Goal: Transaction & Acquisition: Purchase product/service

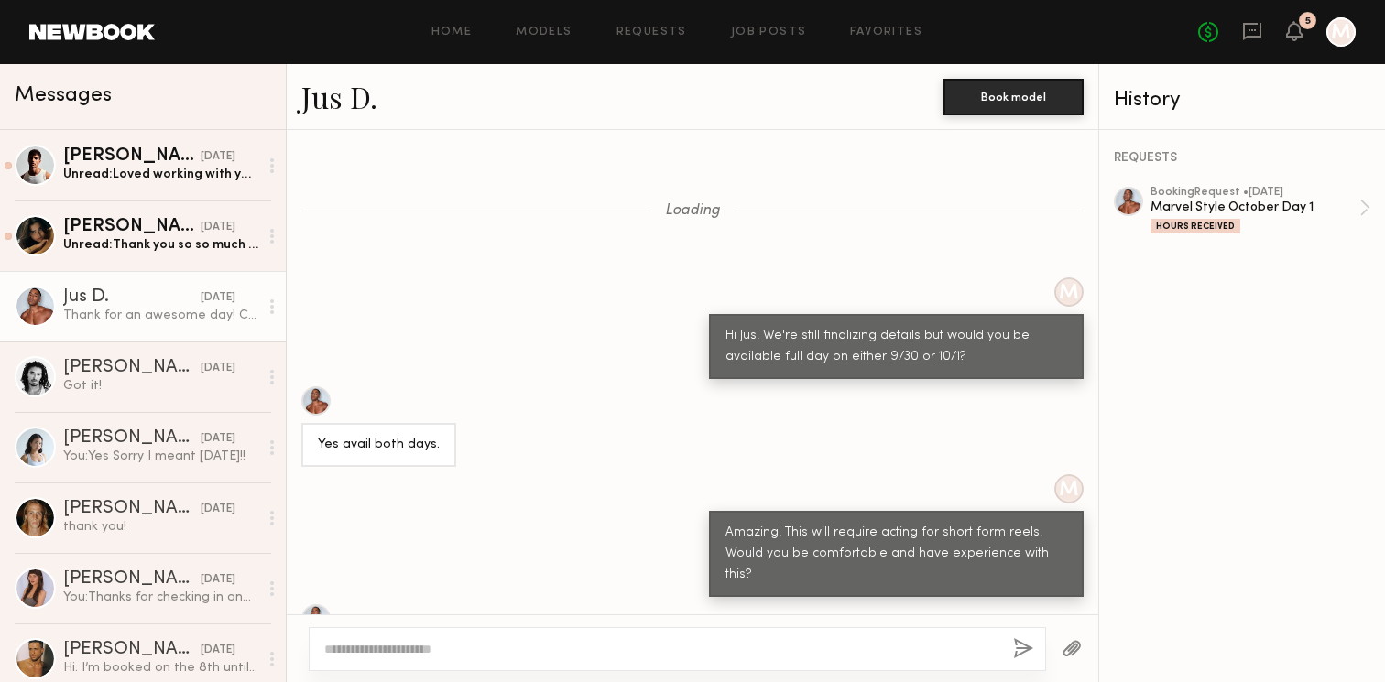
scroll to position [3364, 0]
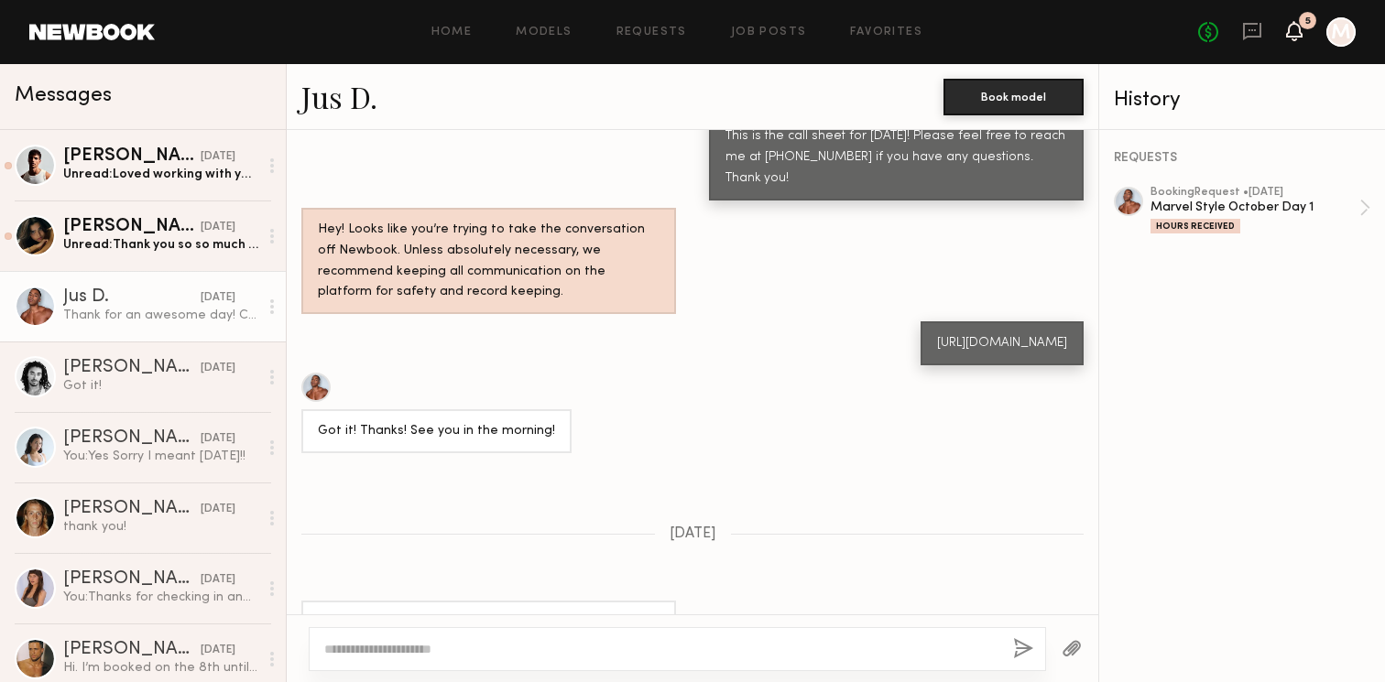
click at [1294, 33] on icon at bounding box center [1294, 30] width 15 height 13
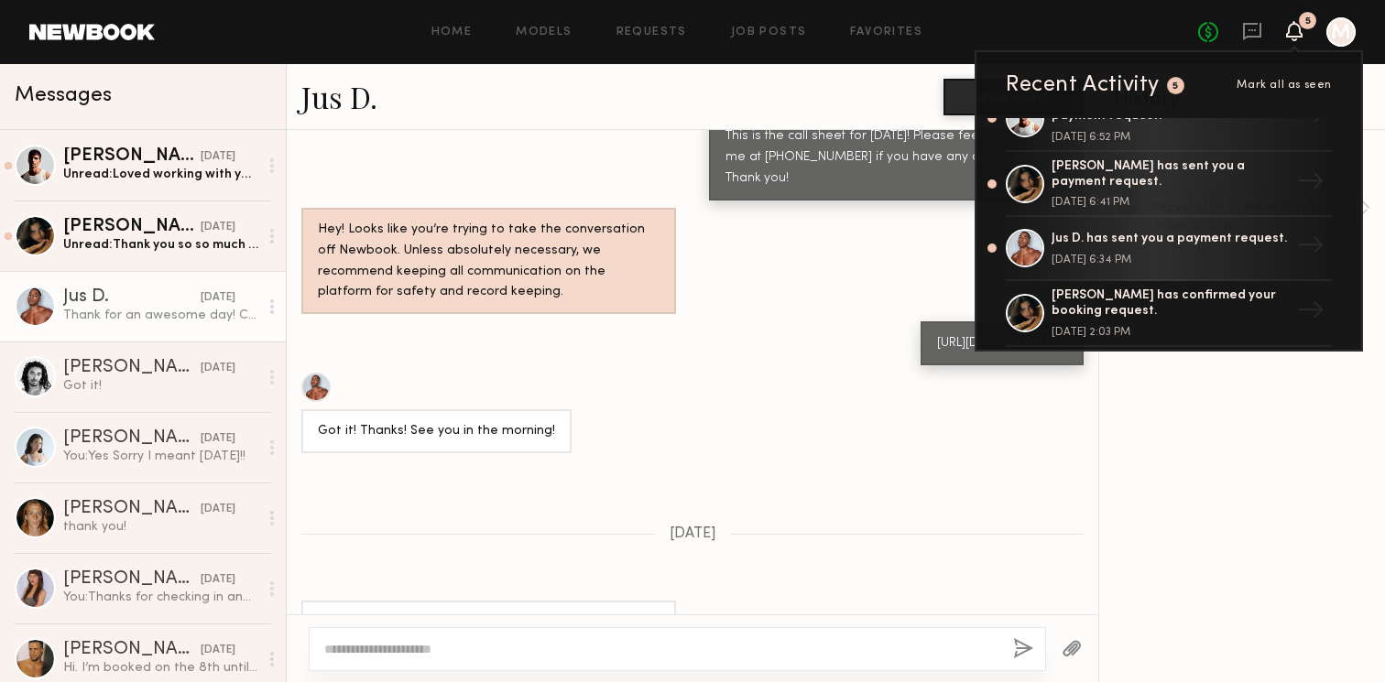
scroll to position [163, 0]
click at [1129, 238] on div "Jus D. has sent you a payment request." at bounding box center [1171, 242] width 238 height 16
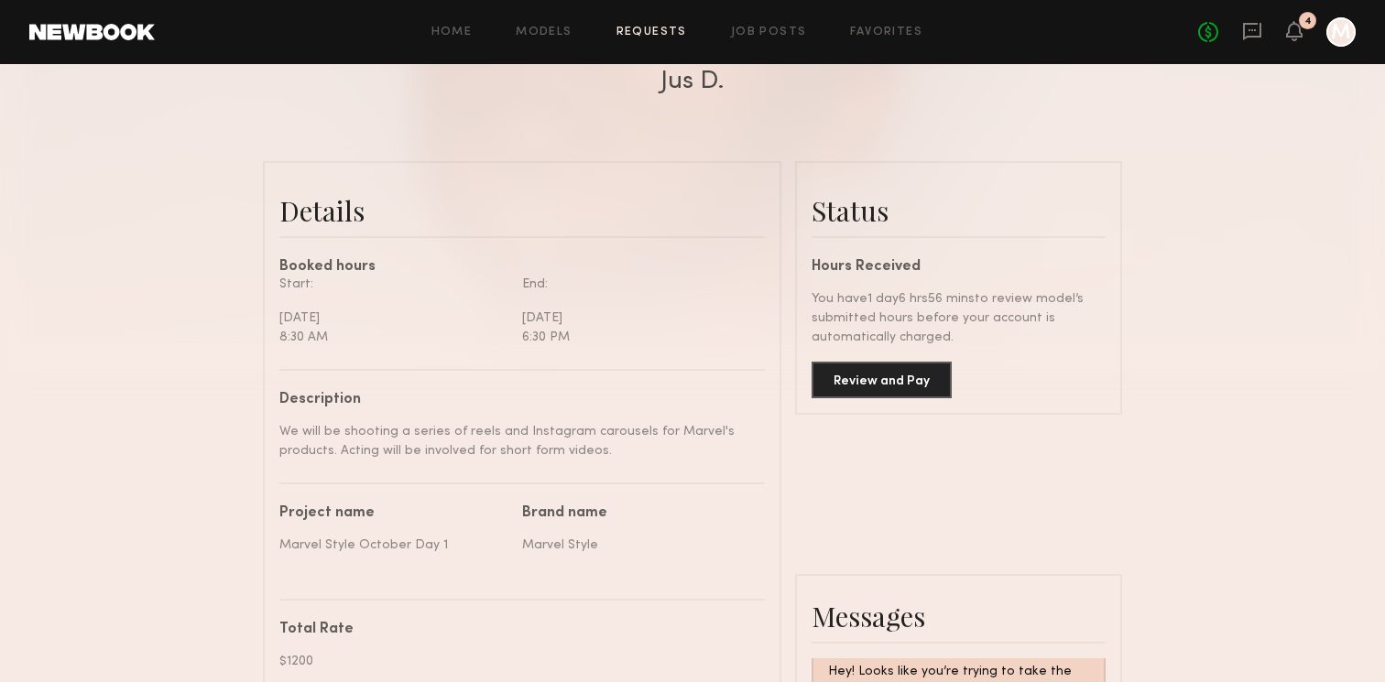
scroll to position [345, 0]
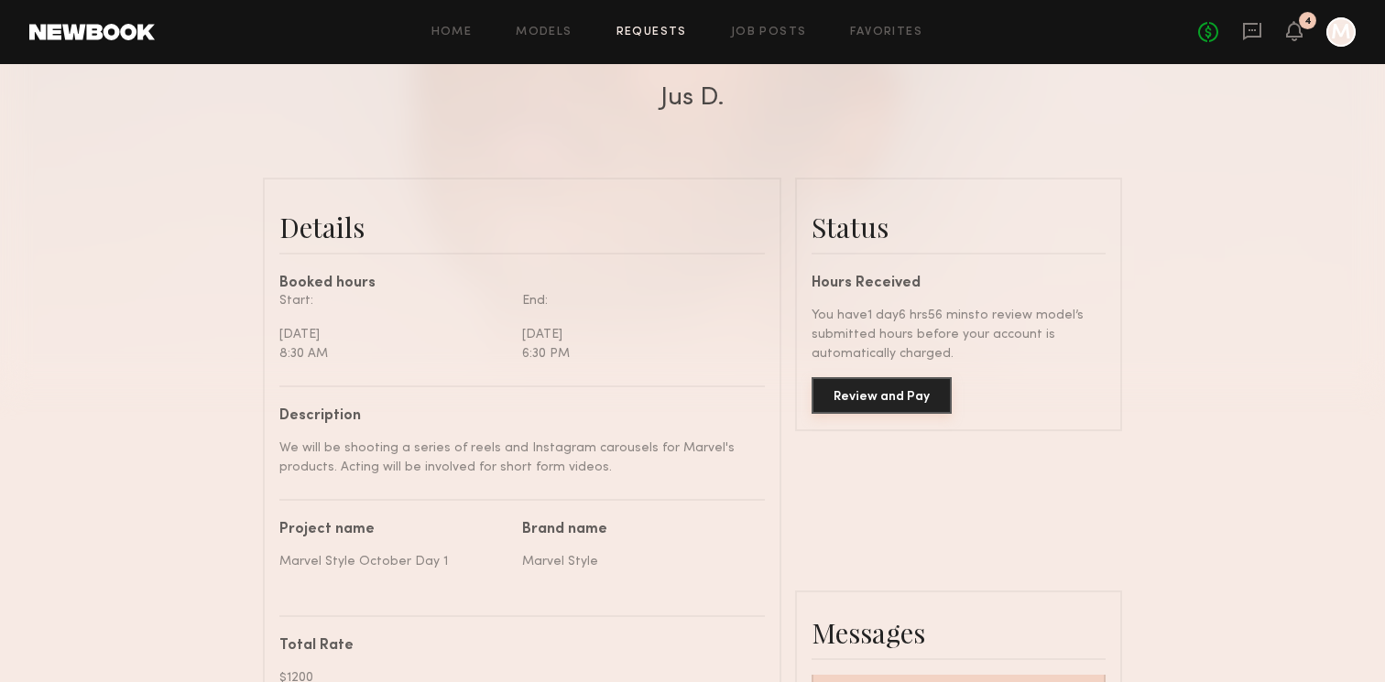
click at [887, 402] on button "Review and Pay" at bounding box center [882, 395] width 140 height 37
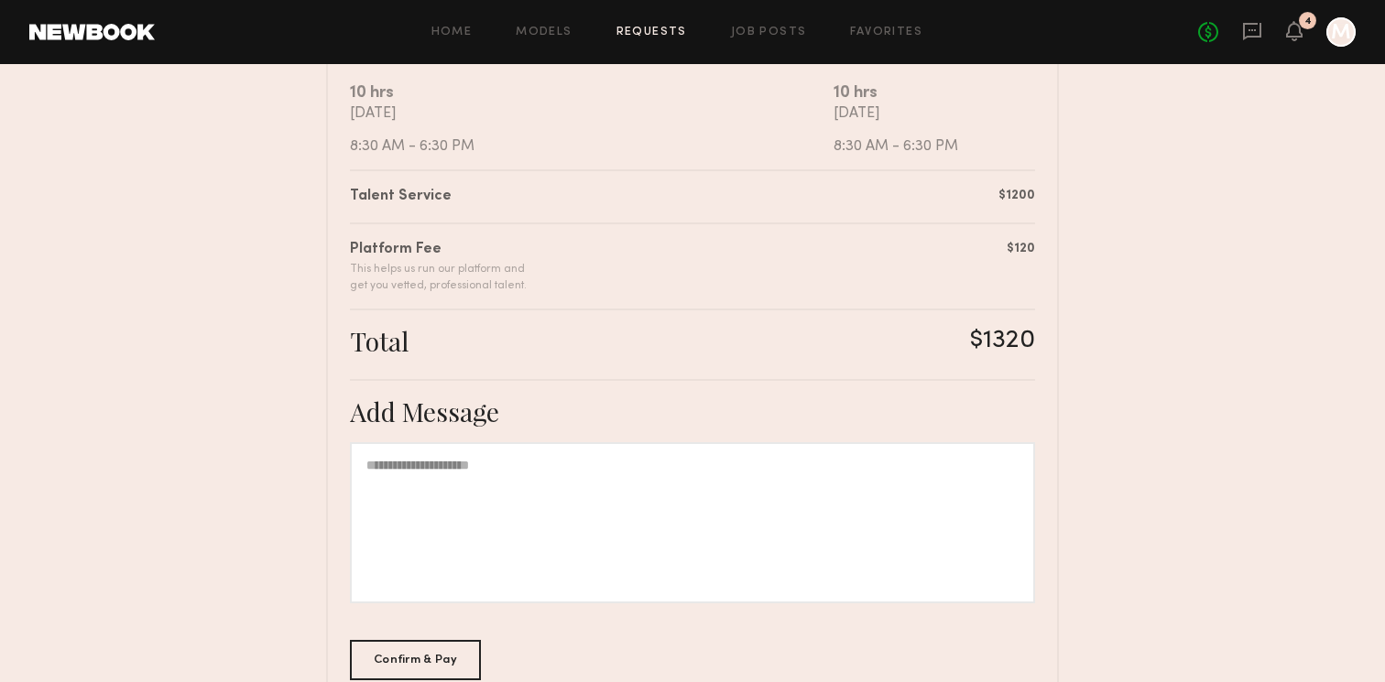
scroll to position [488, 0]
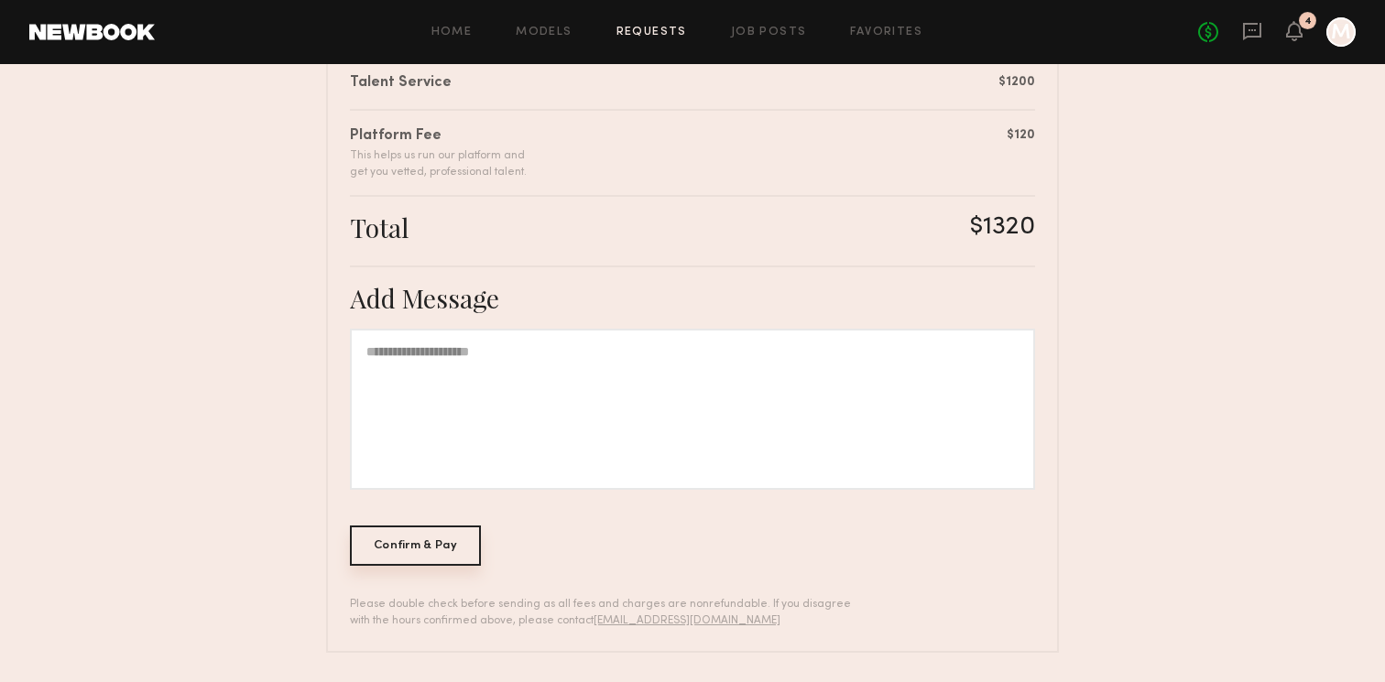
click at [405, 557] on div "Confirm & Pay" at bounding box center [415, 546] width 131 height 40
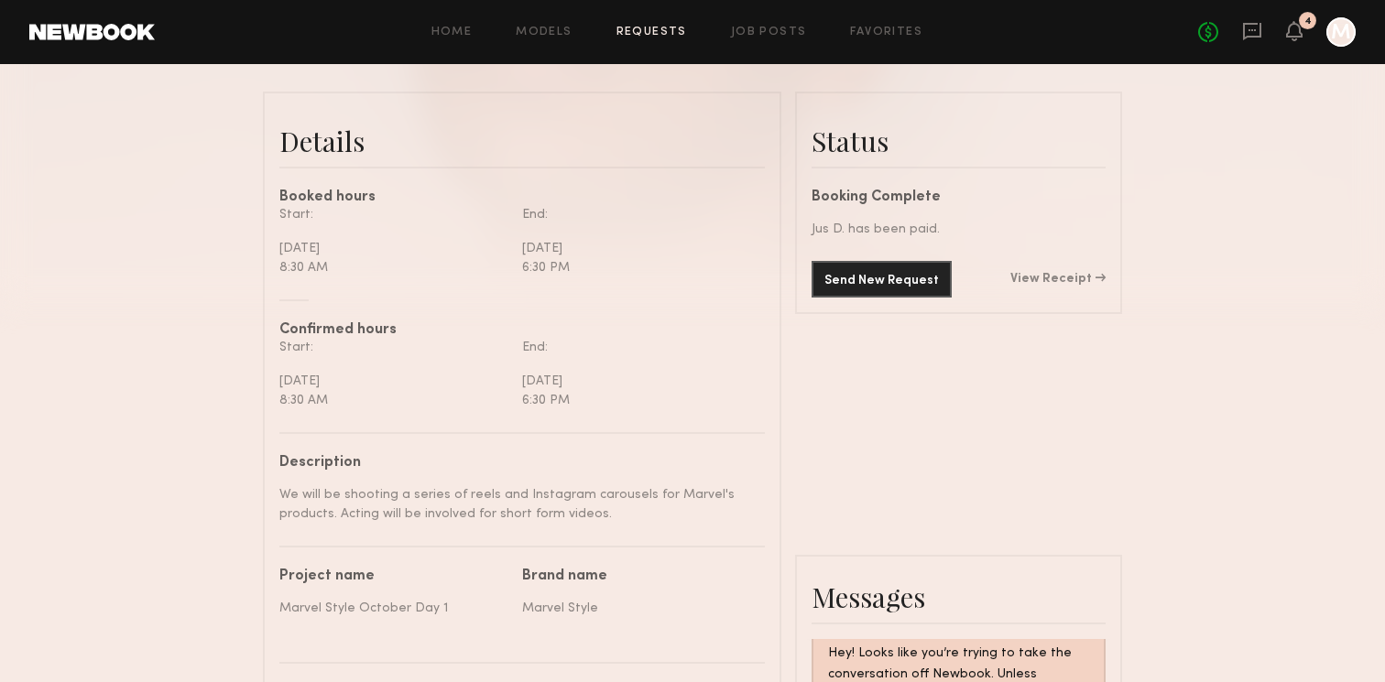
scroll to position [428, 0]
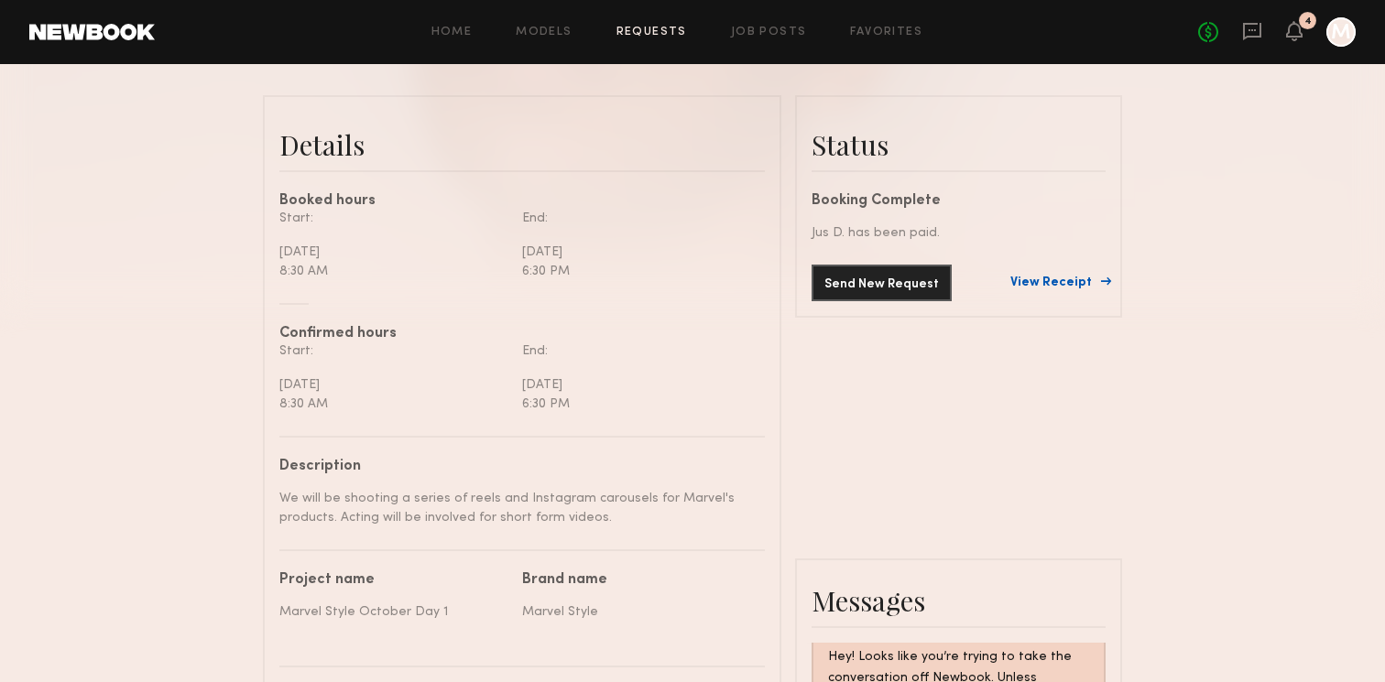
click at [1083, 287] on link "View Receipt" at bounding box center [1057, 283] width 95 height 13
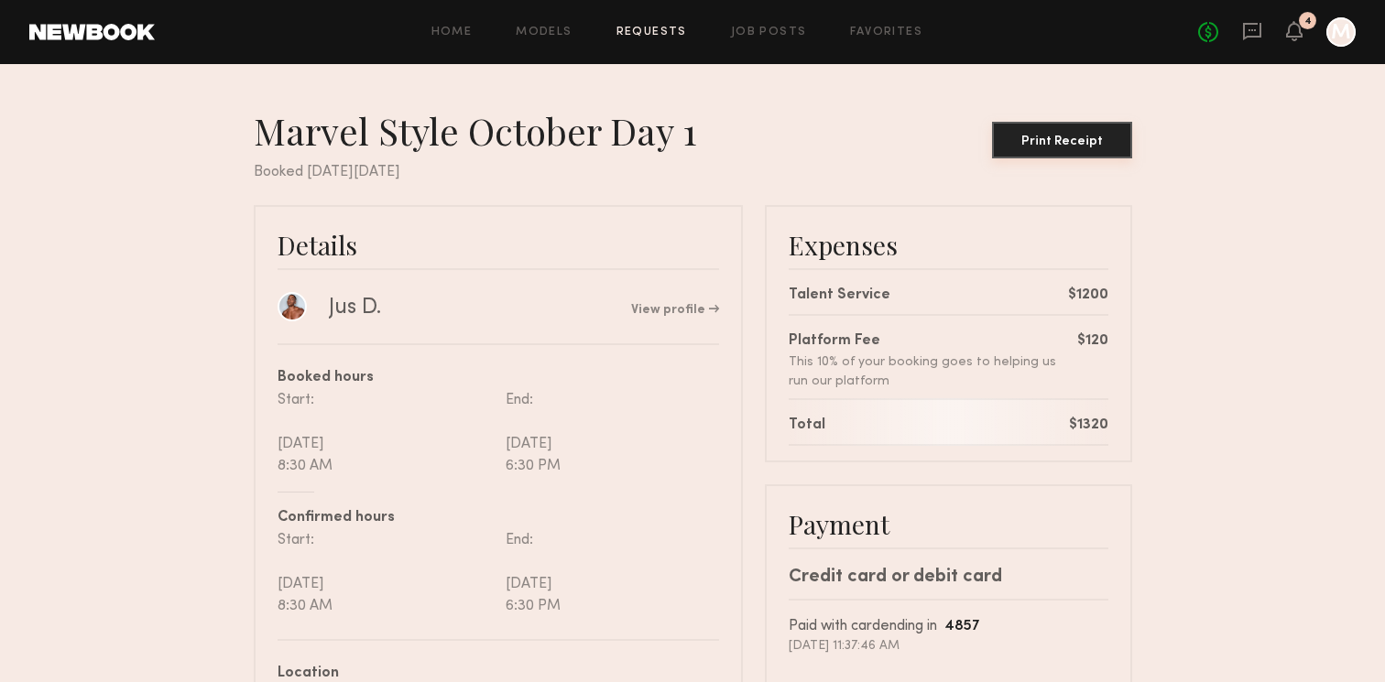
click at [1088, 144] on div "Print Receipt" at bounding box center [1062, 142] width 126 height 13
click at [1259, 28] on icon at bounding box center [1252, 31] width 20 height 20
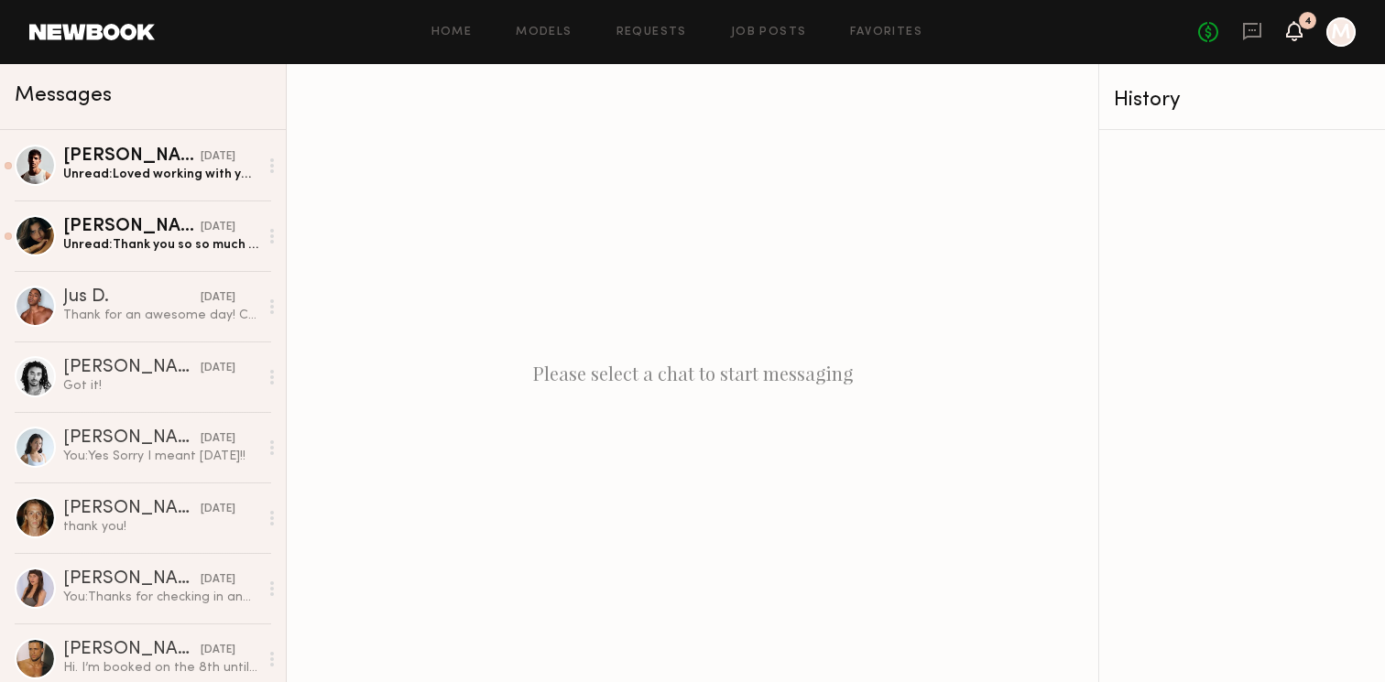
click at [1296, 33] on icon at bounding box center [1294, 30] width 15 height 13
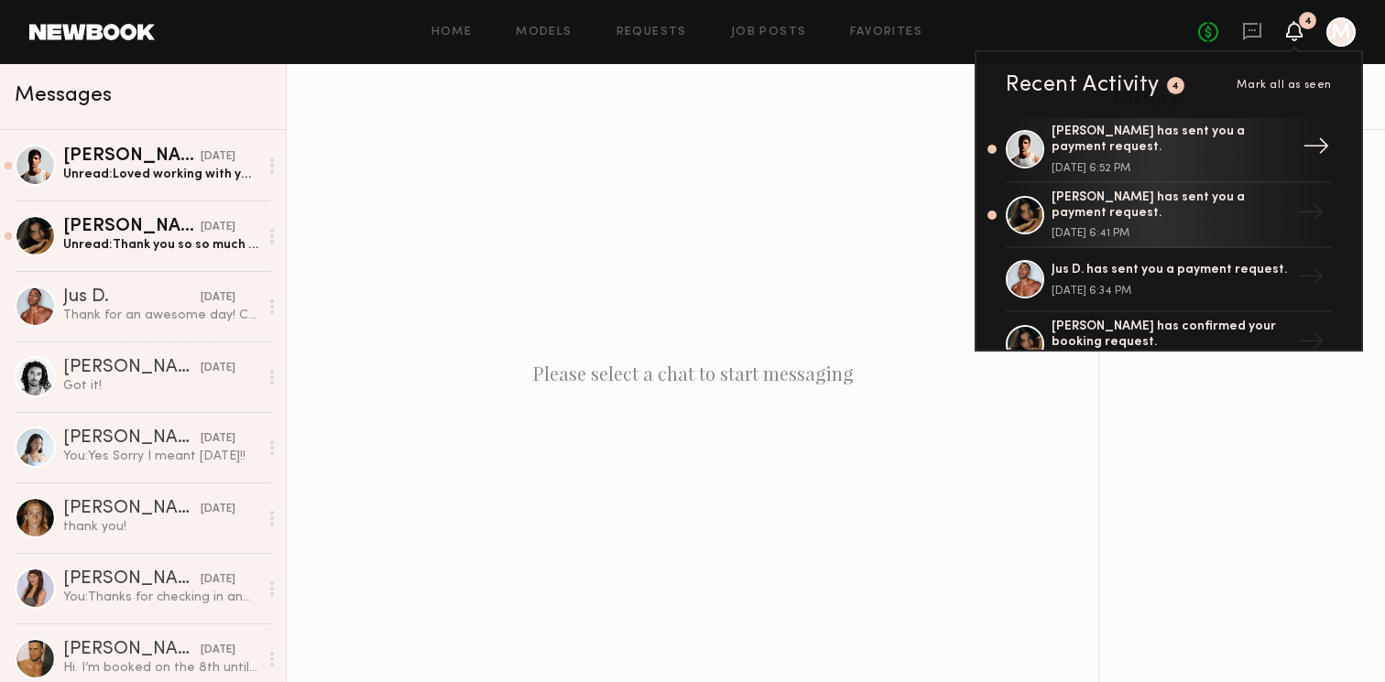
scroll to position [171, 0]
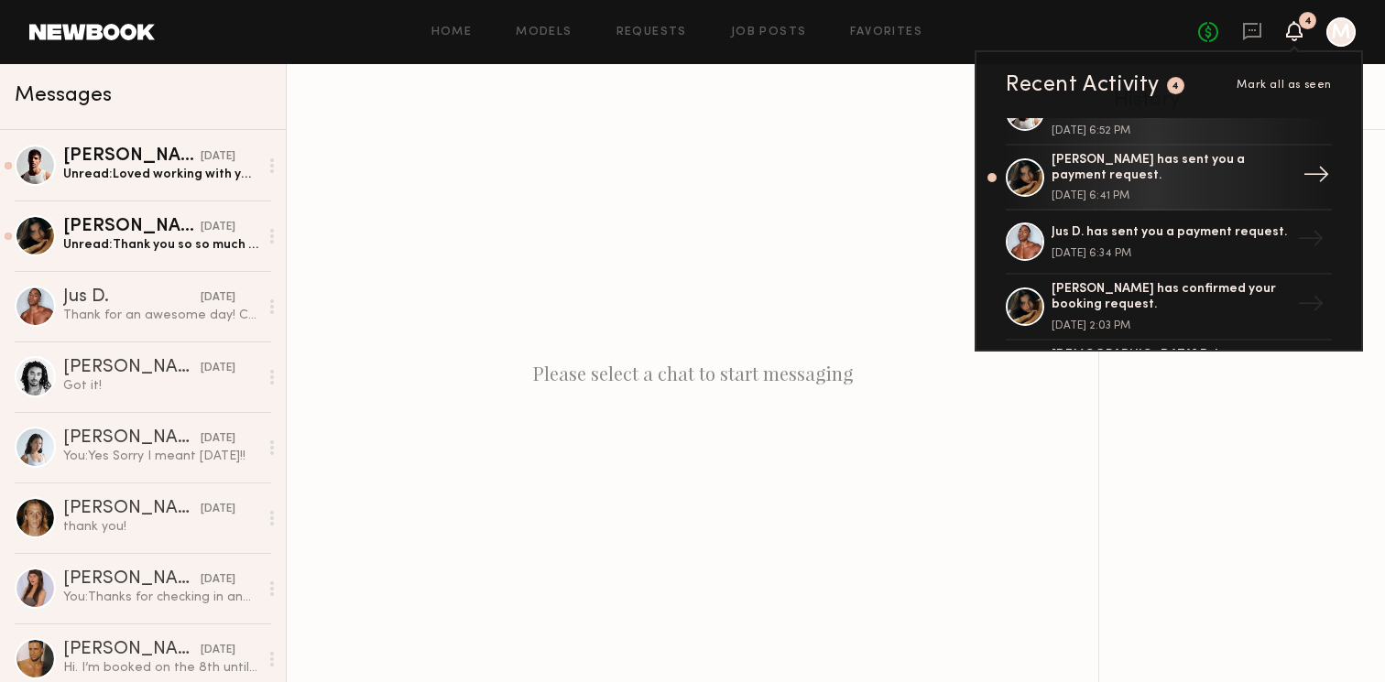
click at [1145, 184] on div "Lauren S. has sent you a payment request. September 30, 2025 @ 6:41 PM" at bounding box center [1171, 177] width 238 height 49
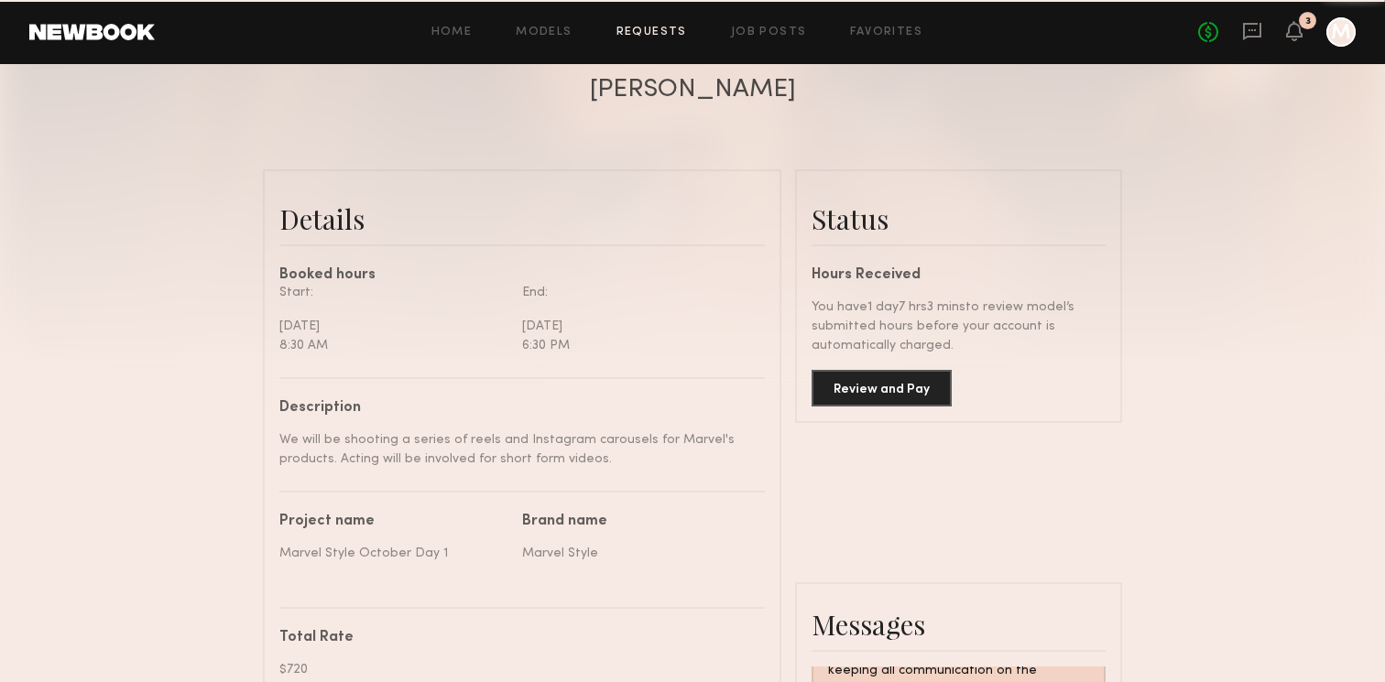
scroll to position [610, 0]
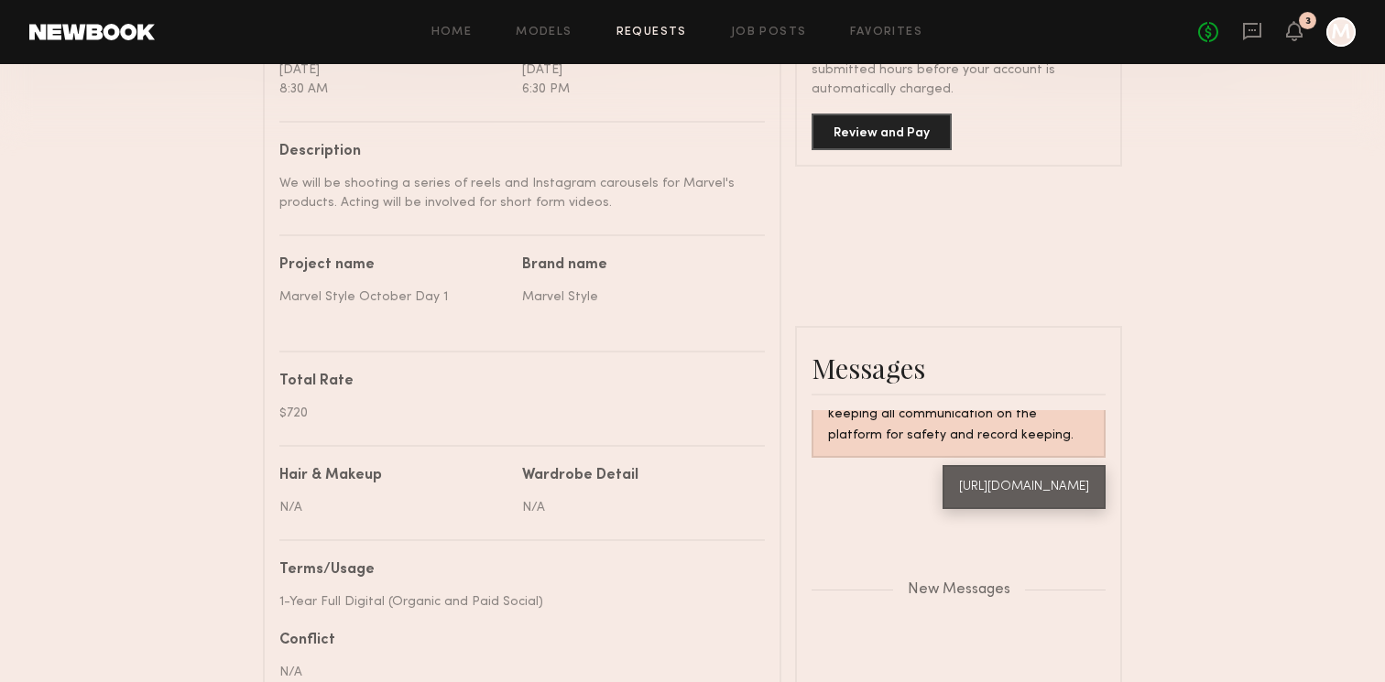
click at [899, 150] on common-border "Status Hours Received You have 1 day 7 hrs 3 mins to review model’s submitted h…" at bounding box center [958, 40] width 327 height 254
click at [901, 133] on button "Review and Pay" at bounding box center [882, 131] width 140 height 37
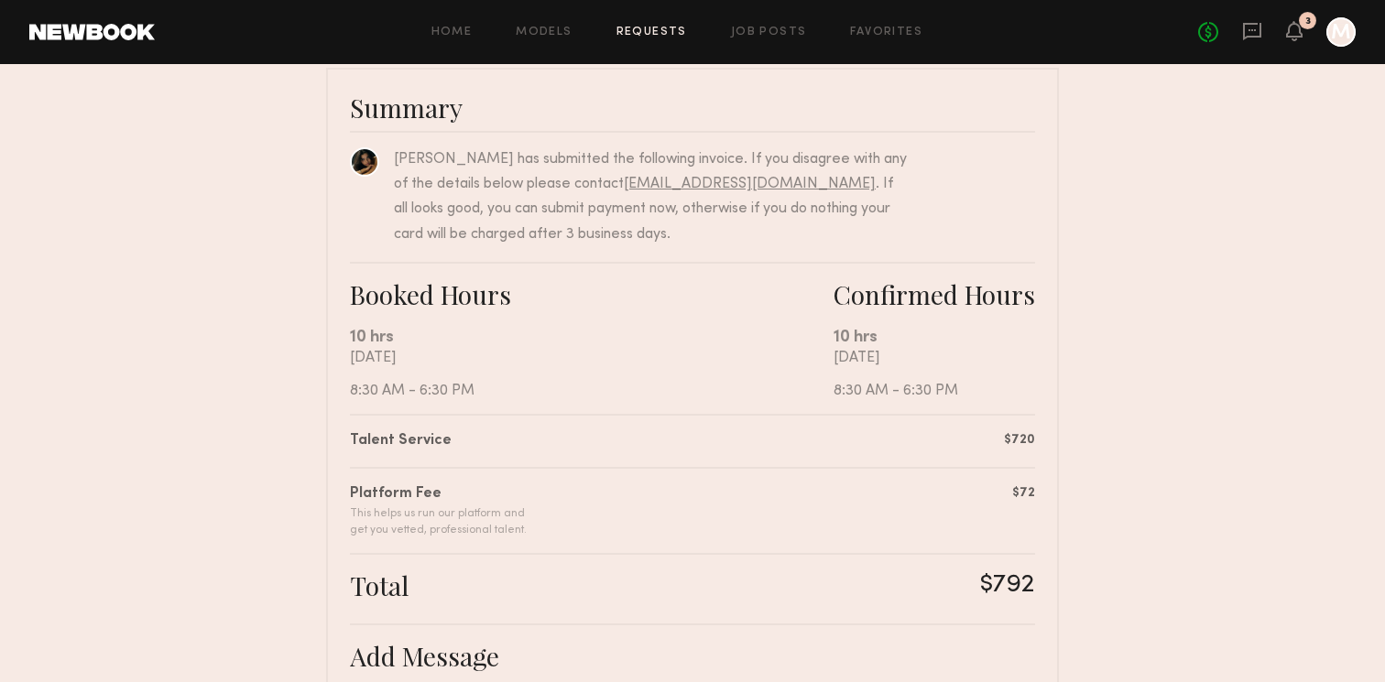
scroll to position [488, 0]
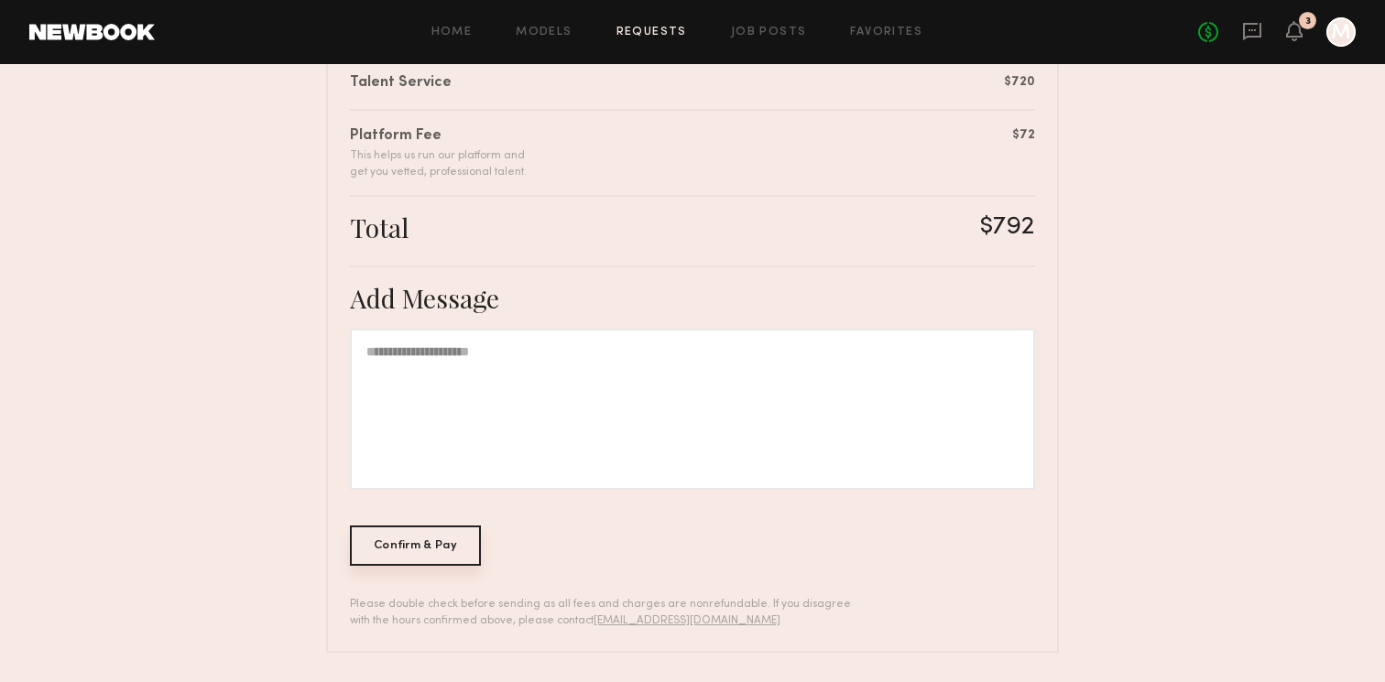
click at [418, 534] on div "Confirm & Pay" at bounding box center [415, 546] width 131 height 40
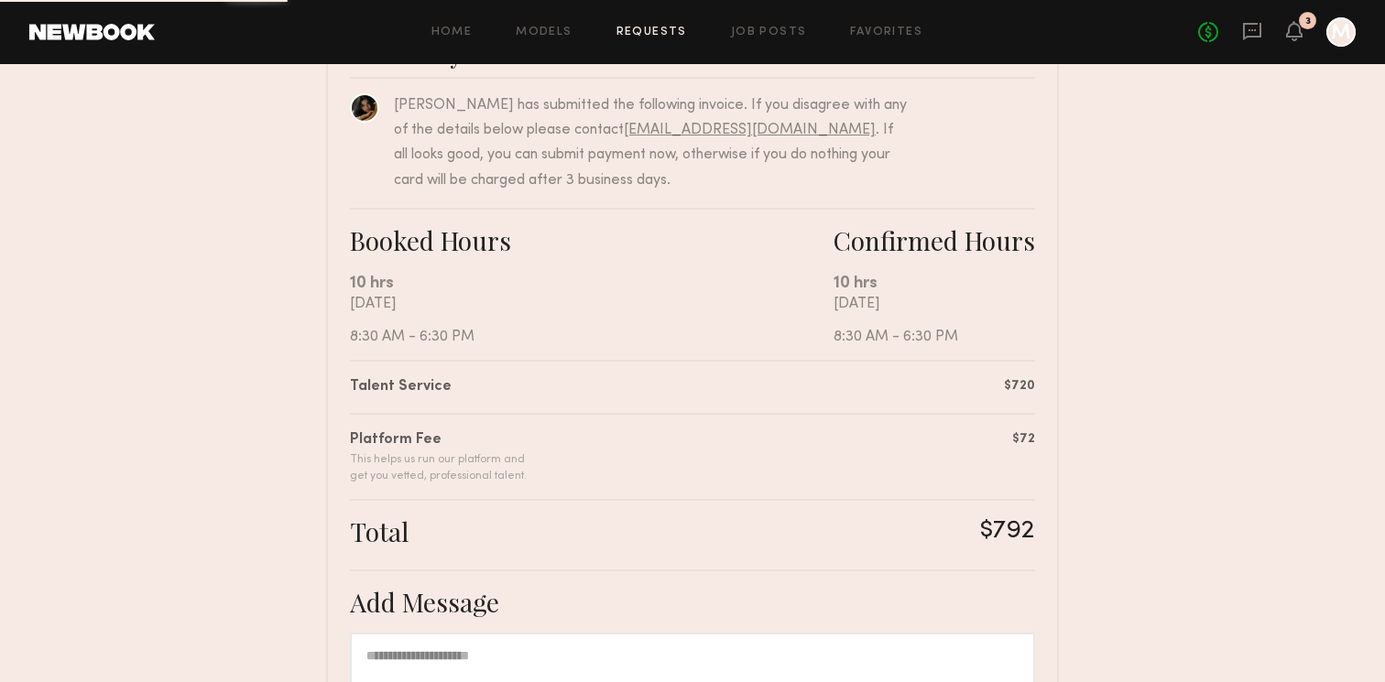
scroll to position [115, 0]
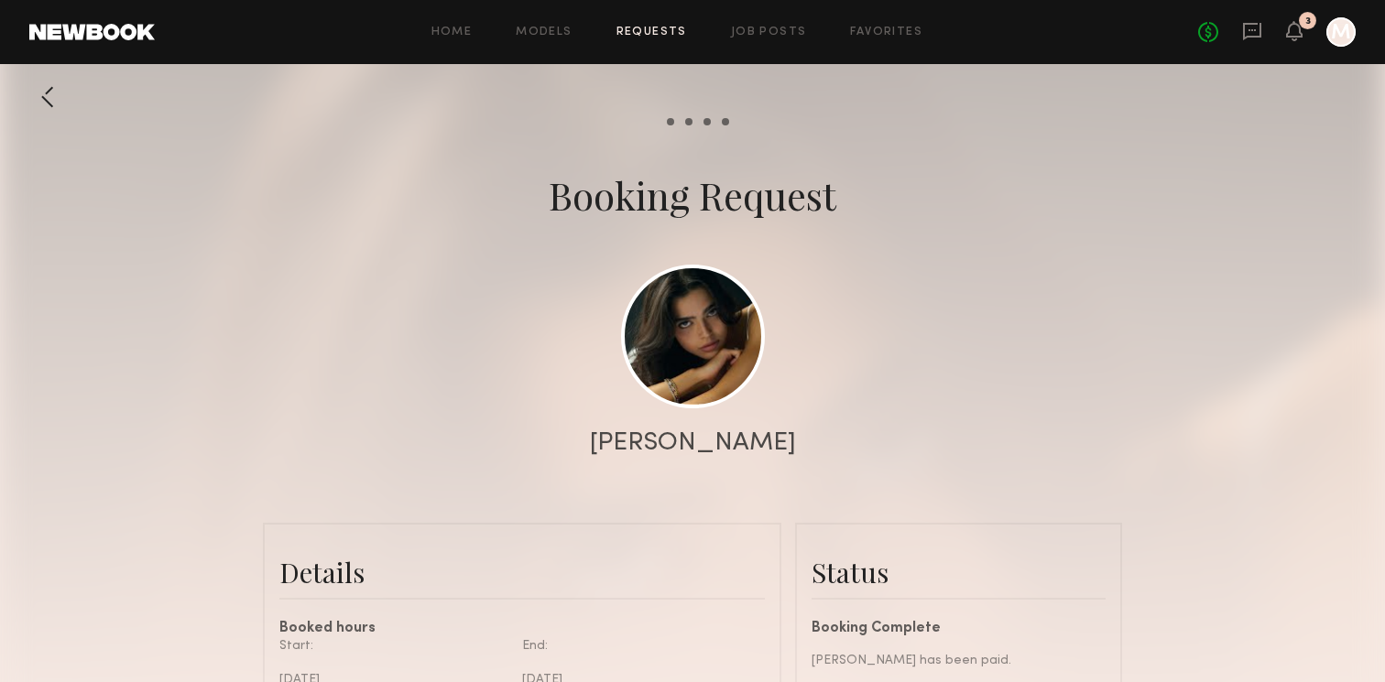
scroll to position [391, 0]
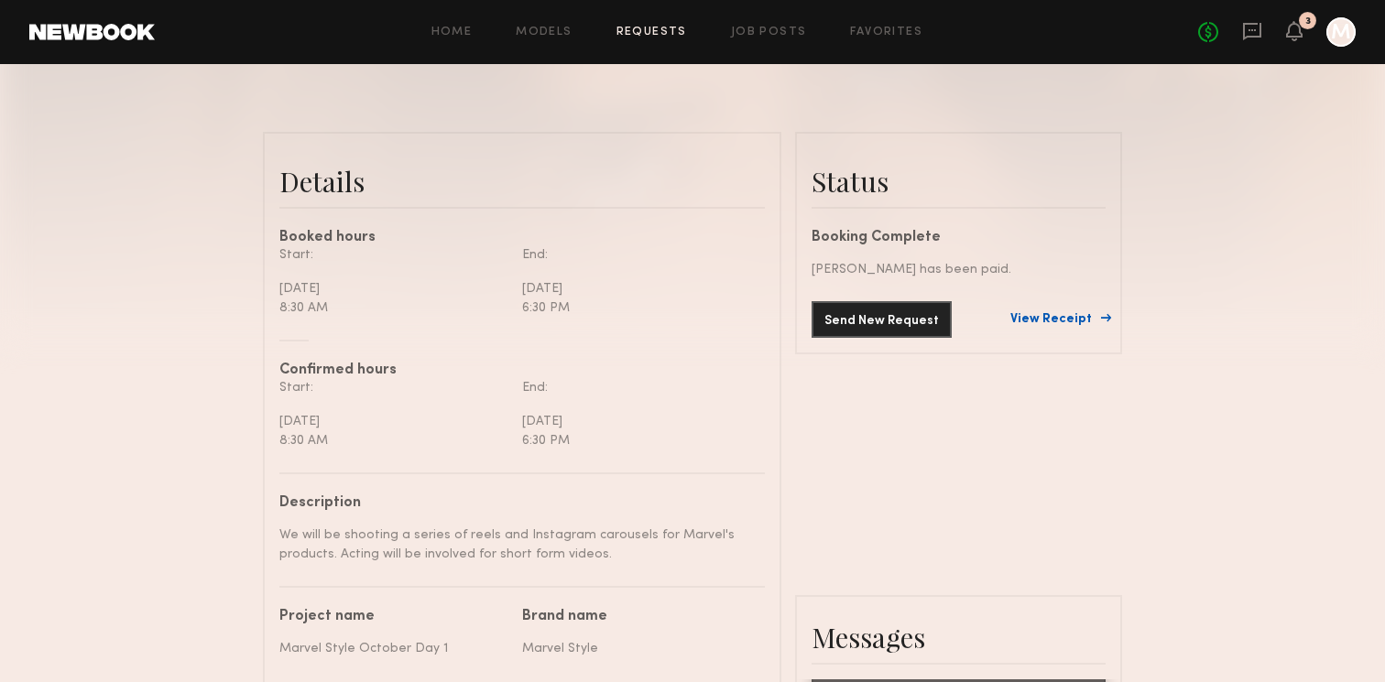
click at [1059, 322] on link "View Receipt" at bounding box center [1057, 319] width 95 height 13
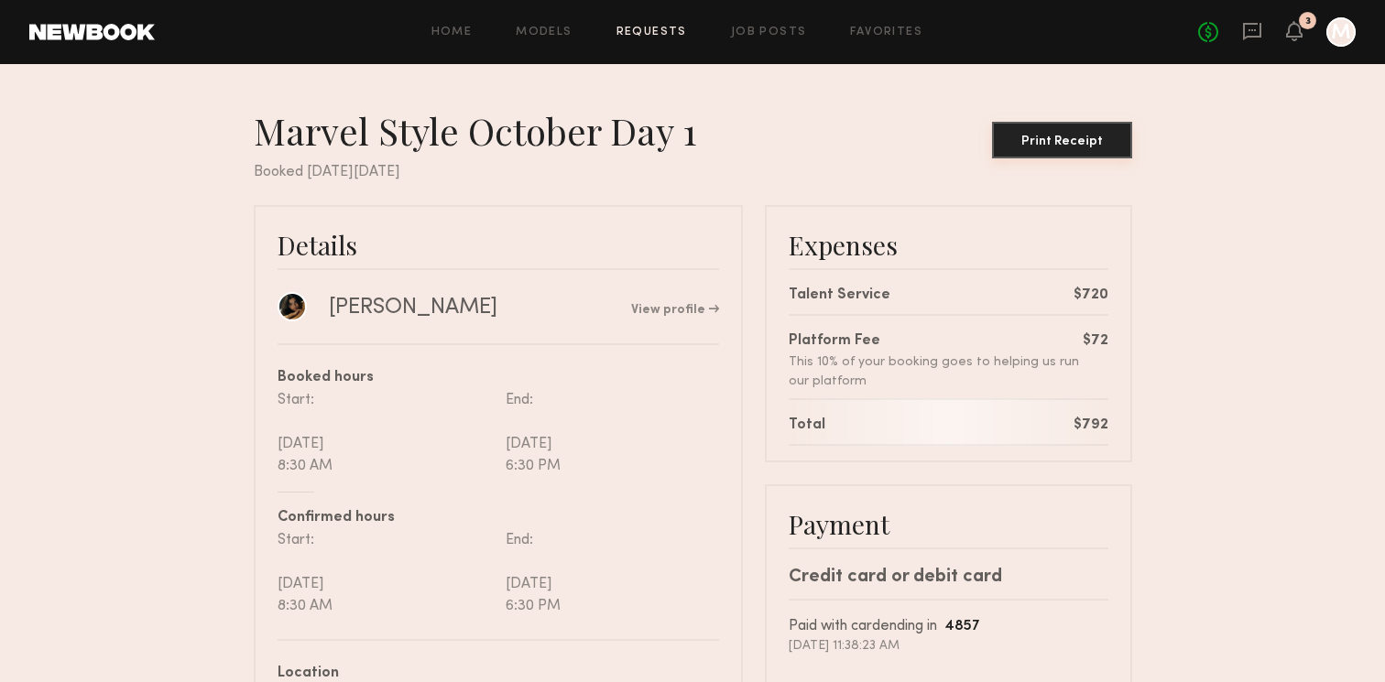
click at [1088, 141] on div "Print Receipt" at bounding box center [1062, 142] width 126 height 13
click at [1302, 29] on icon at bounding box center [1294, 31] width 16 height 20
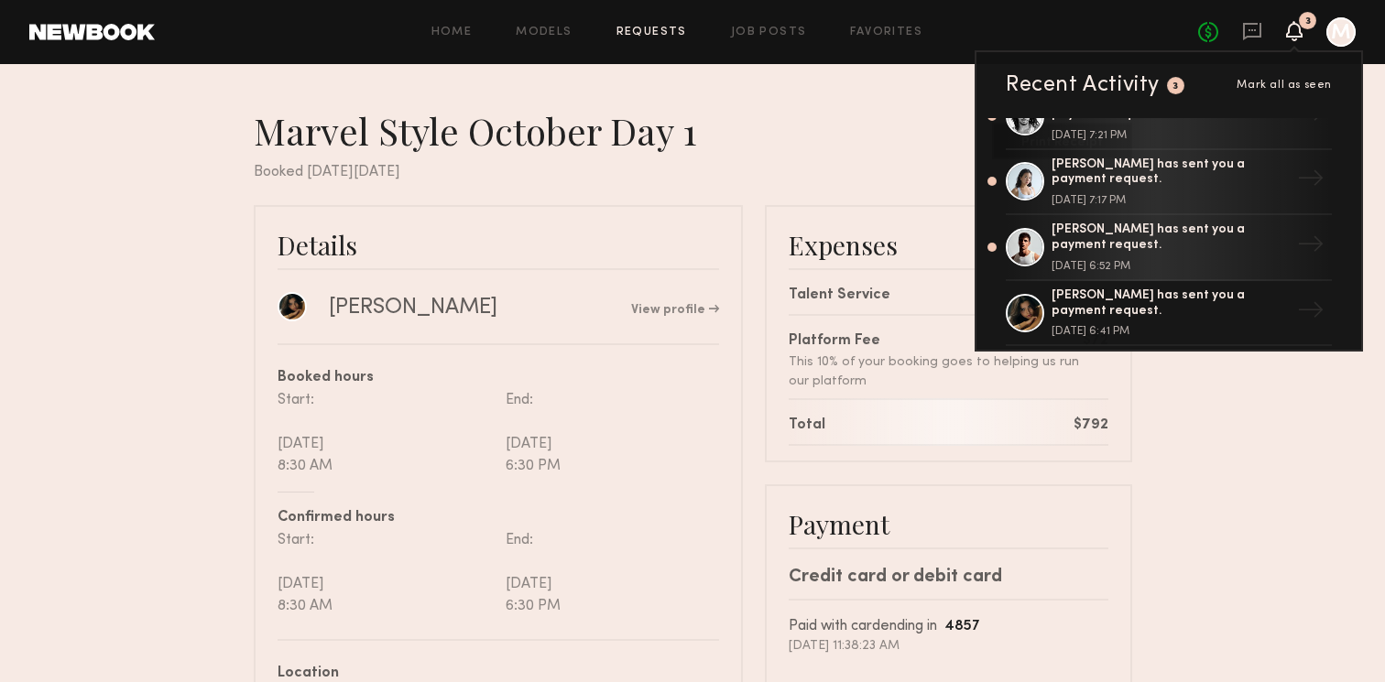
scroll to position [47, 0]
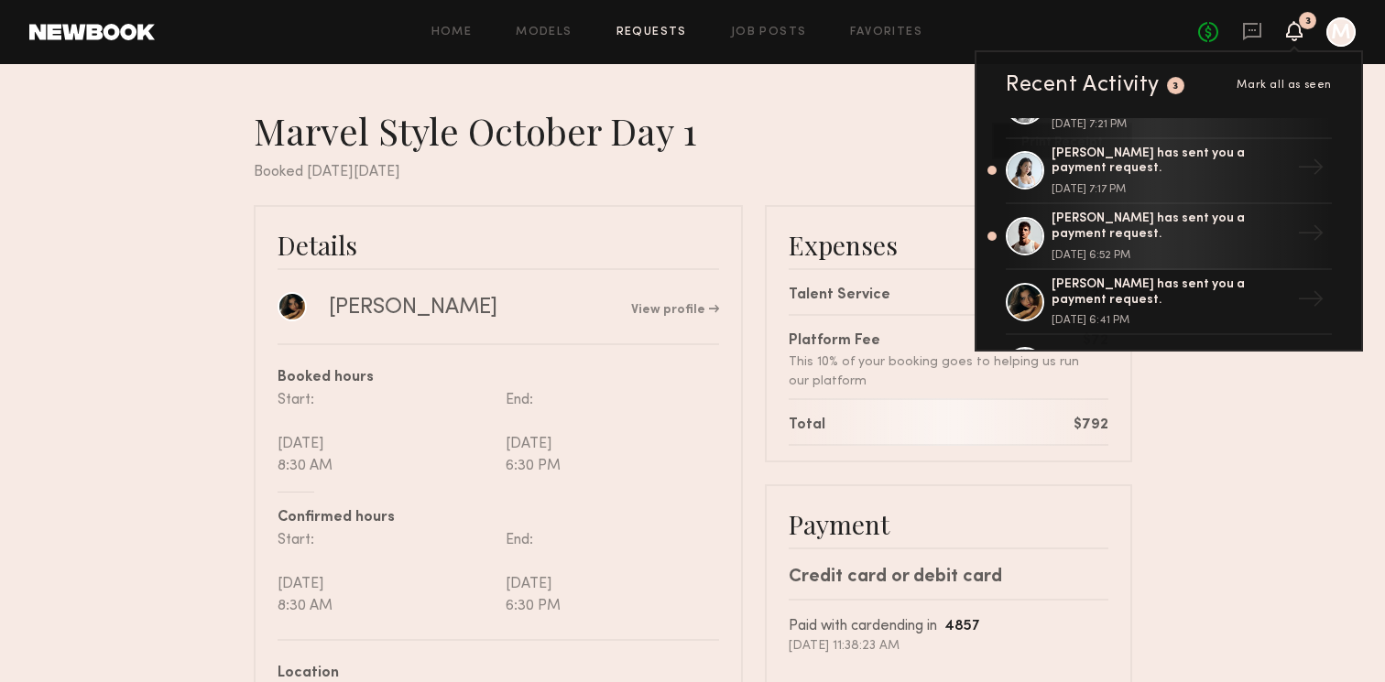
click at [1157, 246] on div "Jacob R. has sent you a payment request. September 30, 2025 @ 6:52 PM" at bounding box center [1171, 236] width 238 height 49
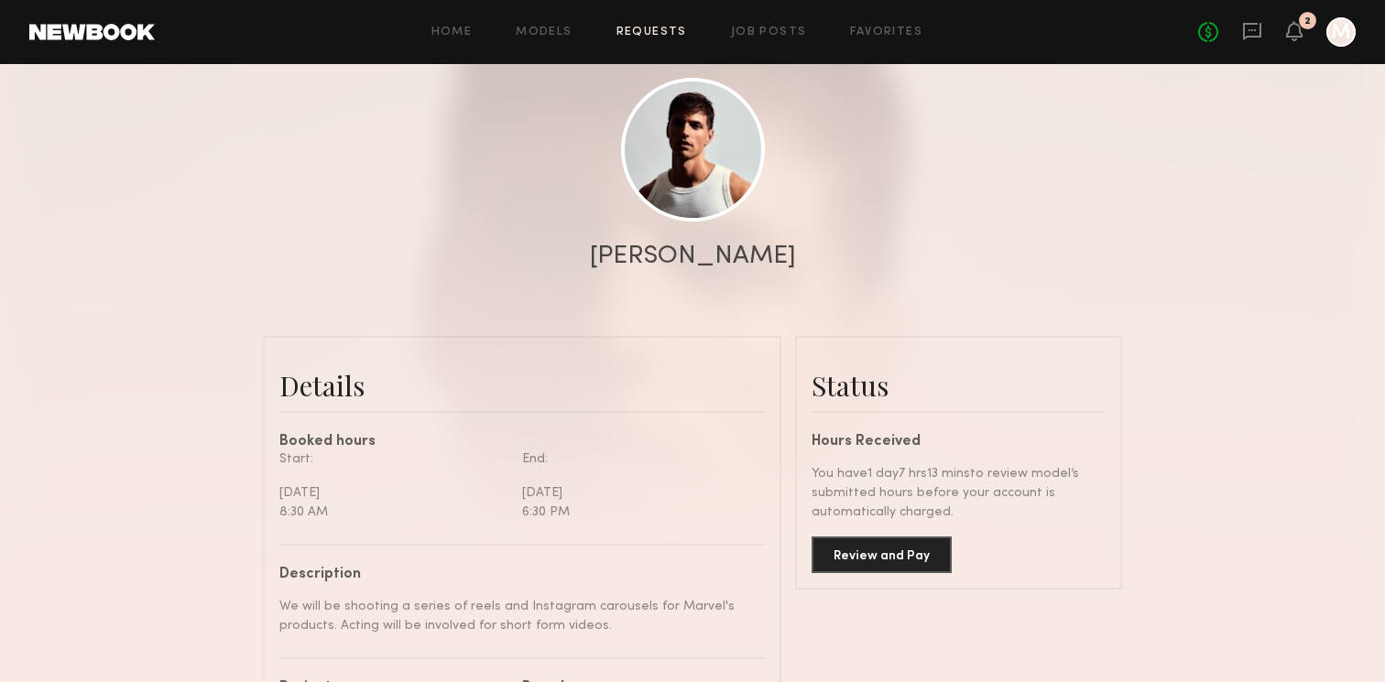
scroll to position [382, 0]
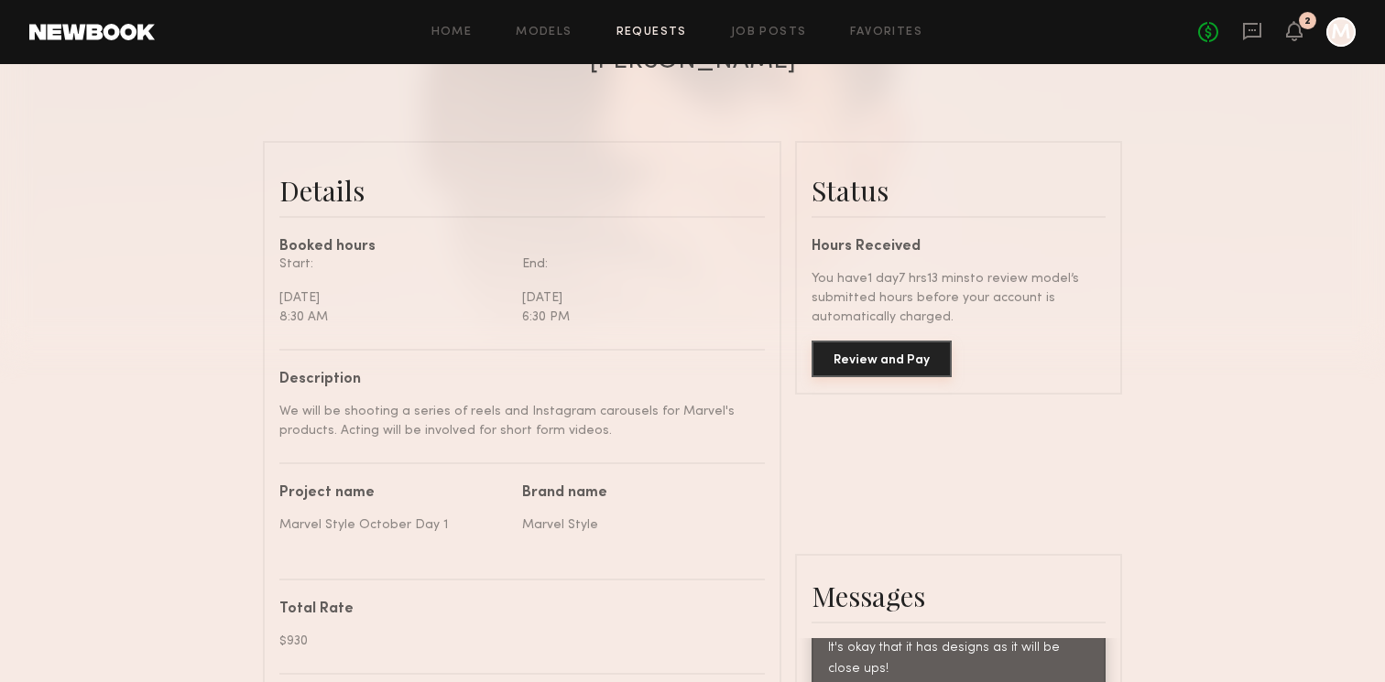
click at [885, 360] on button "Review and Pay" at bounding box center [882, 359] width 140 height 37
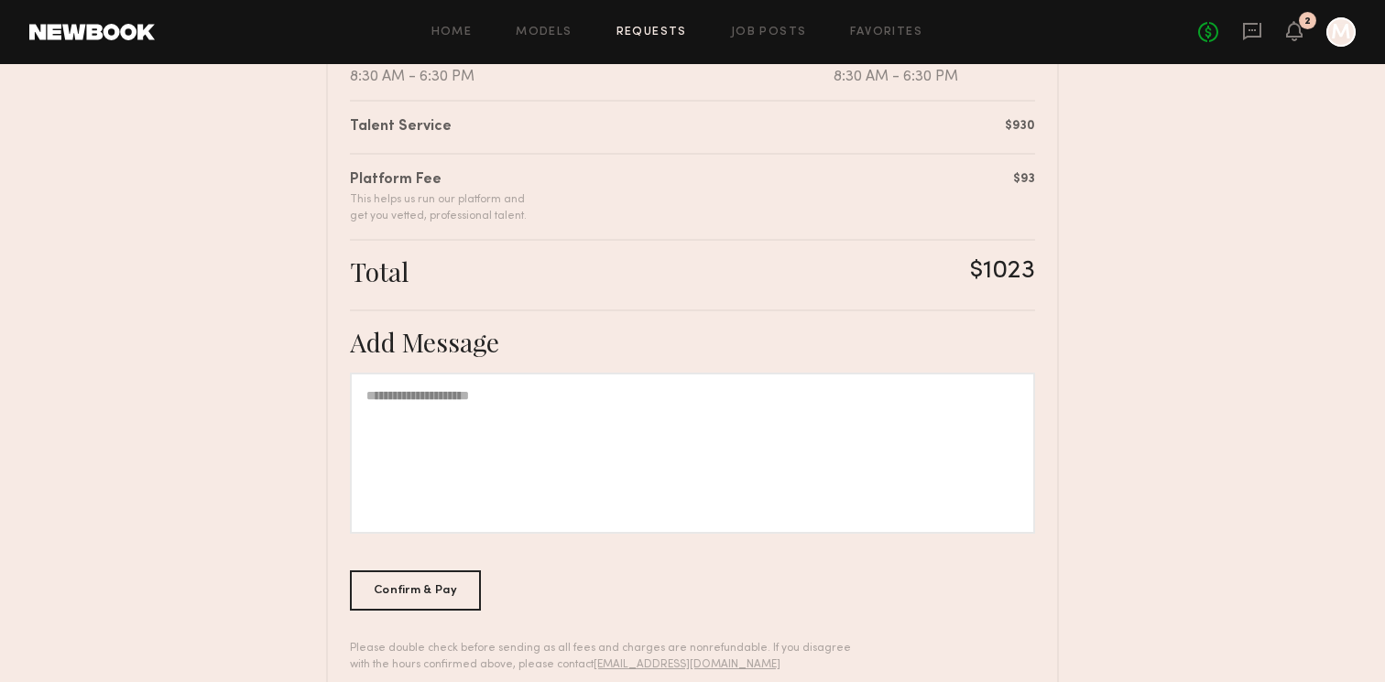
scroll to position [488, 0]
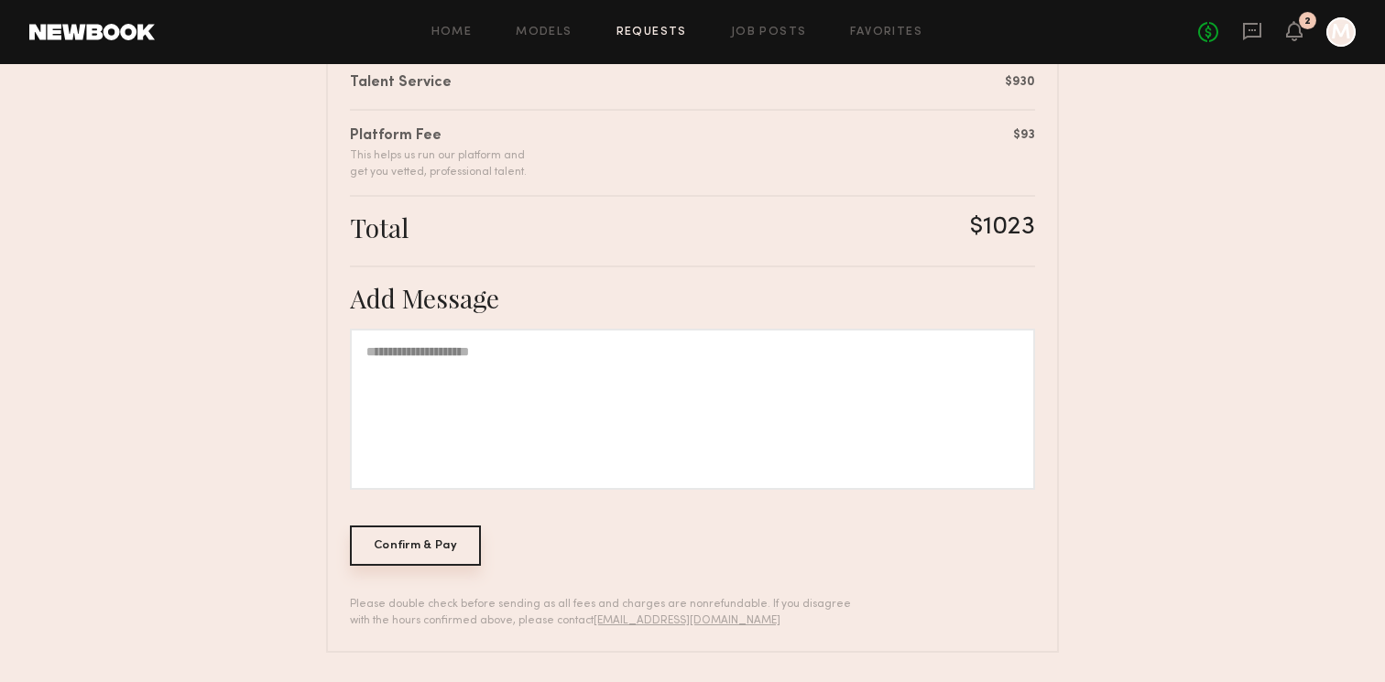
click at [435, 541] on div "Confirm & Pay" at bounding box center [415, 546] width 131 height 40
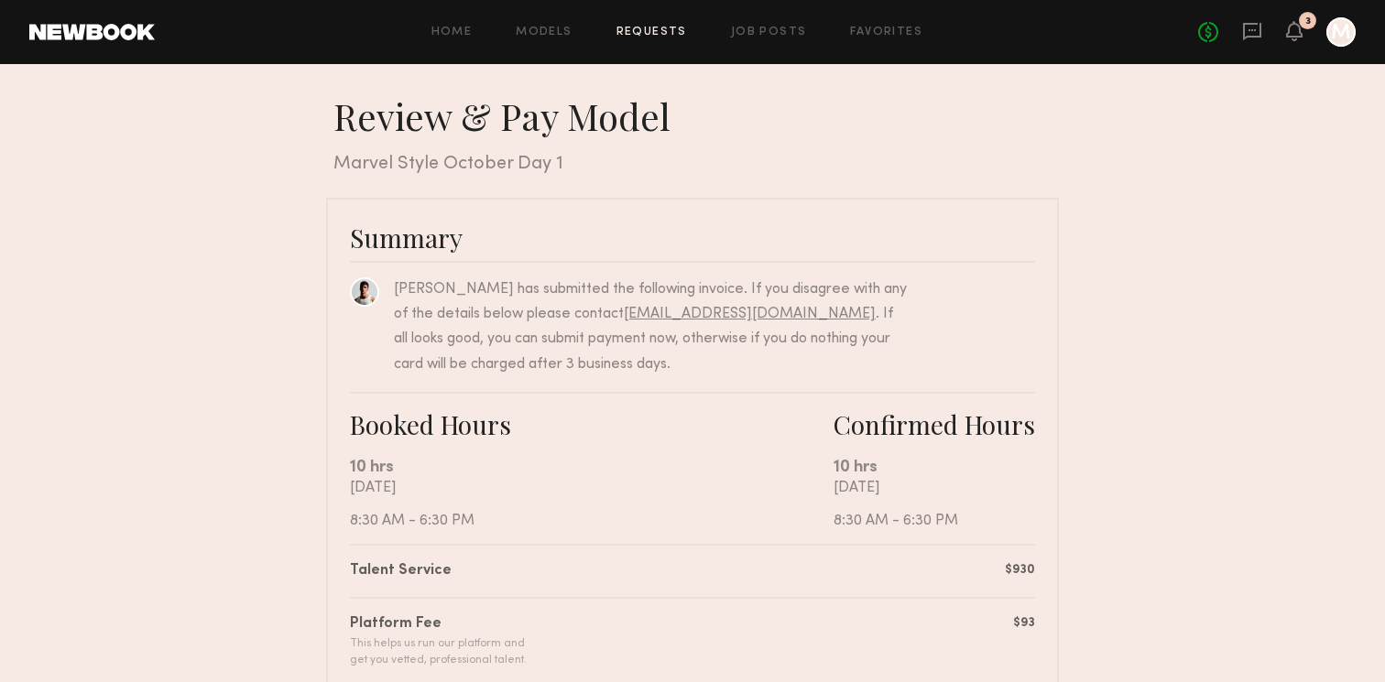
click at [1298, 43] on div "No fees up to $5,000 3 M" at bounding box center [1277, 31] width 158 height 29
click at [1297, 33] on icon at bounding box center [1294, 30] width 15 height 13
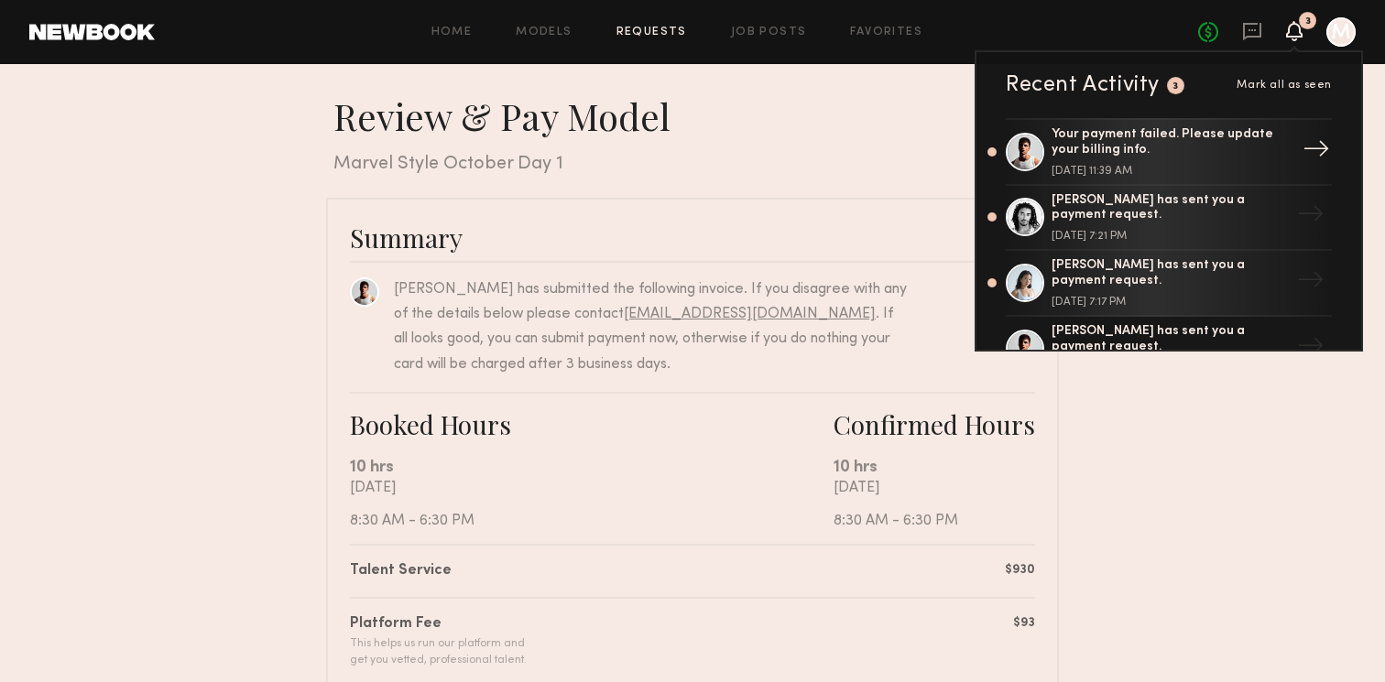
click at [1266, 140] on div "Your payment failed. Please update your billing info." at bounding box center [1171, 142] width 238 height 31
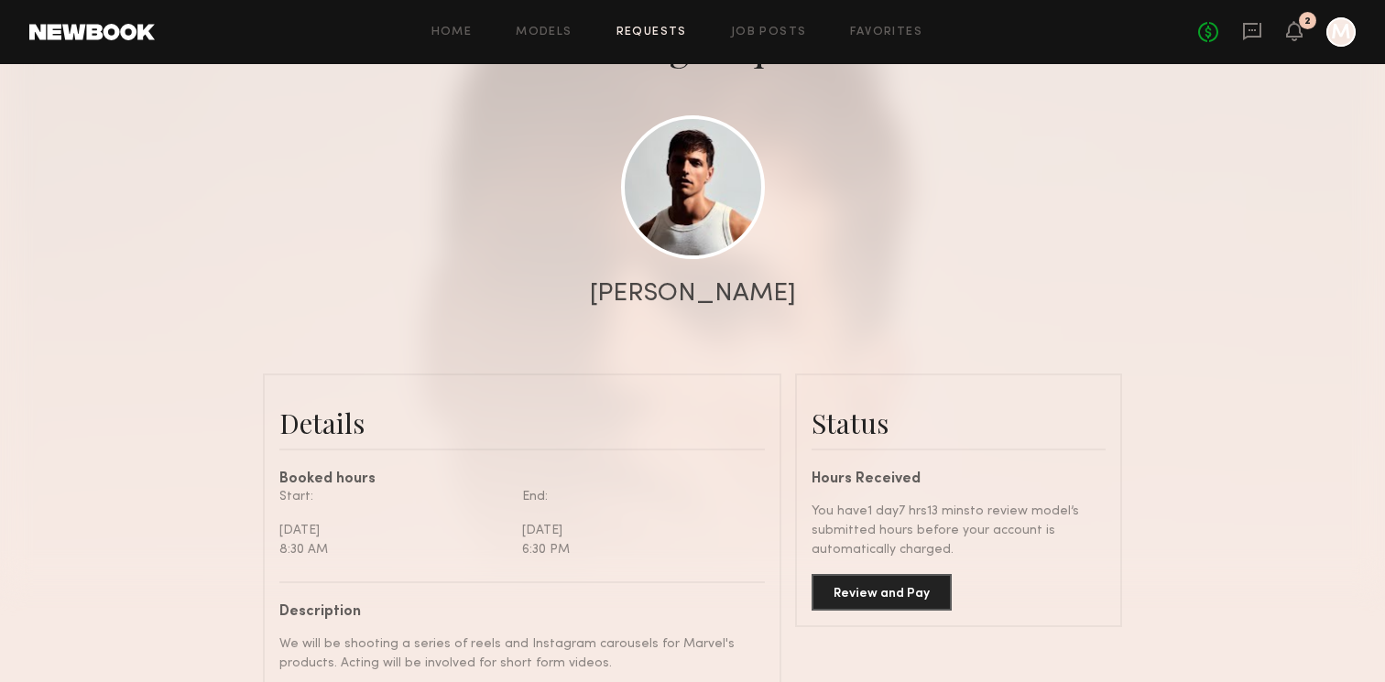
scroll to position [559, 0]
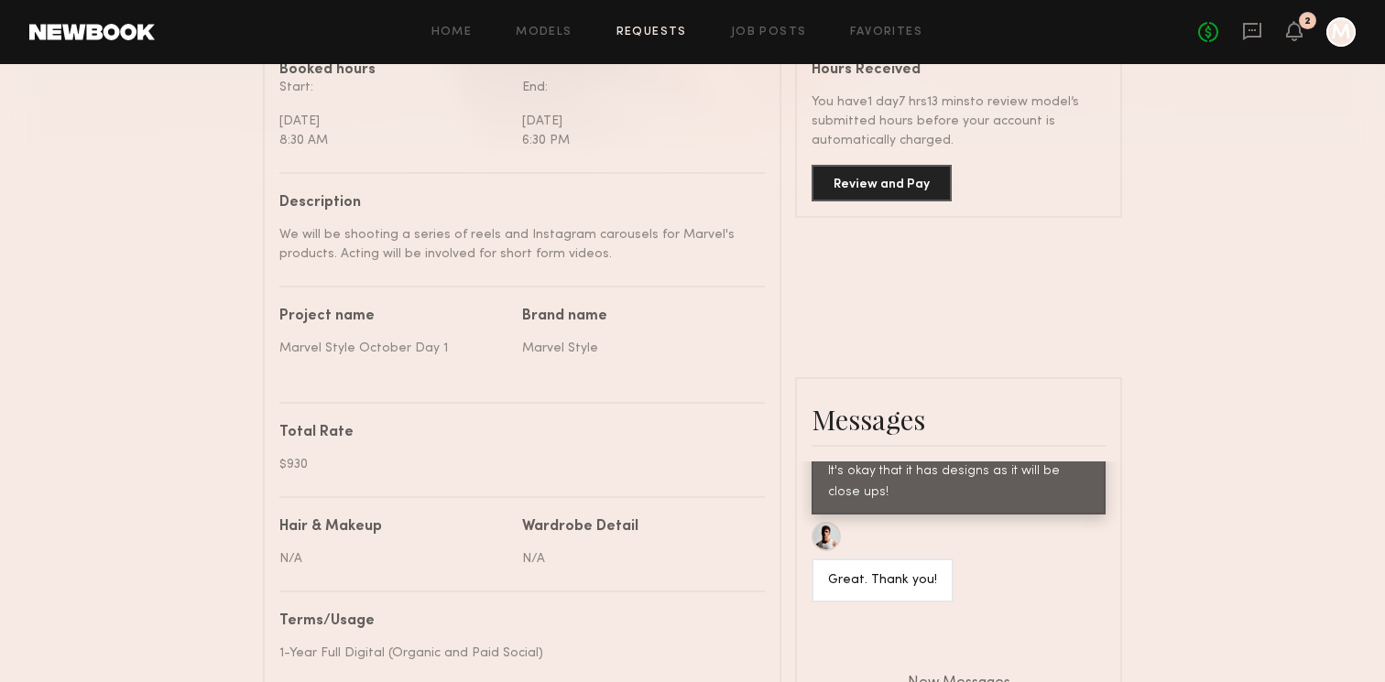
click at [1321, 29] on div "No fees up to $5,000 2 M" at bounding box center [1277, 31] width 158 height 29
click at [1341, 31] on div at bounding box center [1341, 31] width 29 height 29
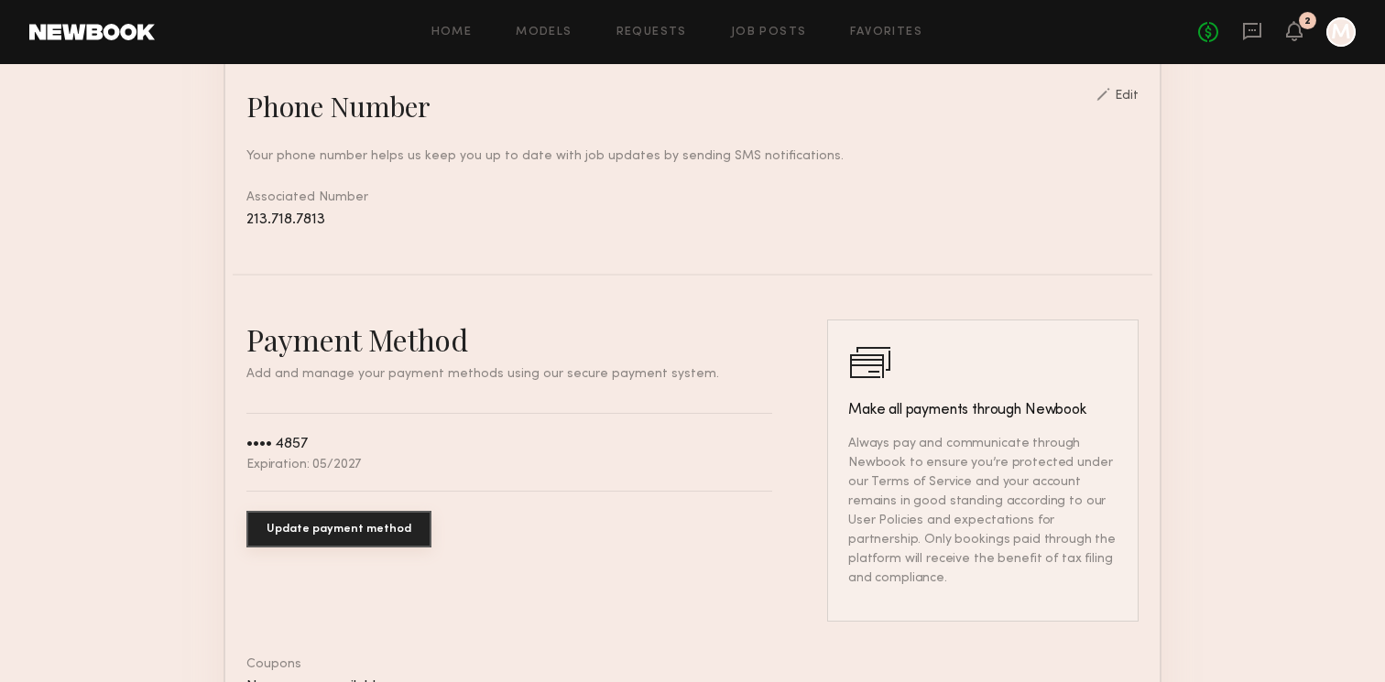
scroll to position [789, 0]
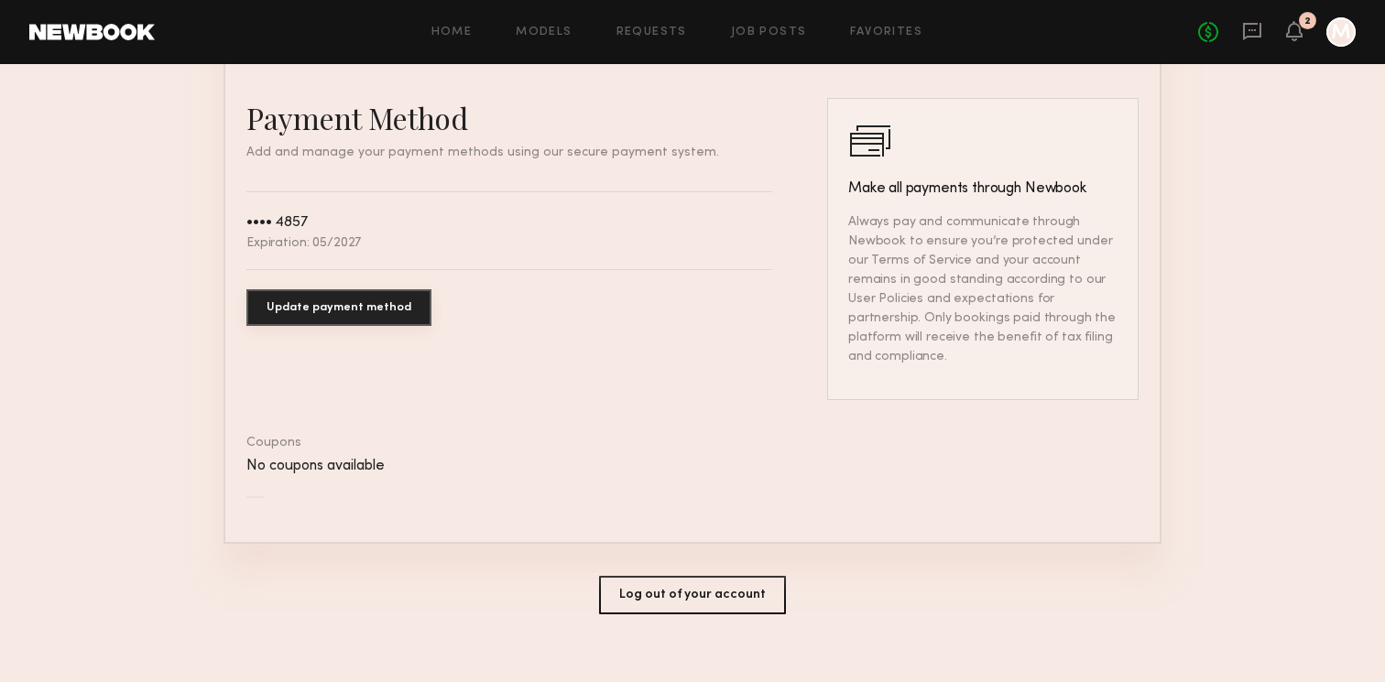
click at [373, 317] on button "Update payment method" at bounding box center [338, 307] width 185 height 37
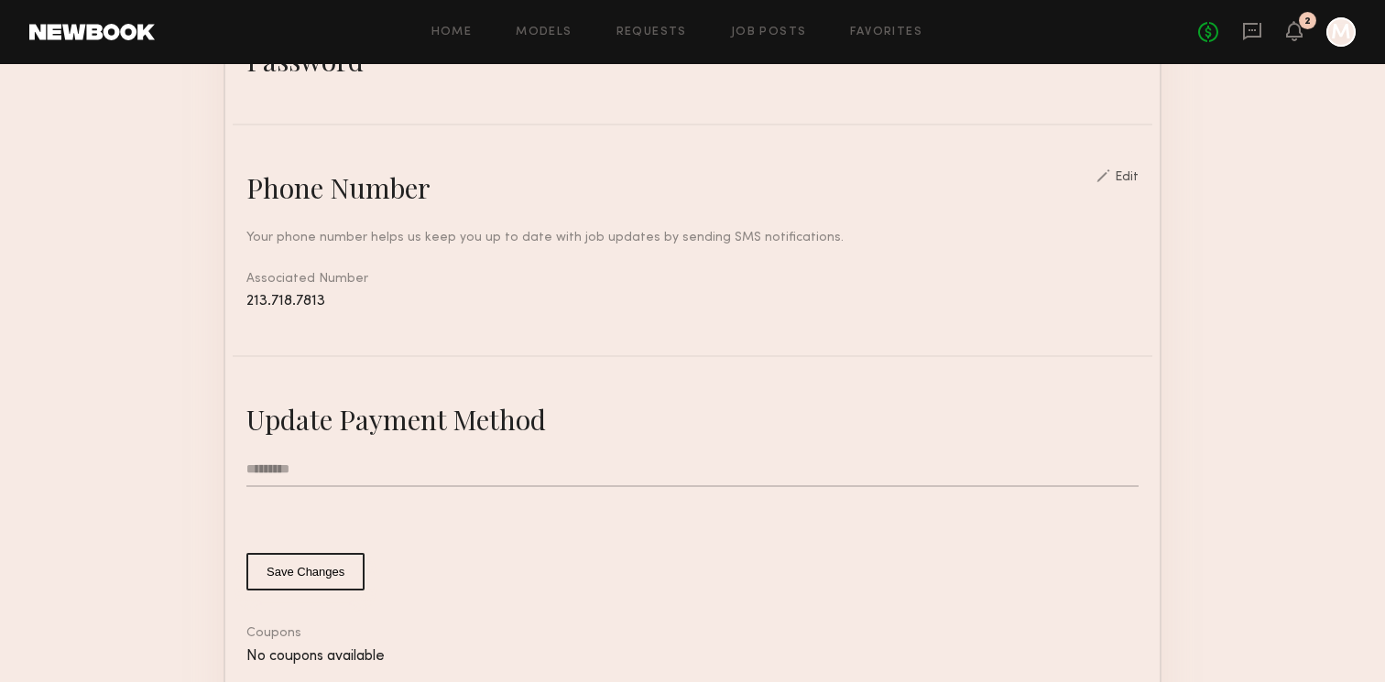
scroll to position [607, 0]
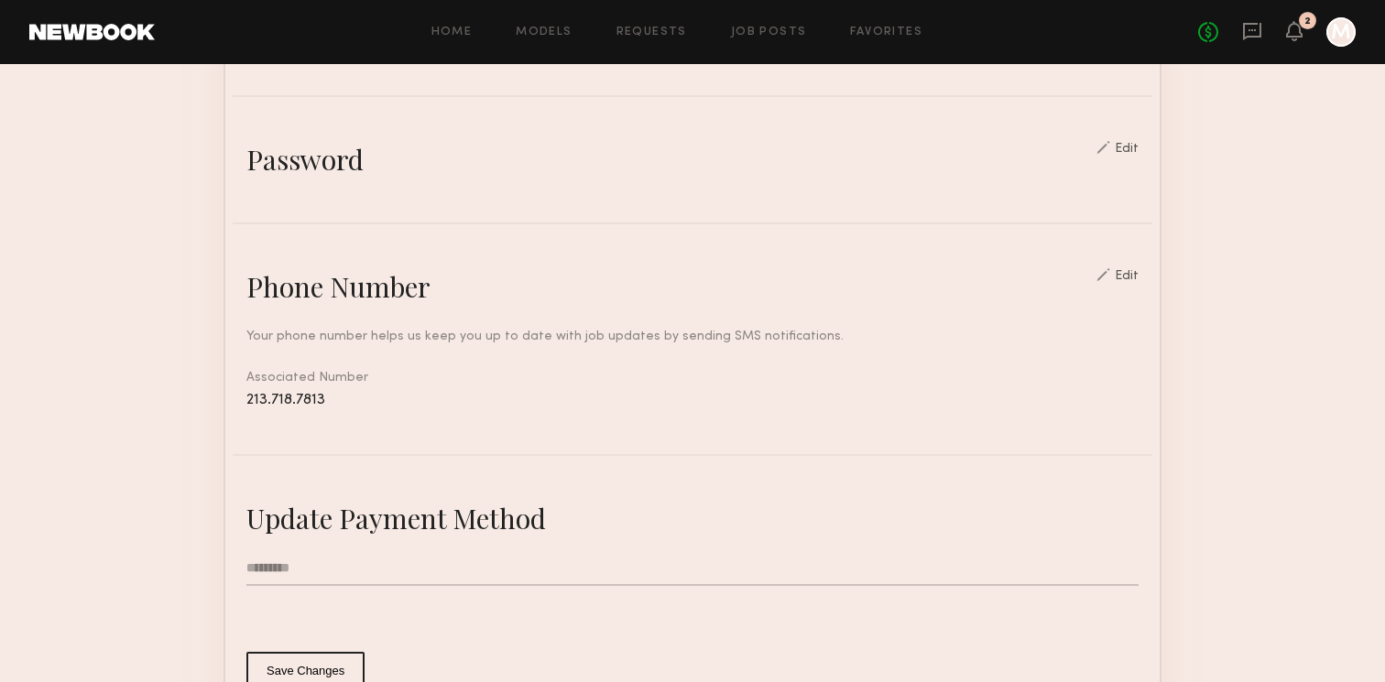
click at [324, 561] on input "text" at bounding box center [692, 568] width 892 height 35
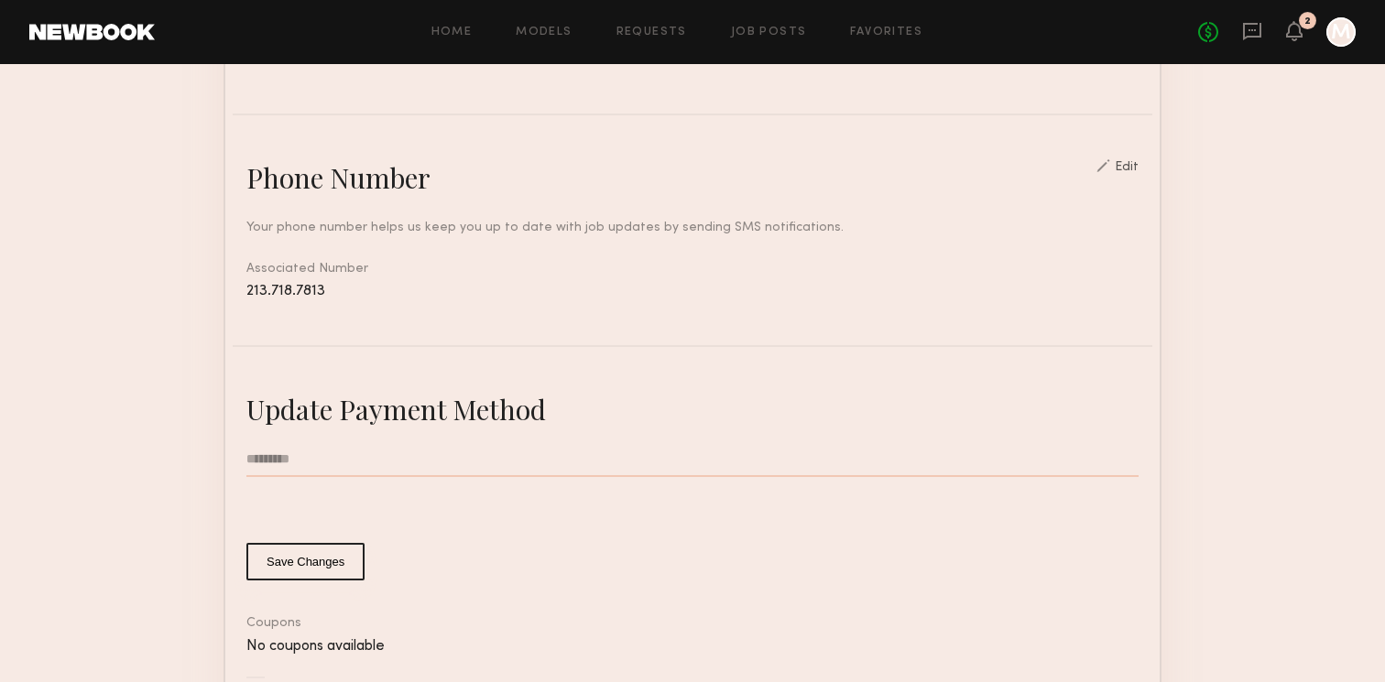
scroll to position [717, 0]
click at [416, 449] on input "text" at bounding box center [692, 459] width 892 height 35
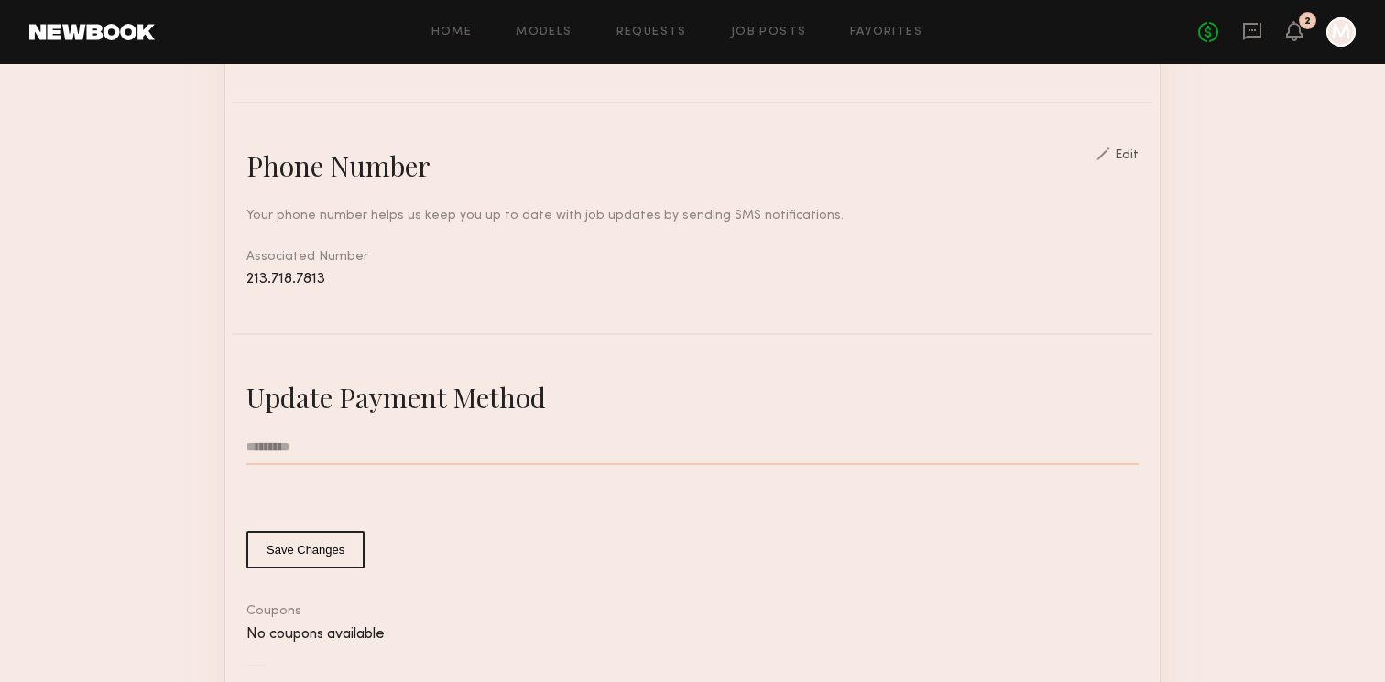
scroll to position [771, 0]
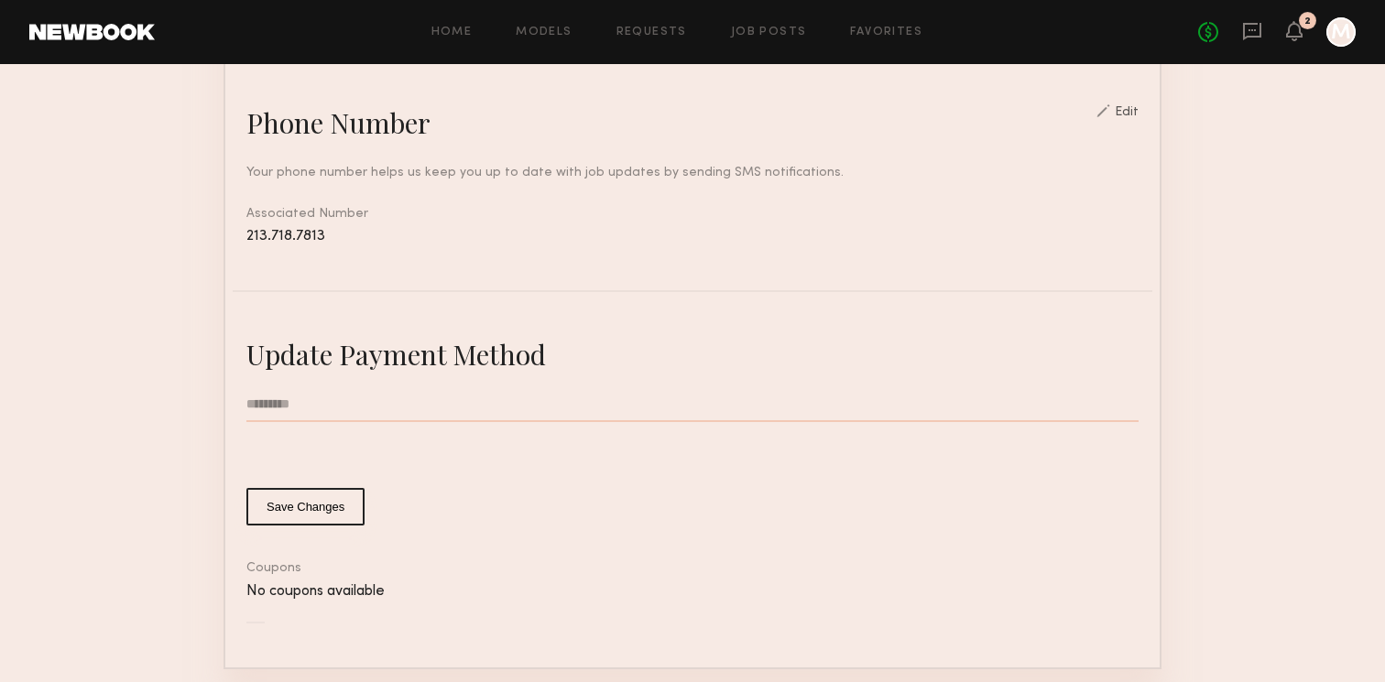
click at [507, 404] on input "text" at bounding box center [692, 405] width 892 height 35
paste input "**********"
type input "**********"
type input "********"
click at [848, 466] on form "******** Save Changes" at bounding box center [692, 457] width 892 height 138
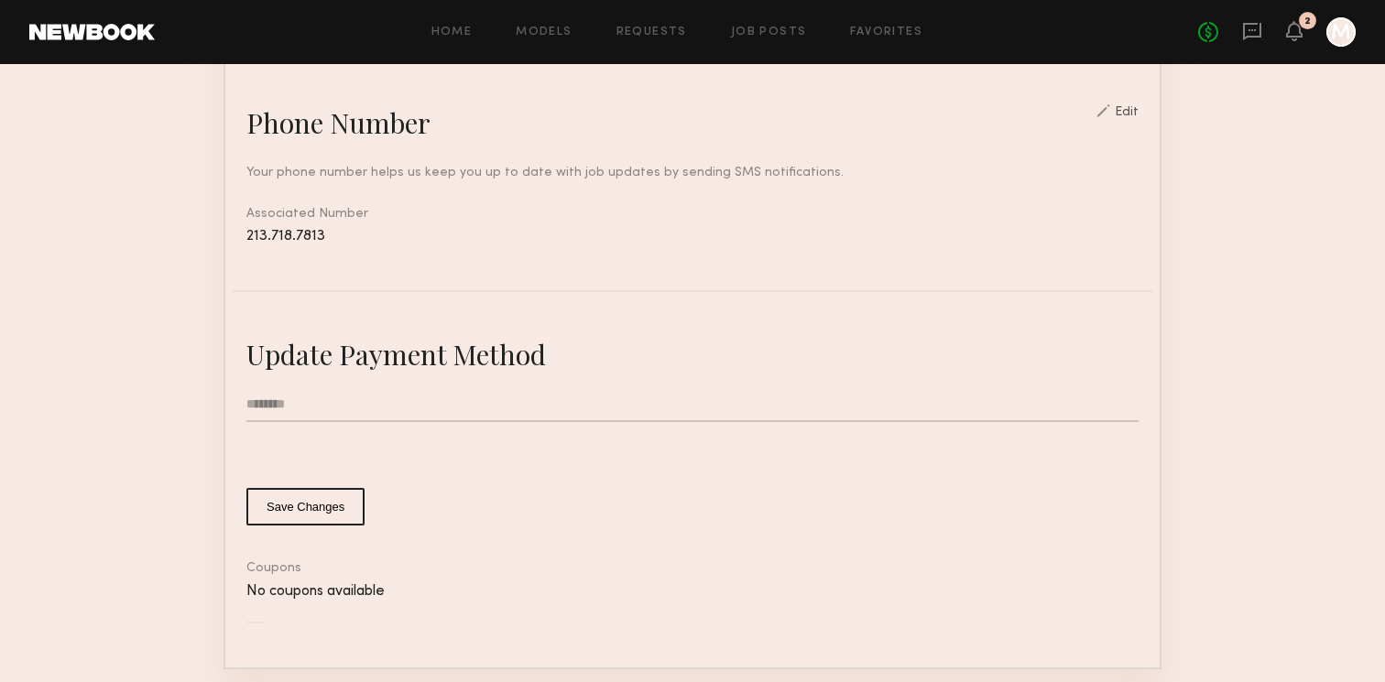
click at [425, 479] on form "******** Save Changes" at bounding box center [692, 457] width 892 height 138
click at [325, 500] on button "Save Changes" at bounding box center [305, 507] width 118 height 38
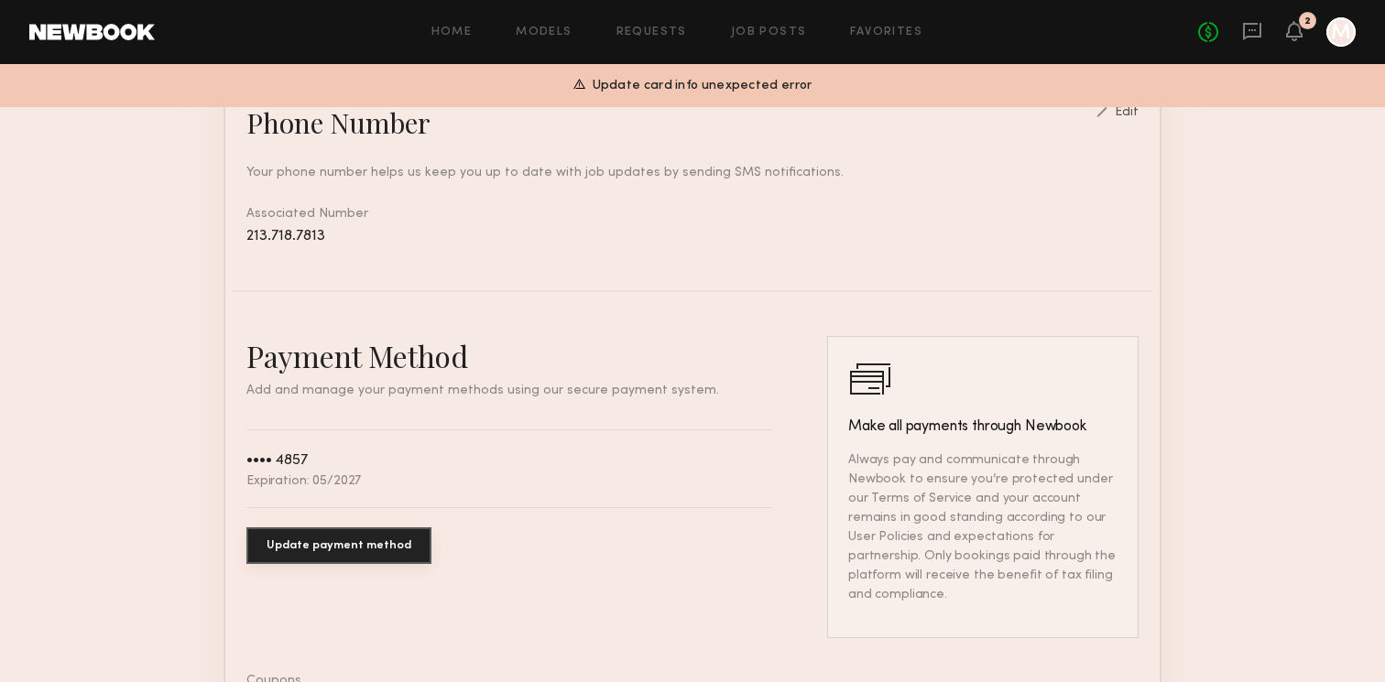
click at [381, 532] on button "Update payment method" at bounding box center [338, 546] width 185 height 37
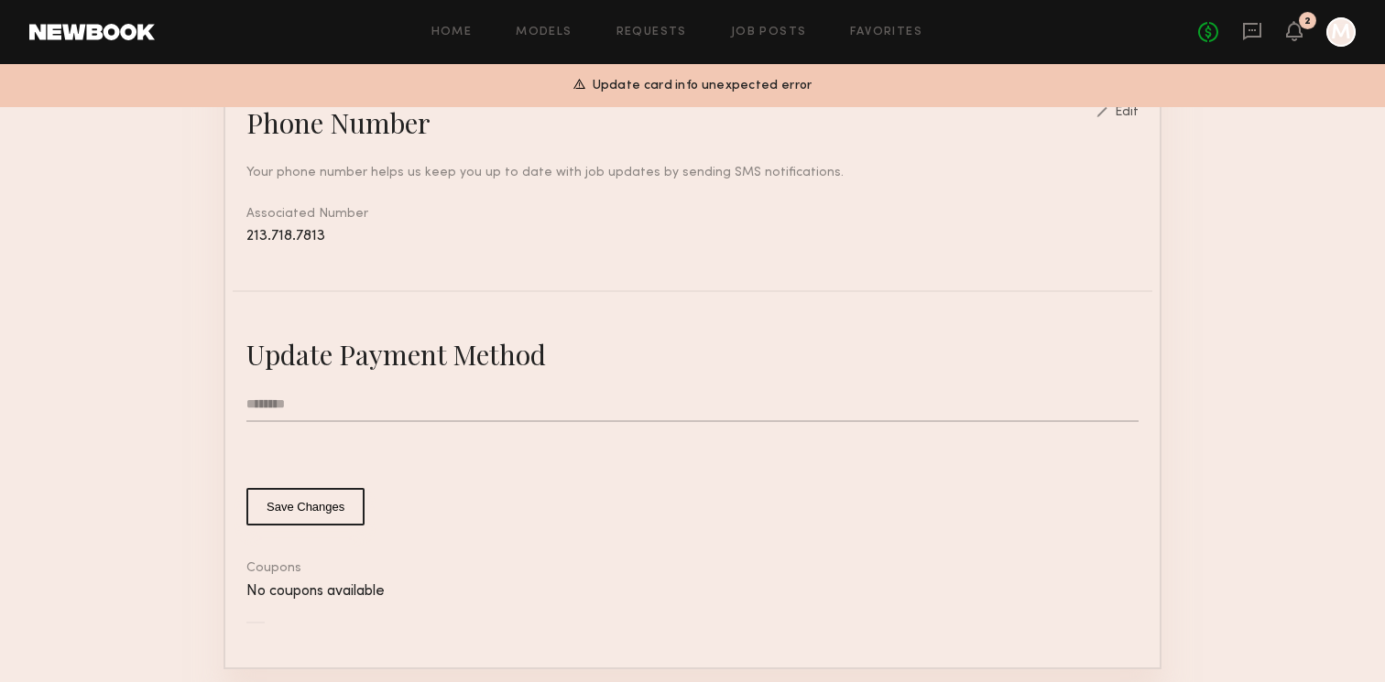
click at [371, 409] on input "********" at bounding box center [692, 405] width 892 height 35
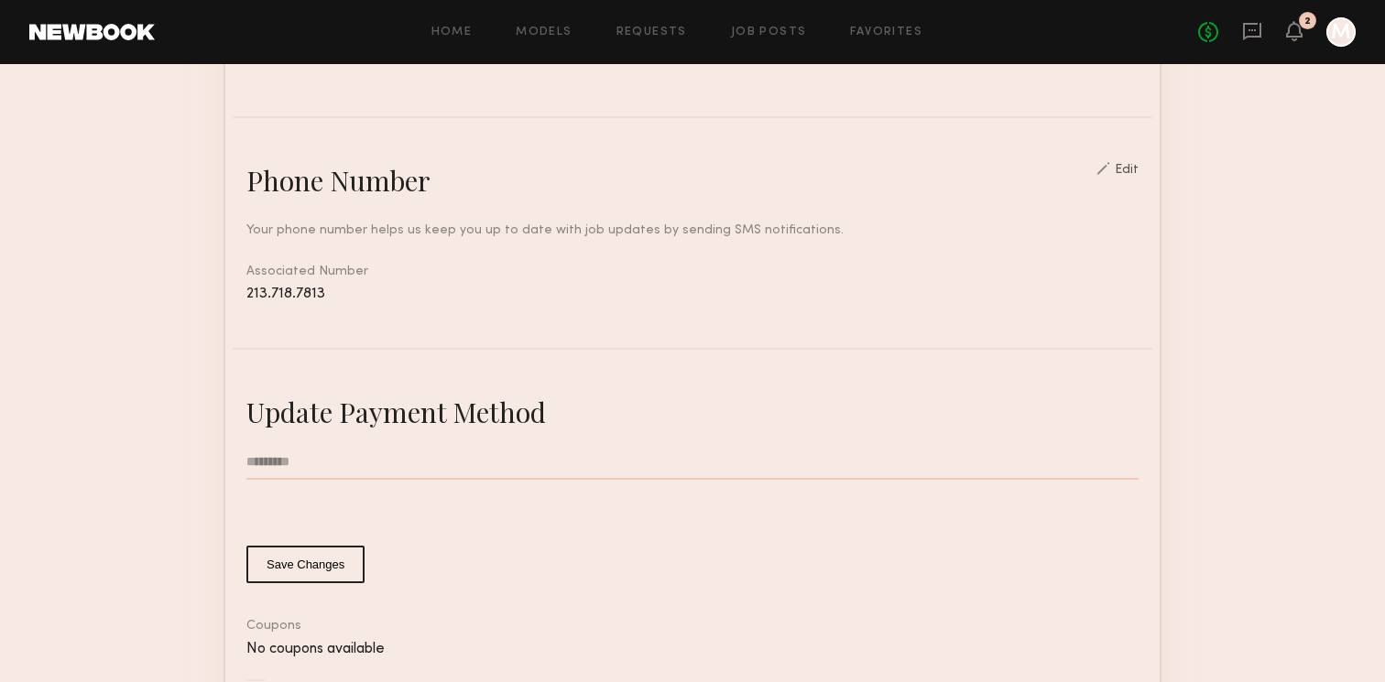
scroll to position [703, 0]
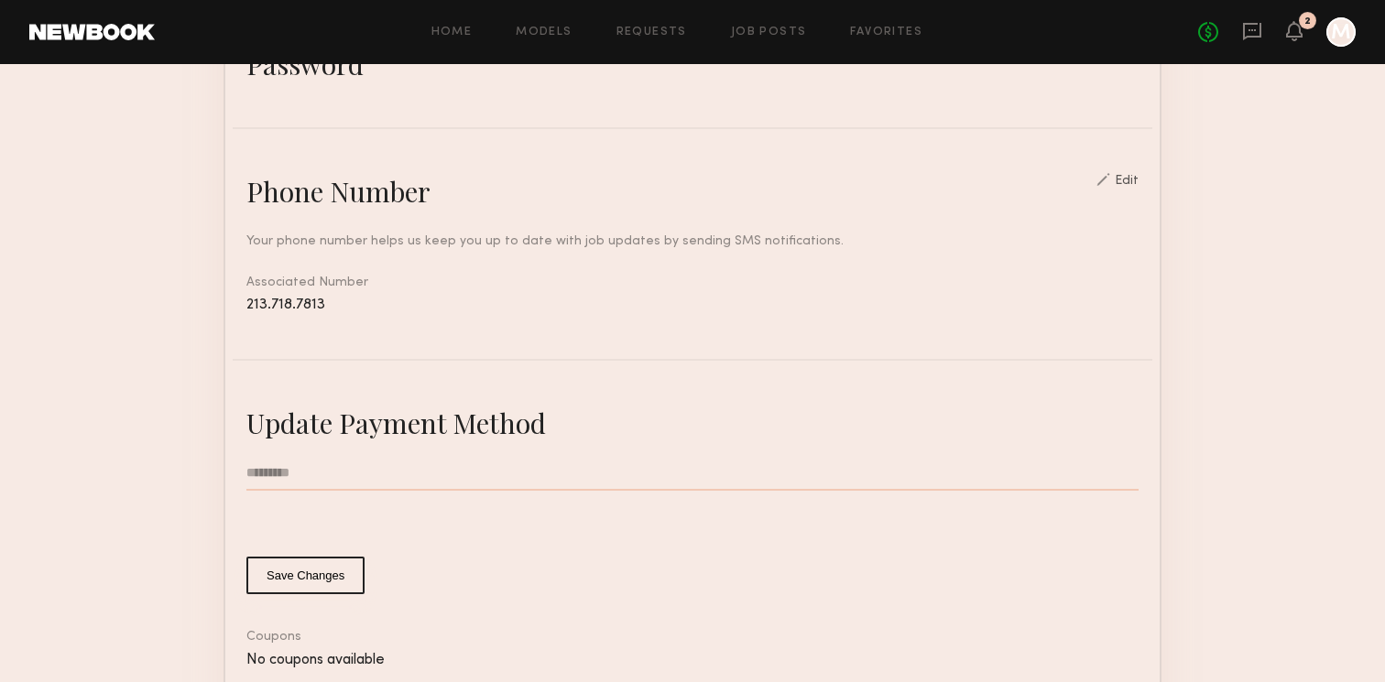
click at [280, 475] on input "text" at bounding box center [692, 473] width 892 height 35
type input "*********"
click button "Save Changes" at bounding box center [305, 576] width 118 height 38
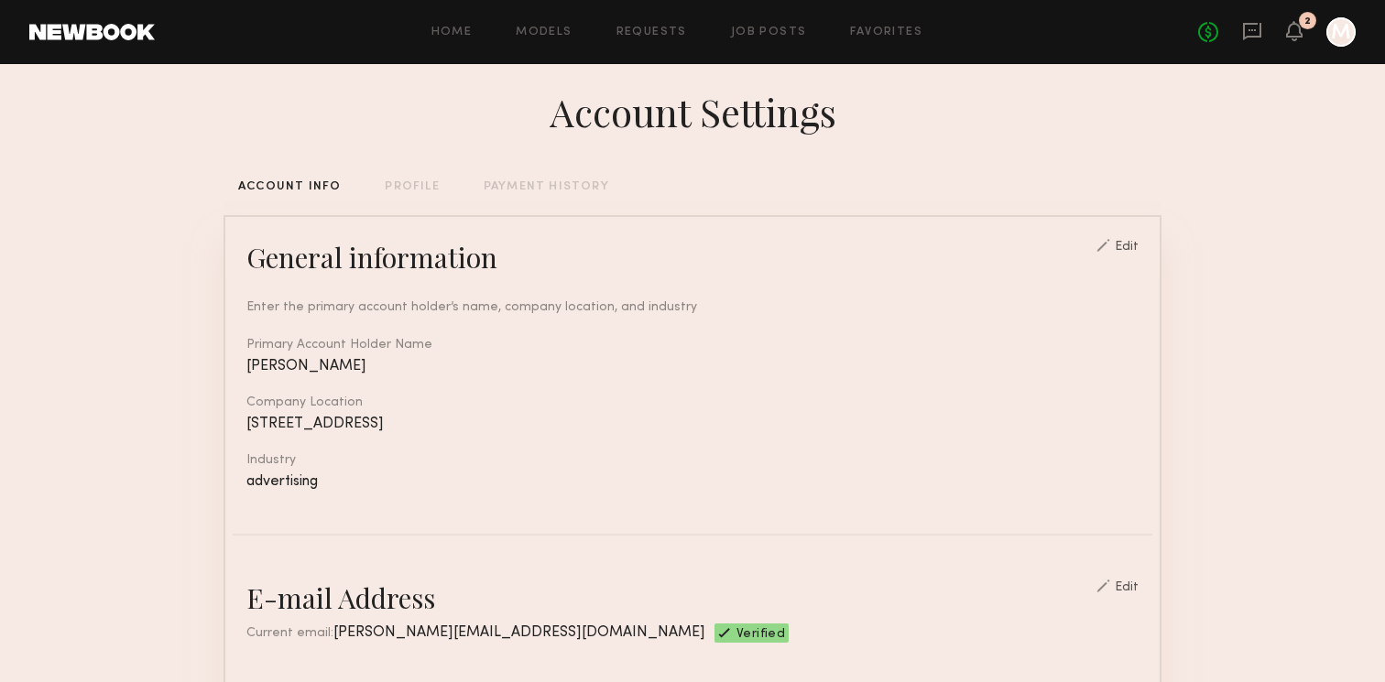
scroll to position [14, 0]
click at [539, 185] on div "PAYMENT HISTORY" at bounding box center [547, 189] width 126 height 12
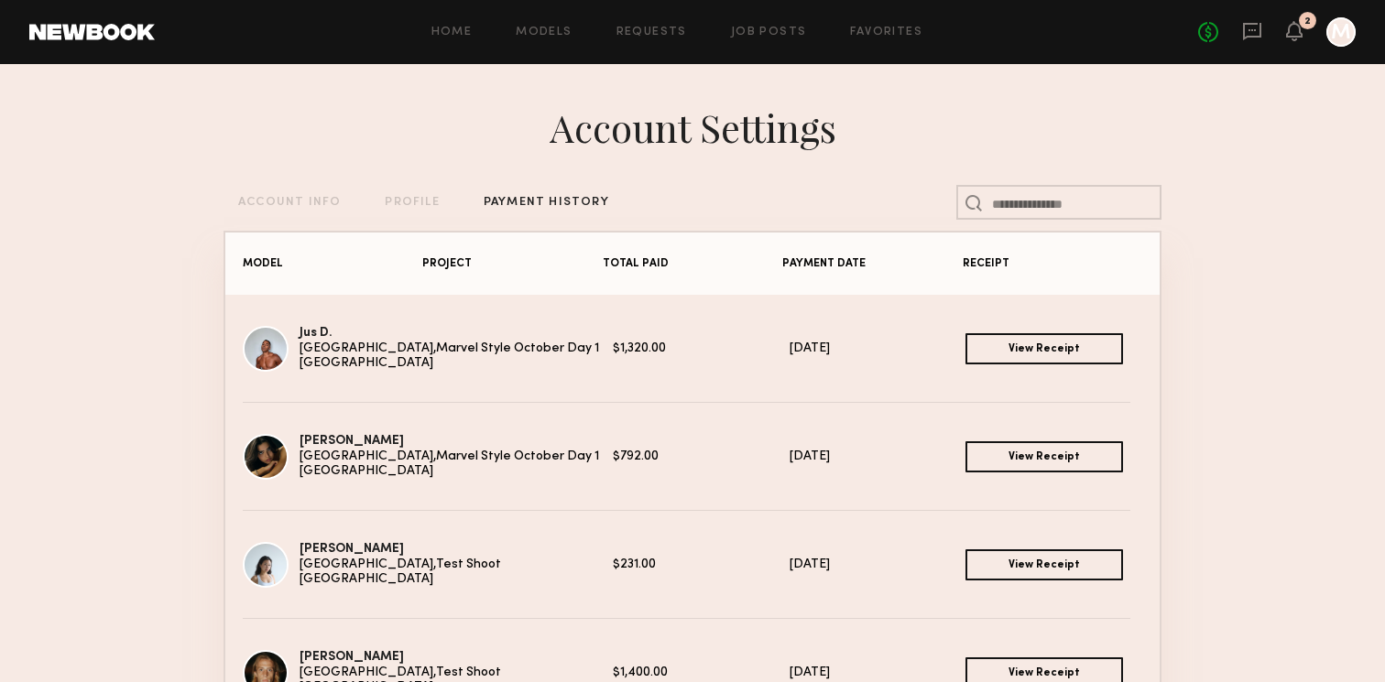
click at [303, 211] on div "Account Settings ACCOUNT INFO PROFILE PAYMENT HISTORY MODEL PROJECT TOTAL PAID …" at bounding box center [693, 524] width 938 height 920
click at [307, 206] on div "ACCOUNT INFO" at bounding box center [289, 203] width 103 height 12
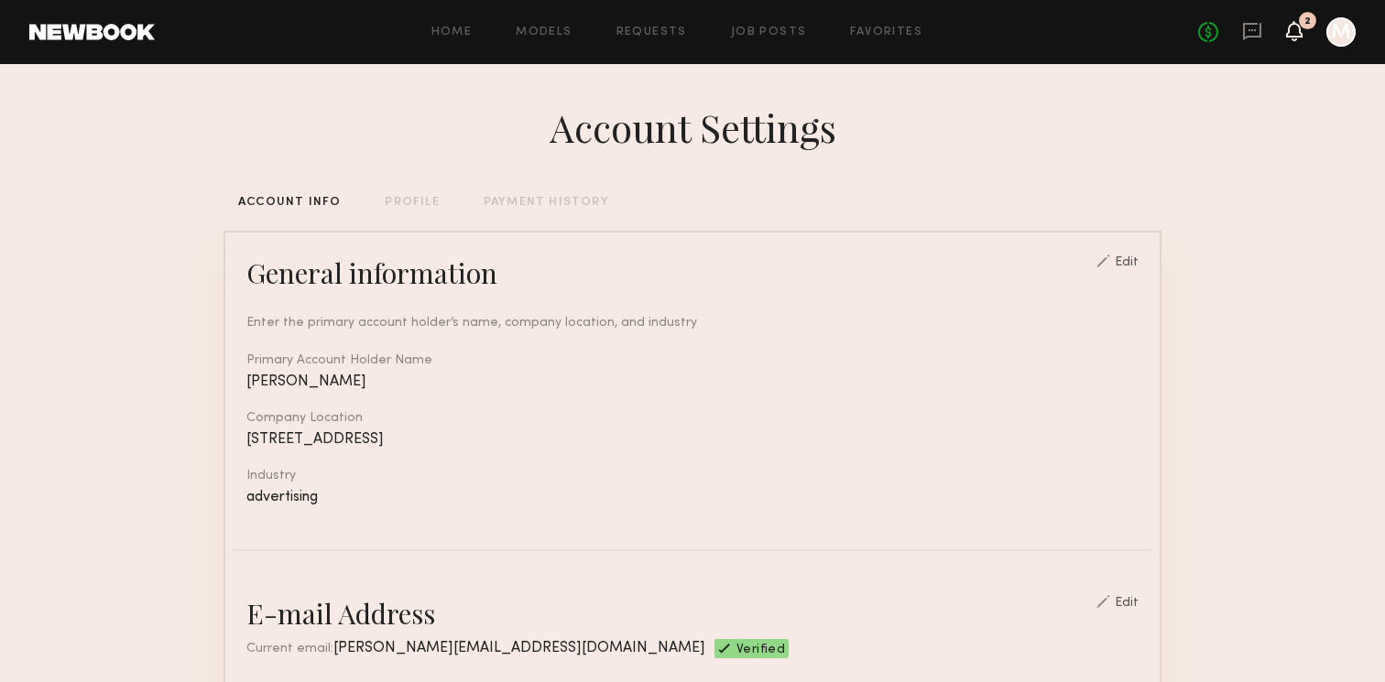
click at [1287, 33] on icon at bounding box center [1294, 30] width 15 height 13
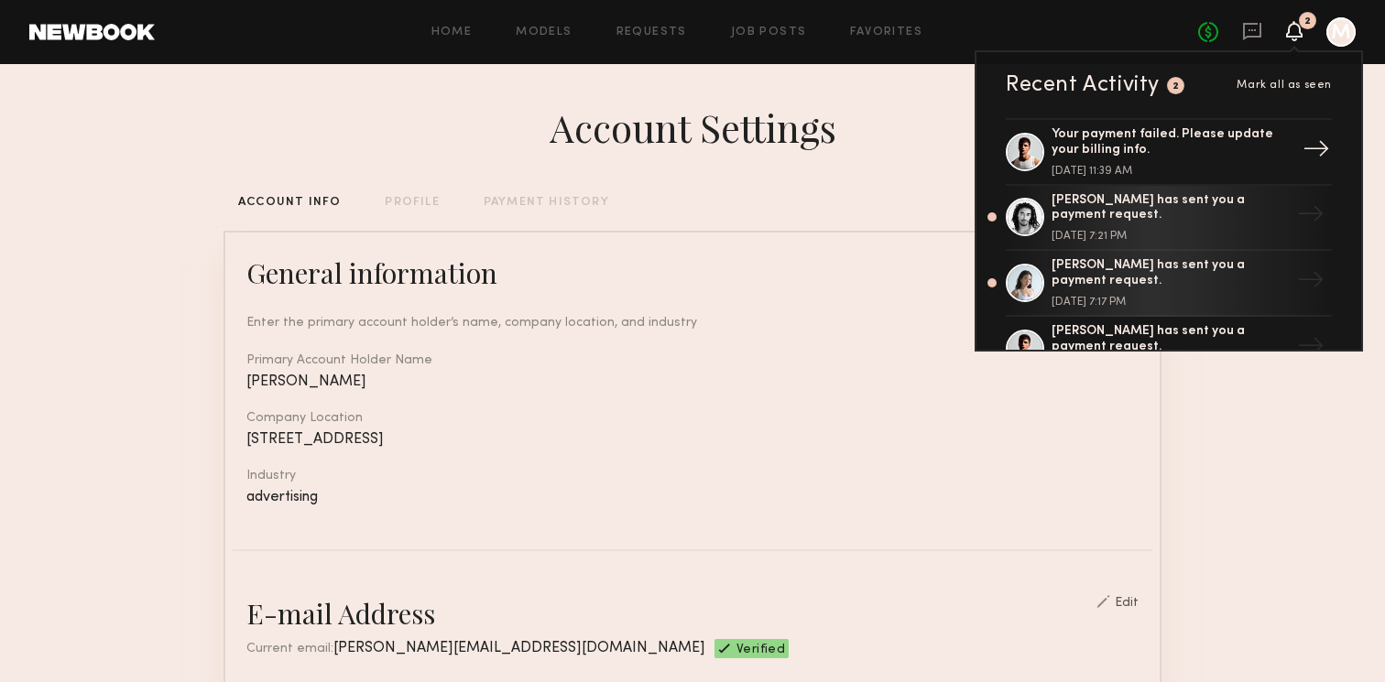
click at [1171, 148] on div "Your payment failed. Please update your billing info." at bounding box center [1171, 142] width 238 height 31
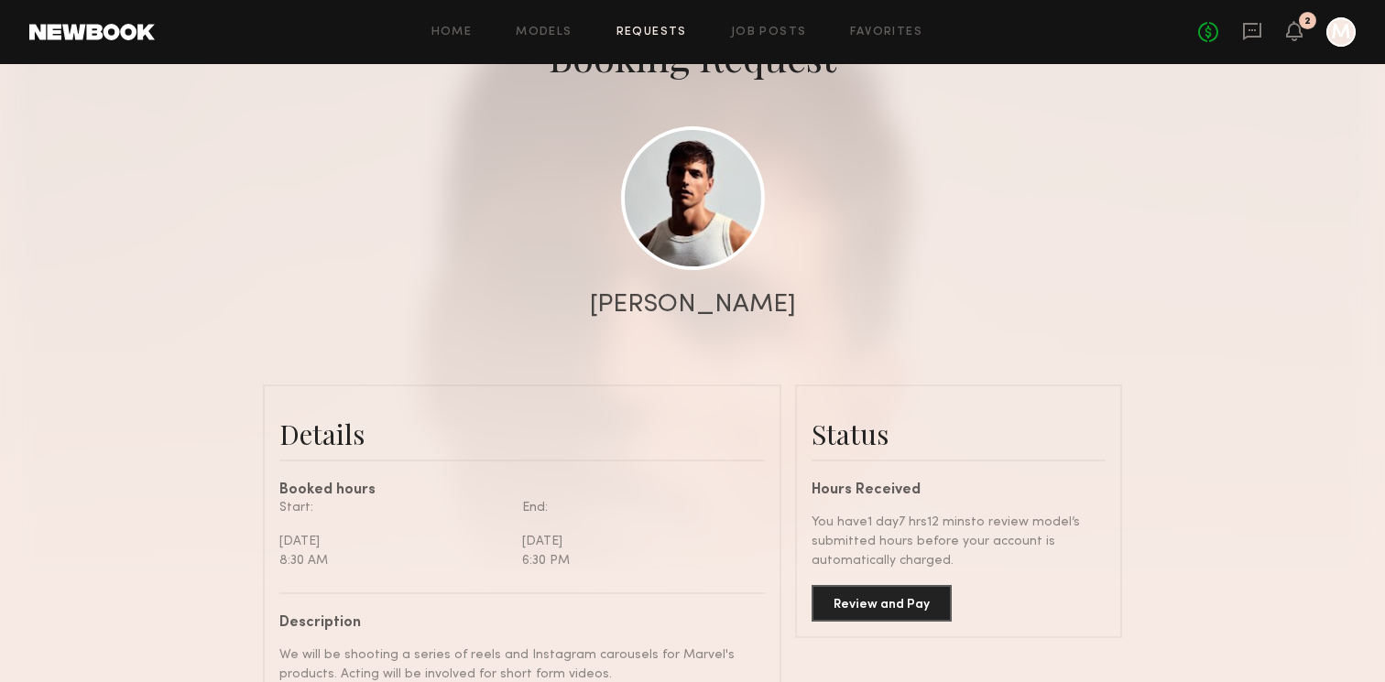
scroll to position [607, 0]
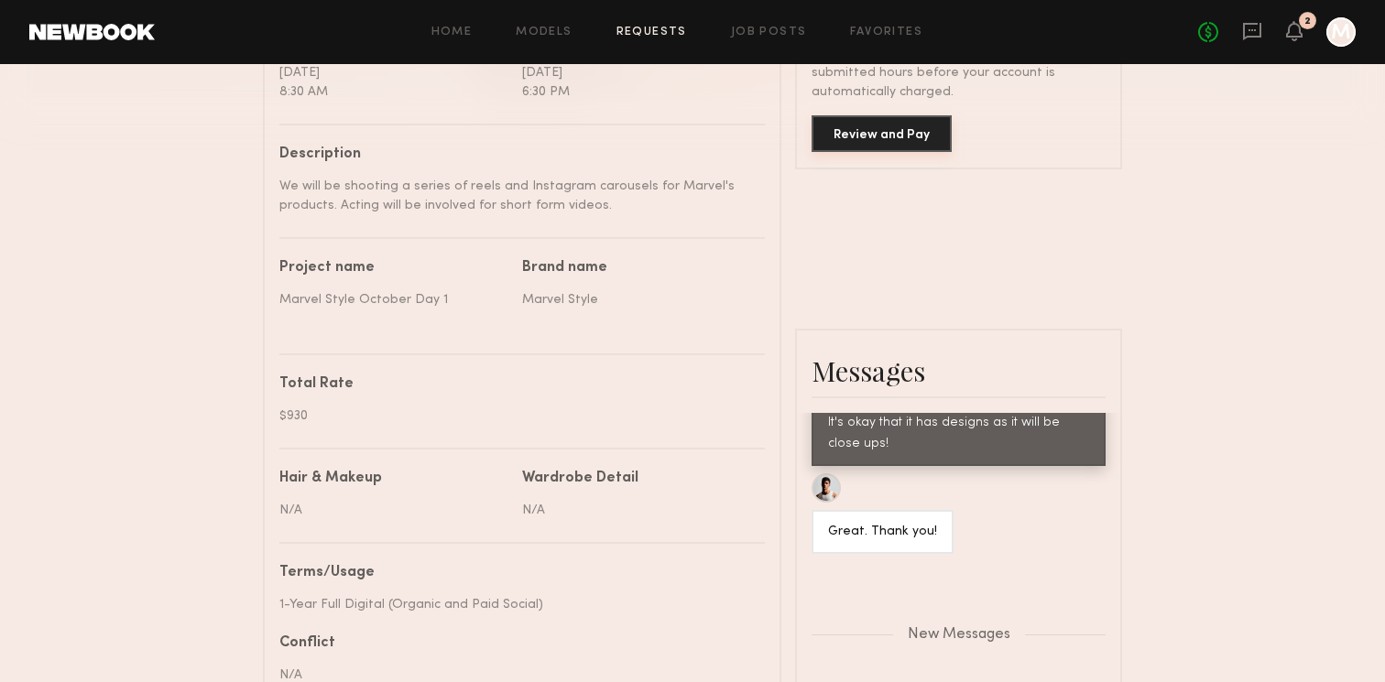
click at [909, 126] on button "Review and Pay" at bounding box center [882, 133] width 140 height 37
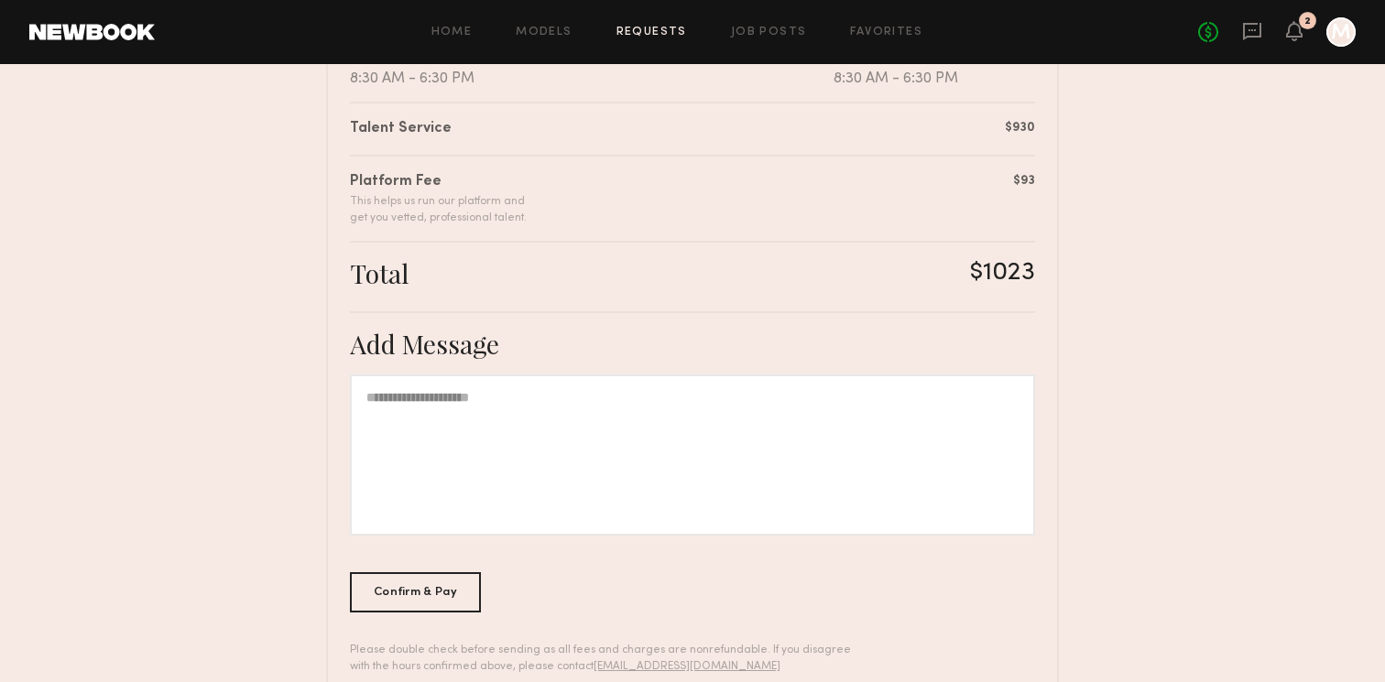
scroll to position [488, 0]
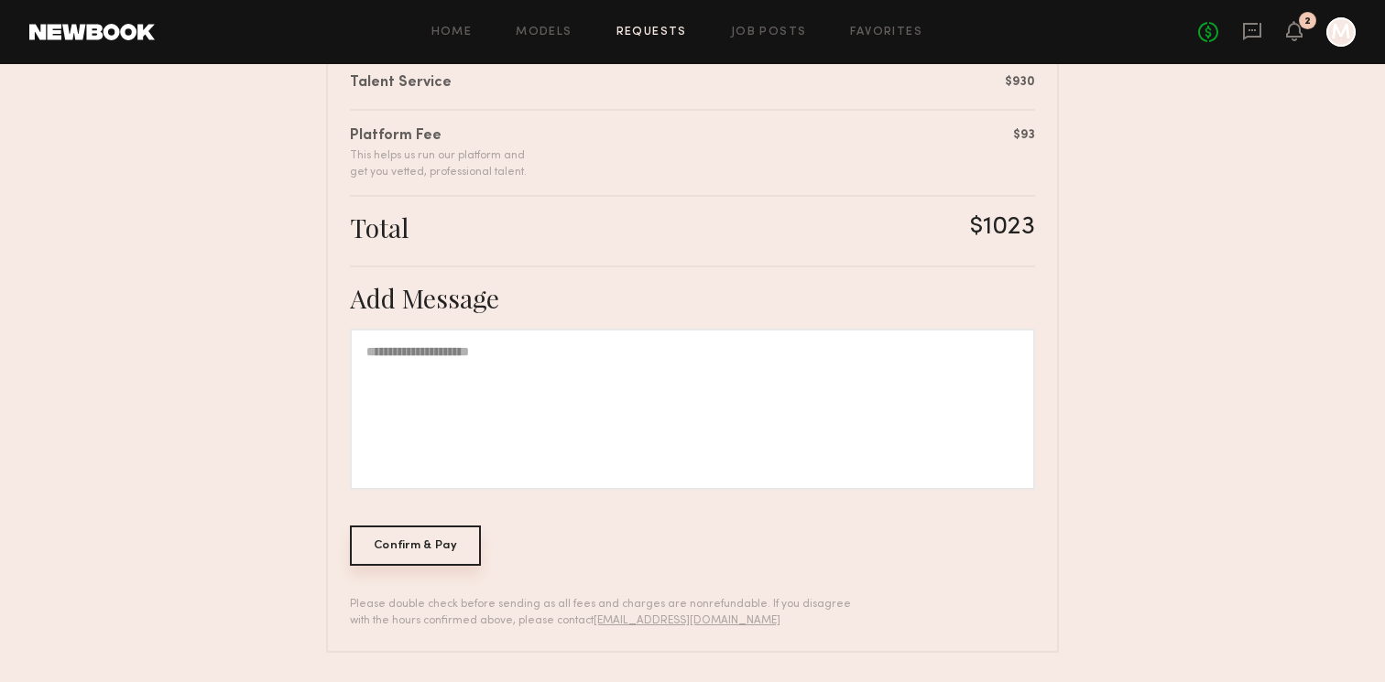
click at [410, 556] on div "Confirm & Pay" at bounding box center [415, 546] width 131 height 40
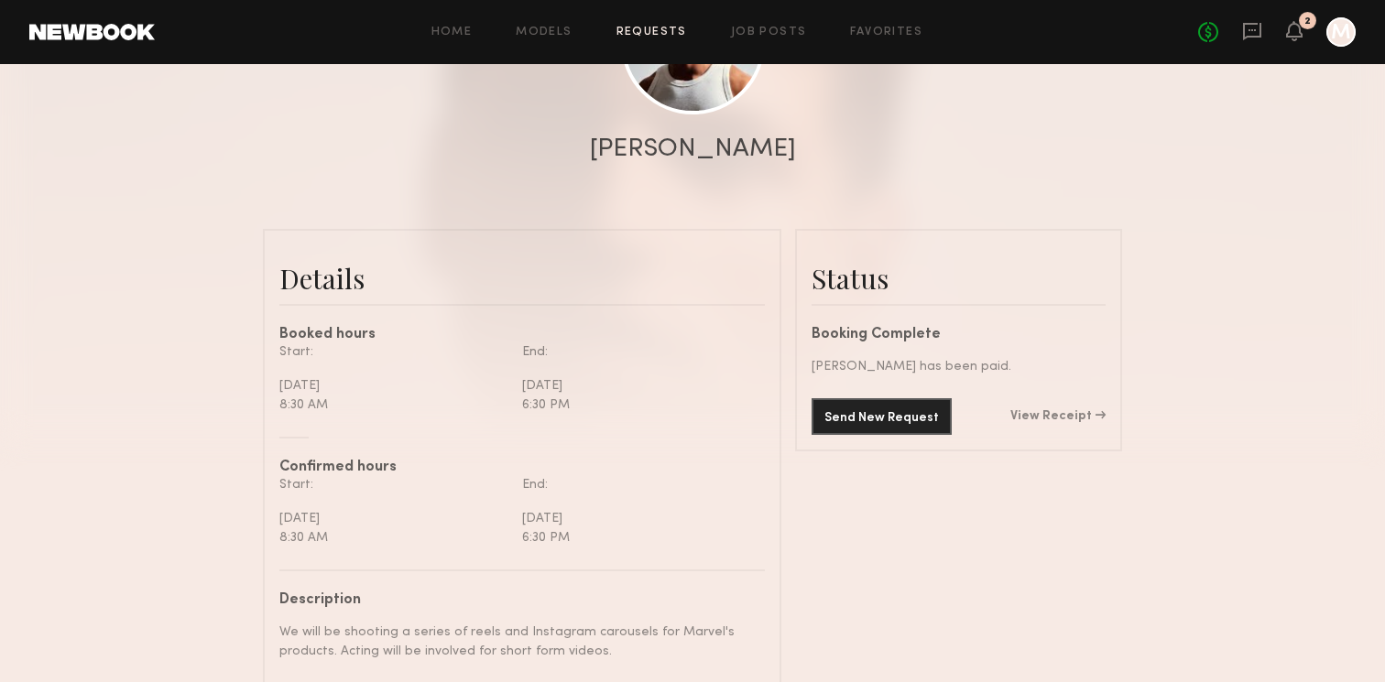
scroll to position [347, 0]
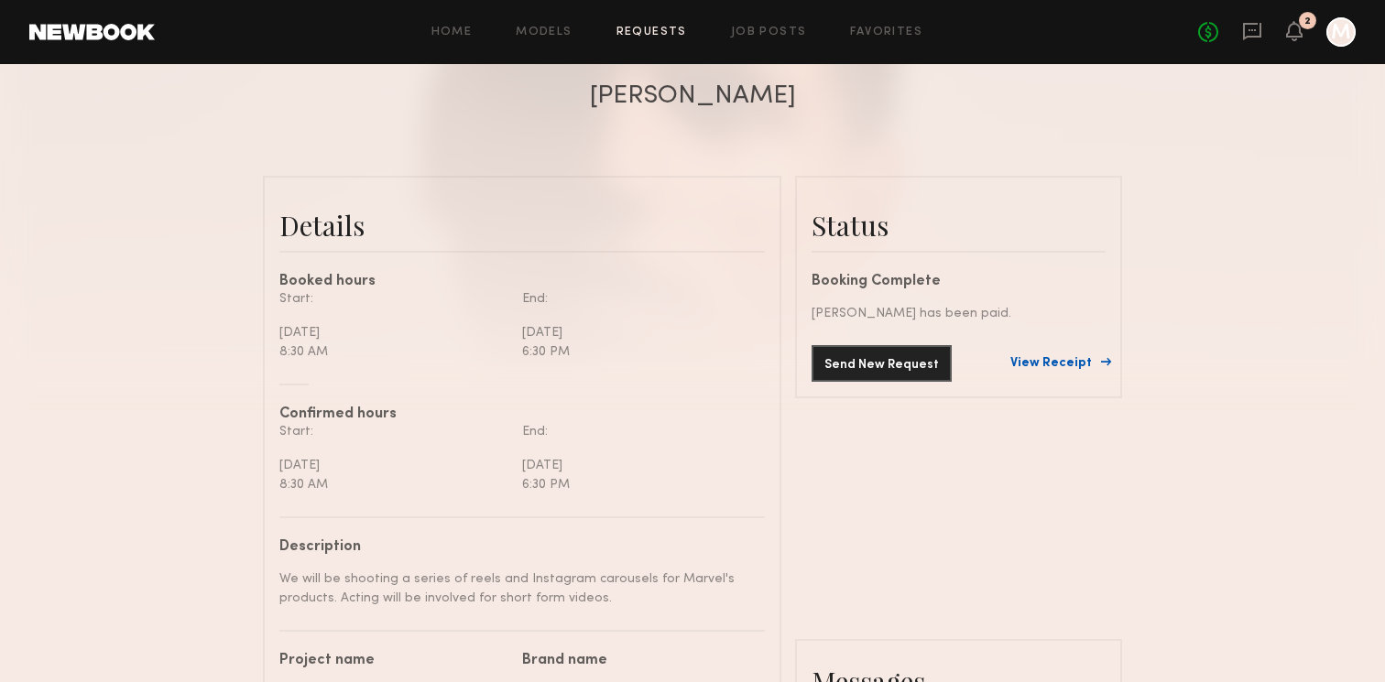
click at [1047, 359] on link "View Receipt" at bounding box center [1057, 363] width 95 height 13
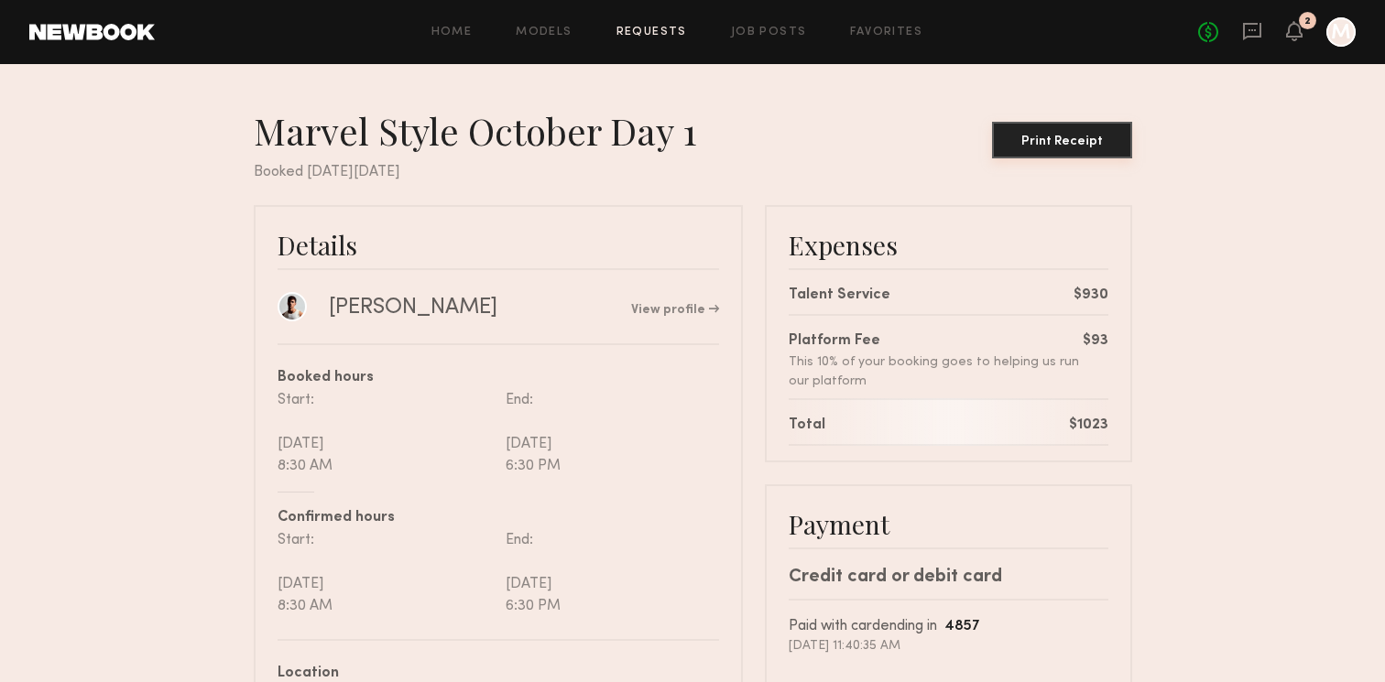
click at [1097, 144] on div "Print Receipt" at bounding box center [1062, 142] width 126 height 13
click at [1296, 30] on icon at bounding box center [1294, 30] width 15 height 13
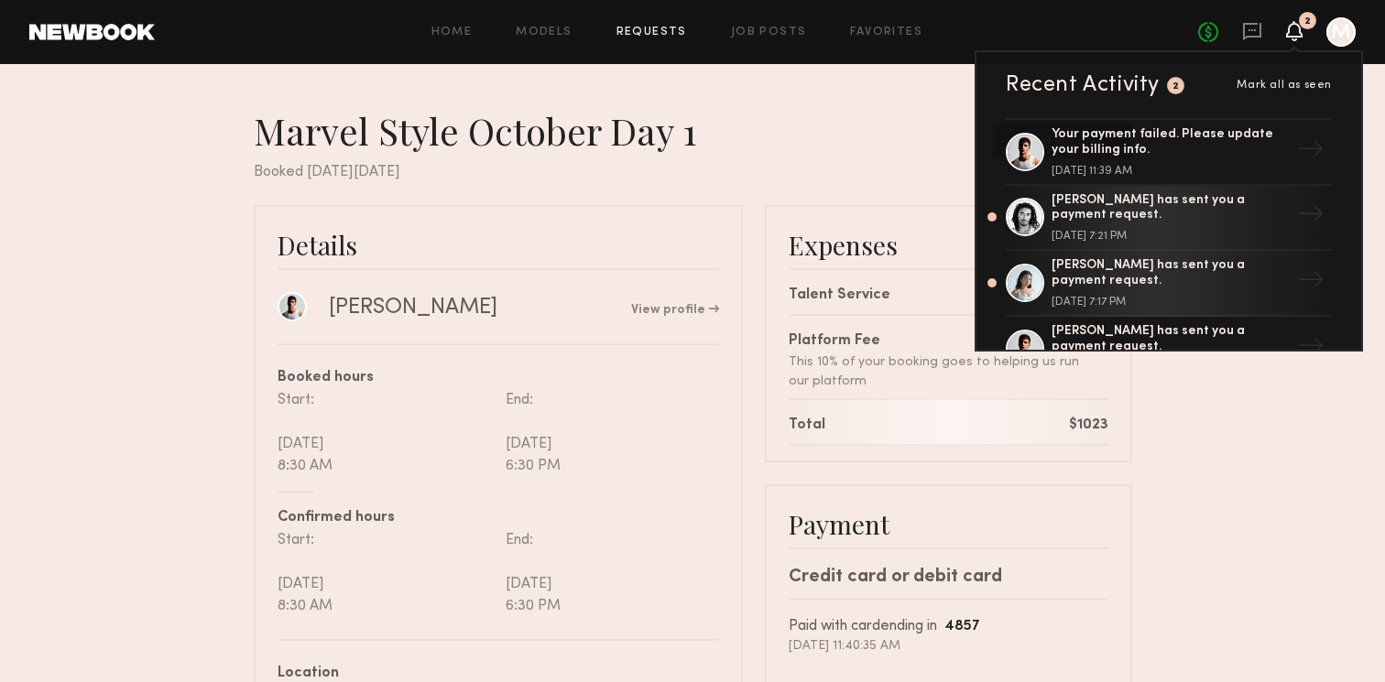
click at [845, 145] on div "Marvel Style October Day 1 Print Receipt" at bounding box center [693, 134] width 879 height 53
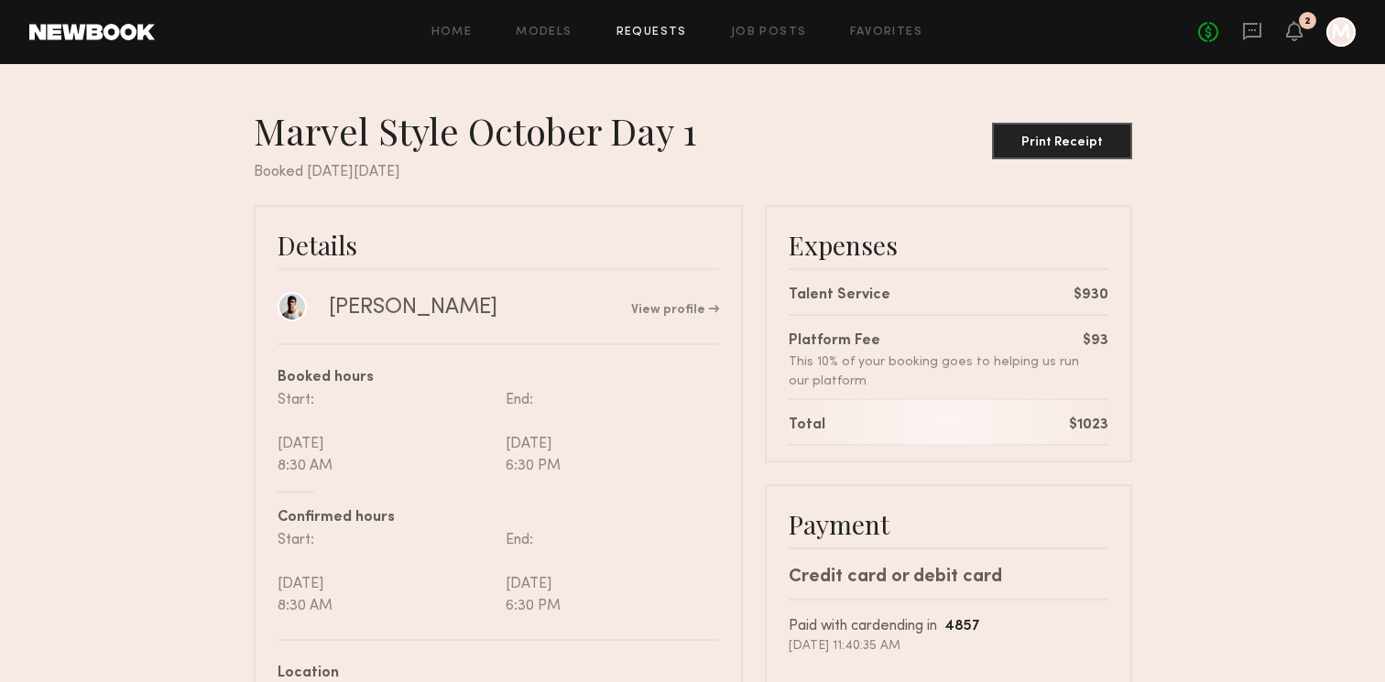
click at [1307, 27] on div "2" at bounding box center [1307, 20] width 17 height 17
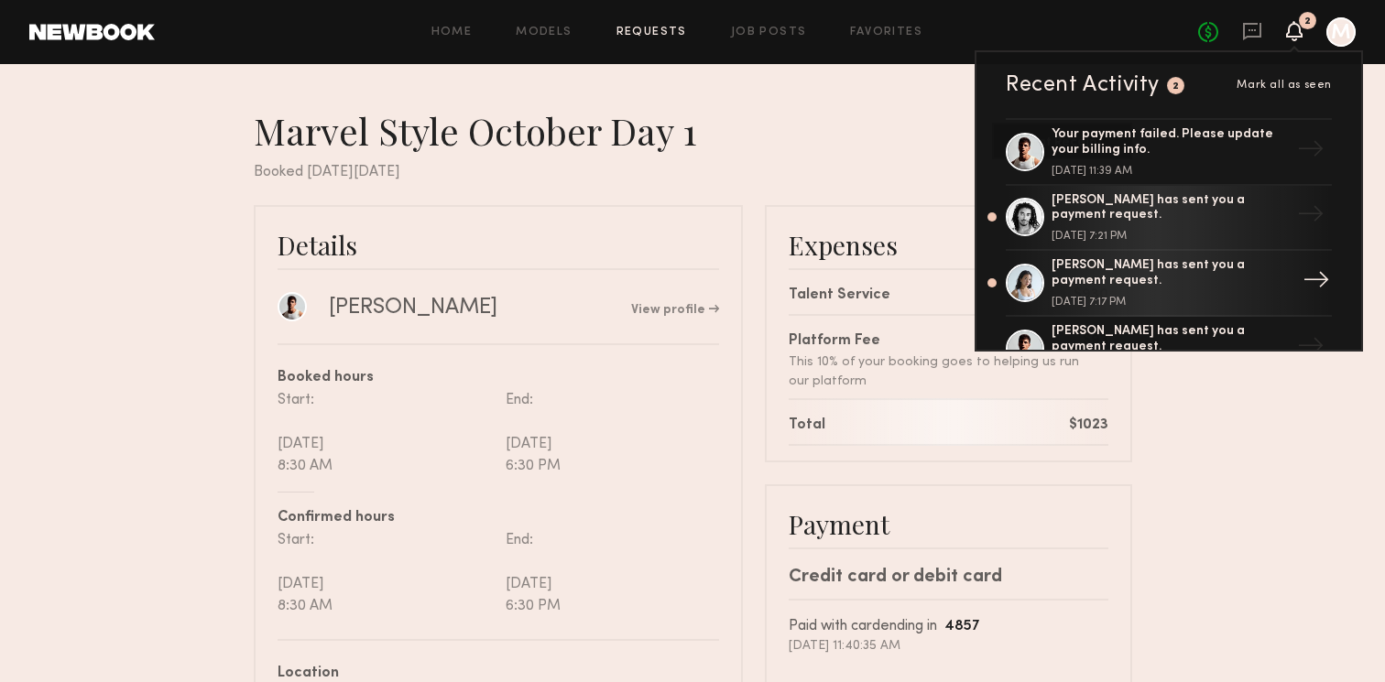
click at [1121, 270] on div "[PERSON_NAME] has sent you a payment request." at bounding box center [1171, 273] width 238 height 31
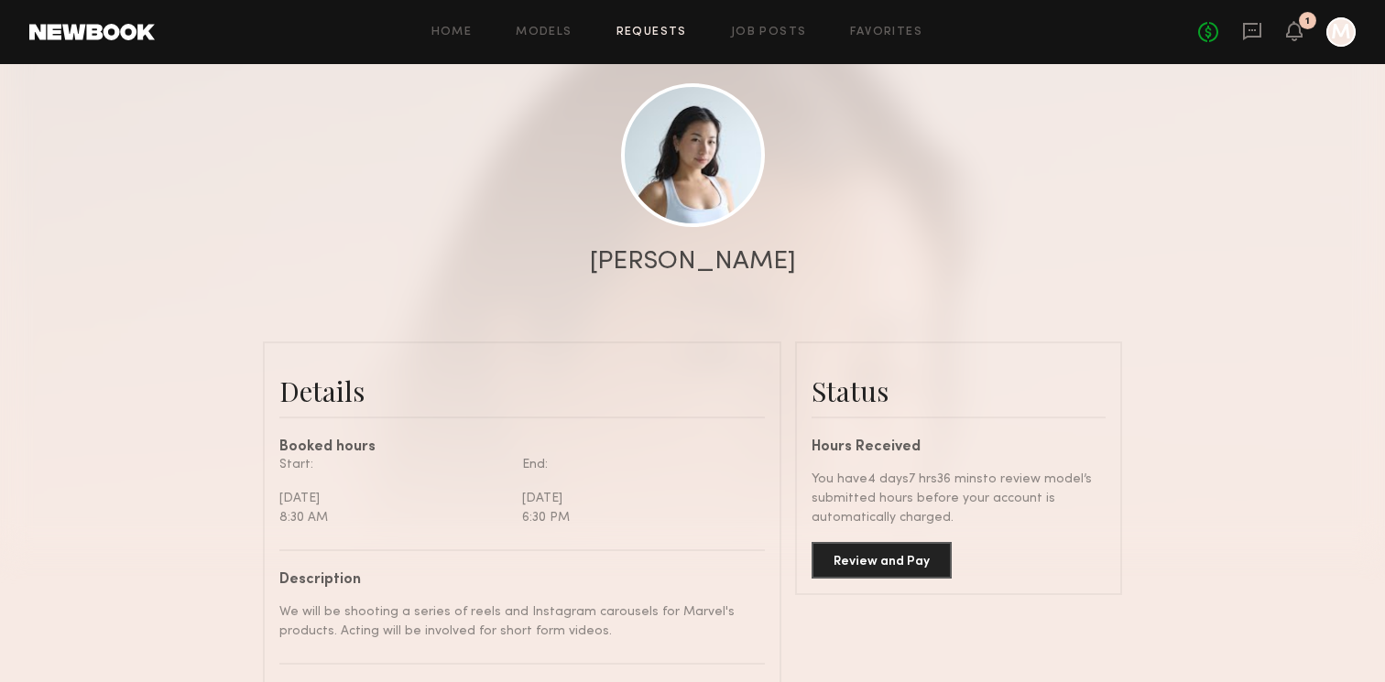
scroll to position [377, 0]
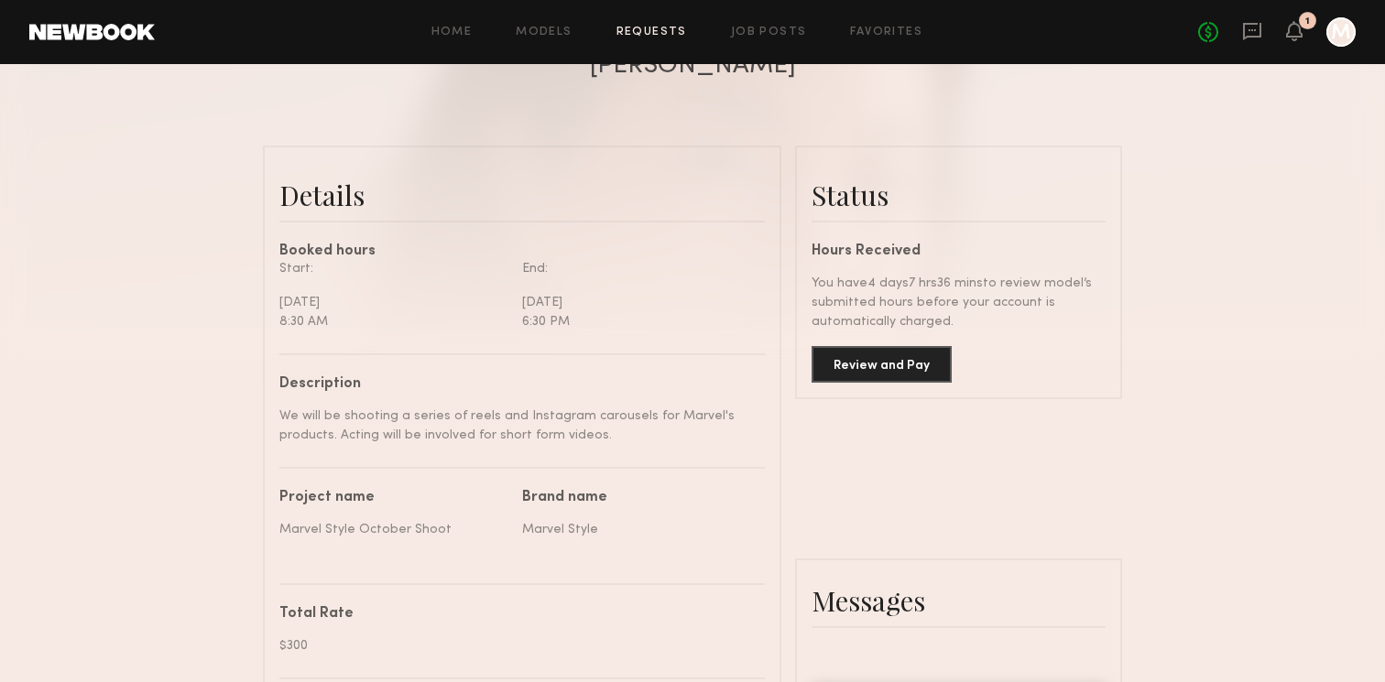
click at [881, 389] on common-border "Status Hours Received You have 4 days 7 hrs 36 mins to review model’s submitted…" at bounding box center [958, 273] width 327 height 254
click at [888, 375] on button "Review and Pay" at bounding box center [882, 363] width 140 height 37
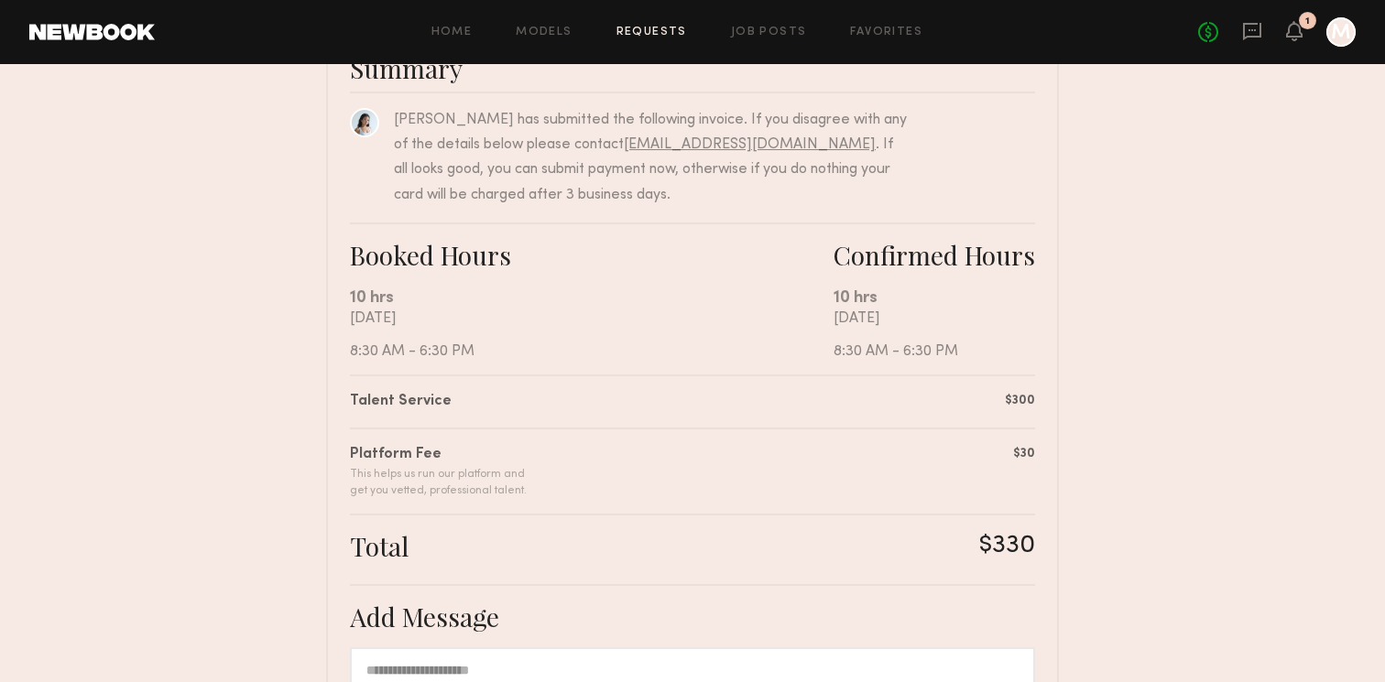
scroll to position [488, 0]
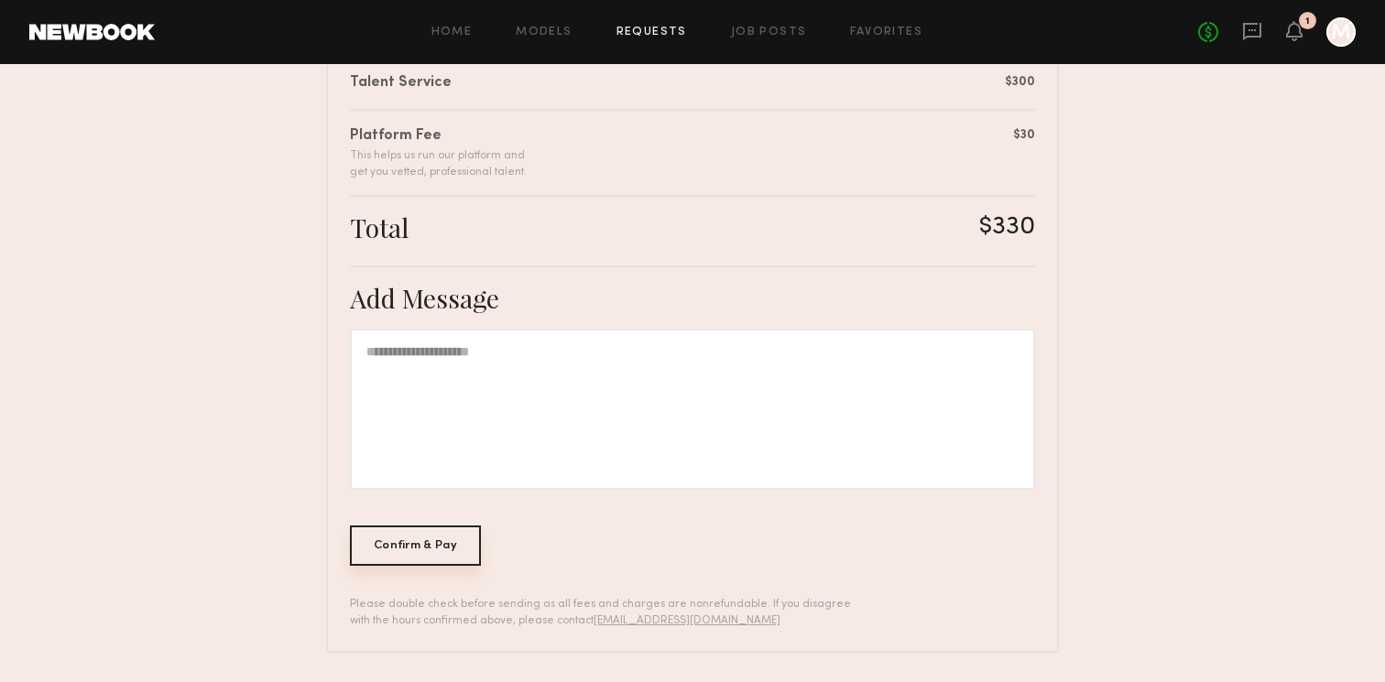
click at [418, 553] on div "Confirm & Pay" at bounding box center [415, 546] width 131 height 40
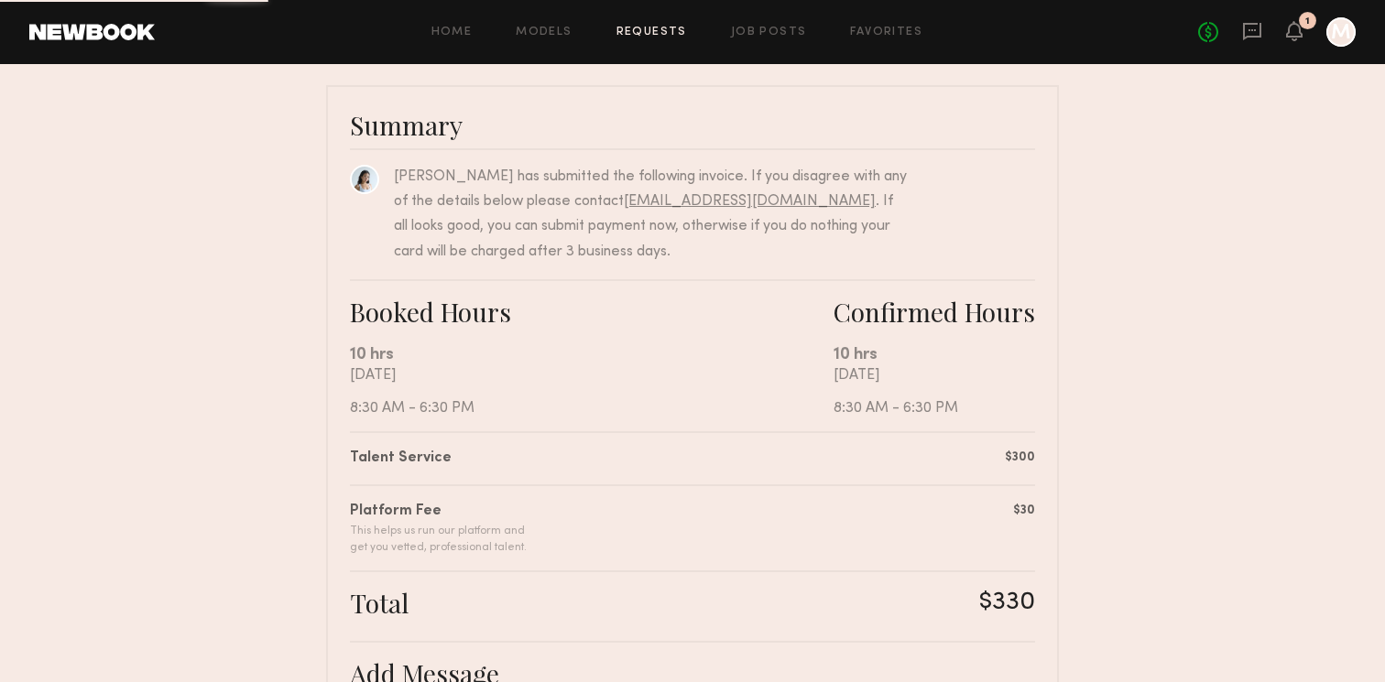
scroll to position [0, 0]
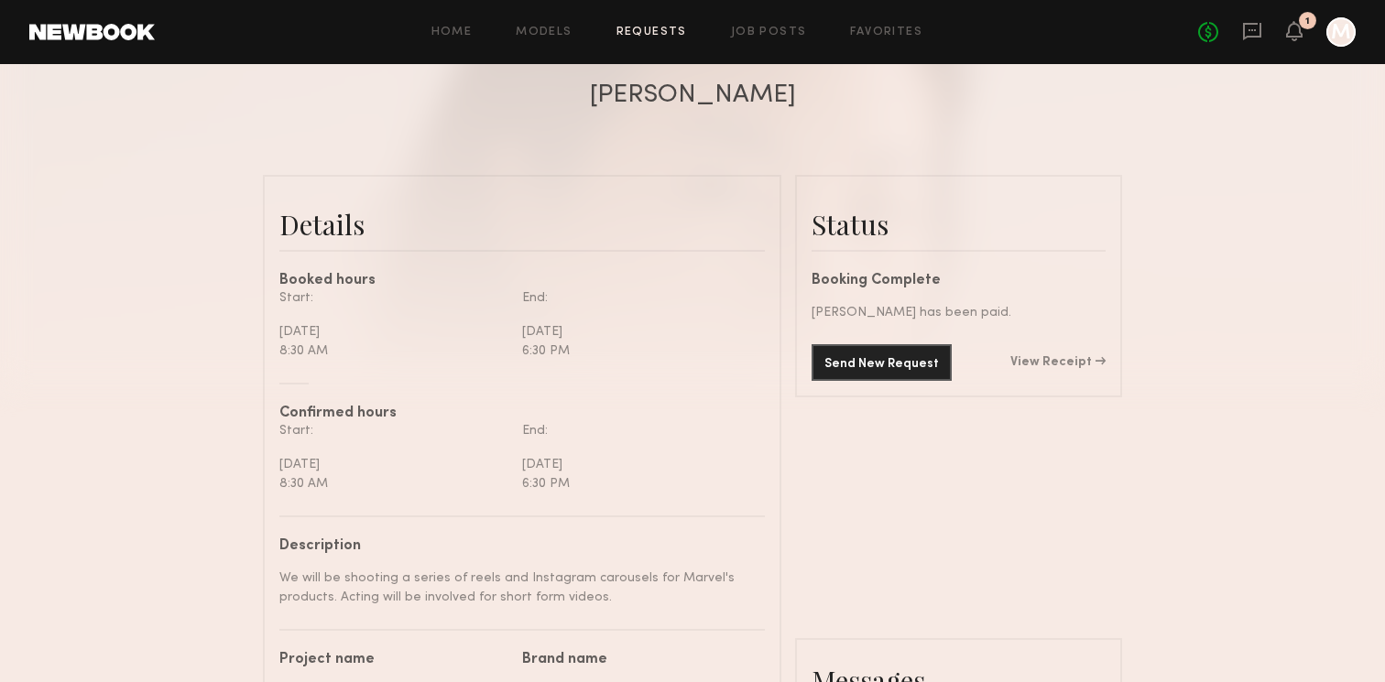
scroll to position [399, 0]
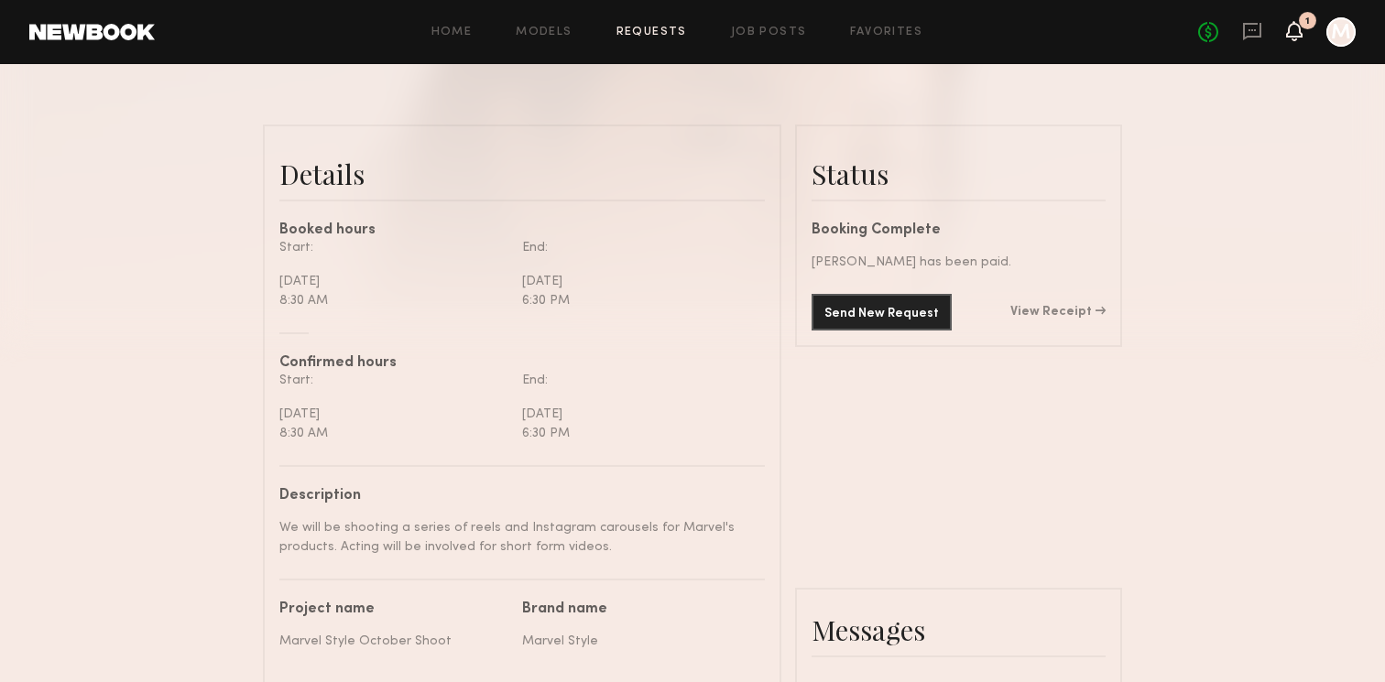
click at [1298, 34] on icon at bounding box center [1294, 30] width 15 height 13
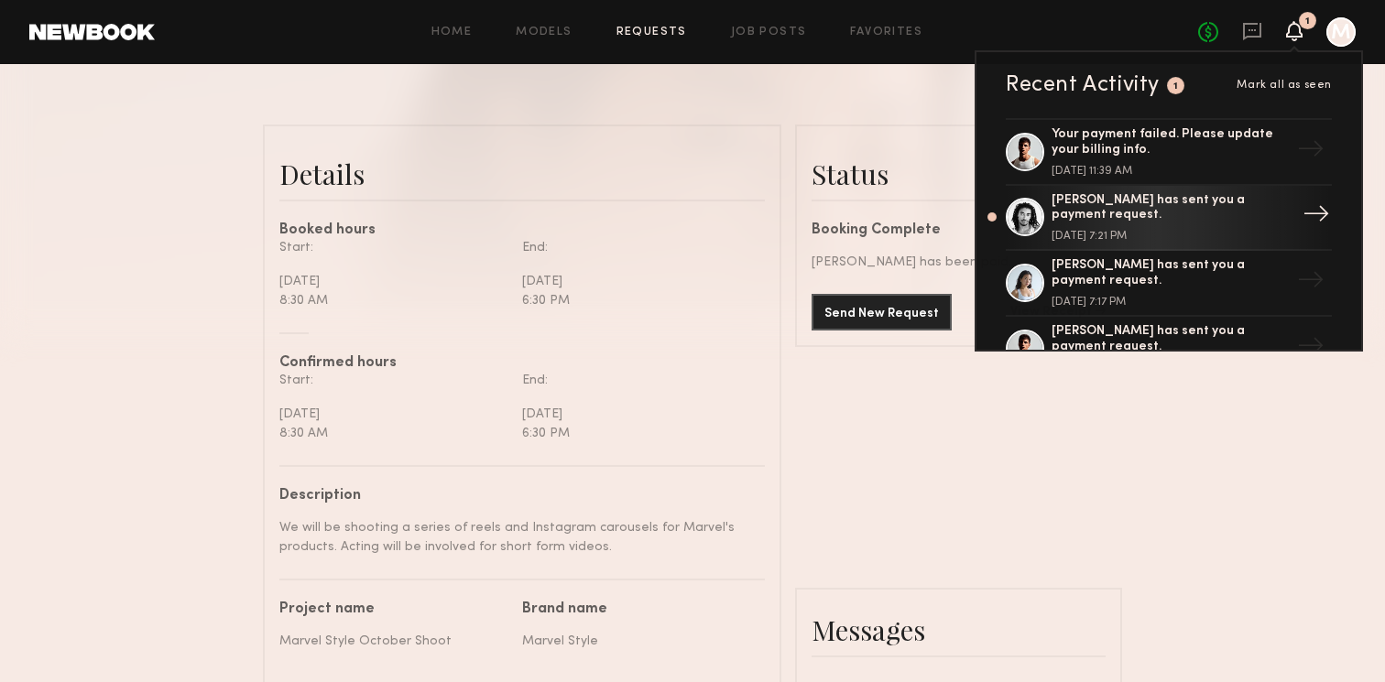
click at [1146, 211] on div "[PERSON_NAME] has sent you a payment request." at bounding box center [1171, 208] width 238 height 31
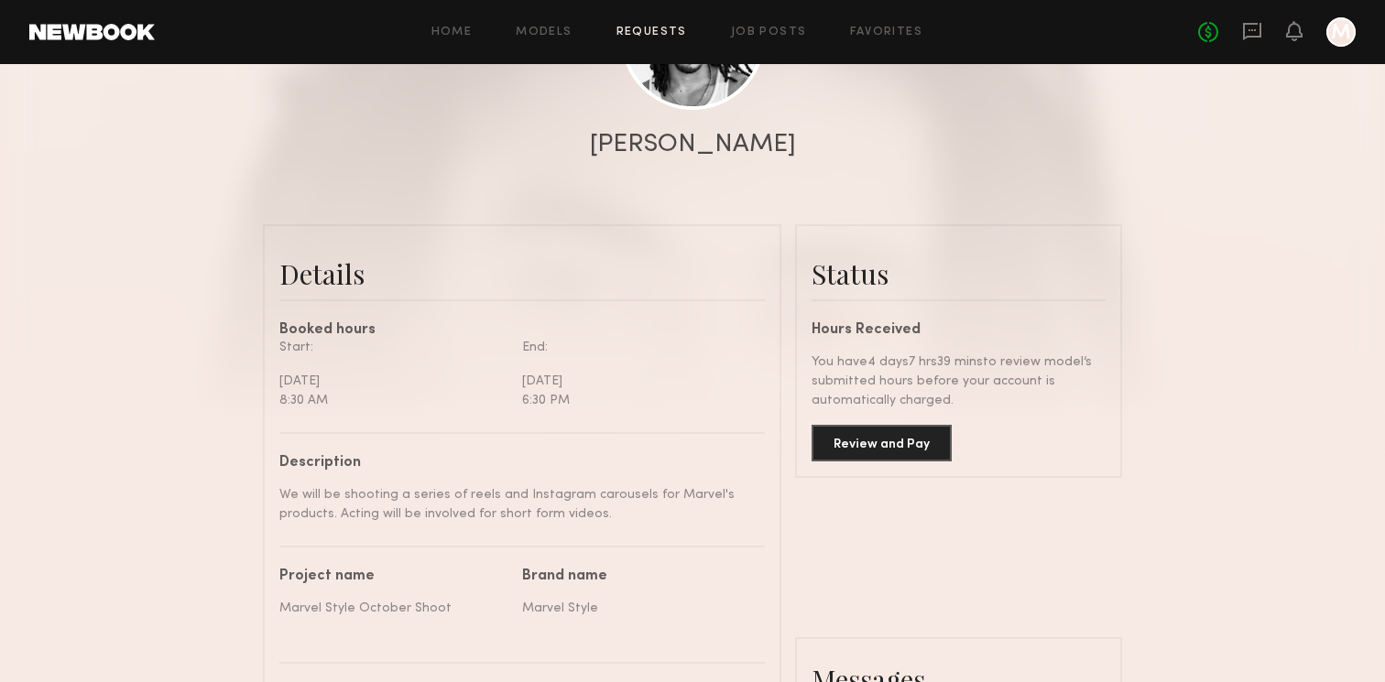
scroll to position [486, 0]
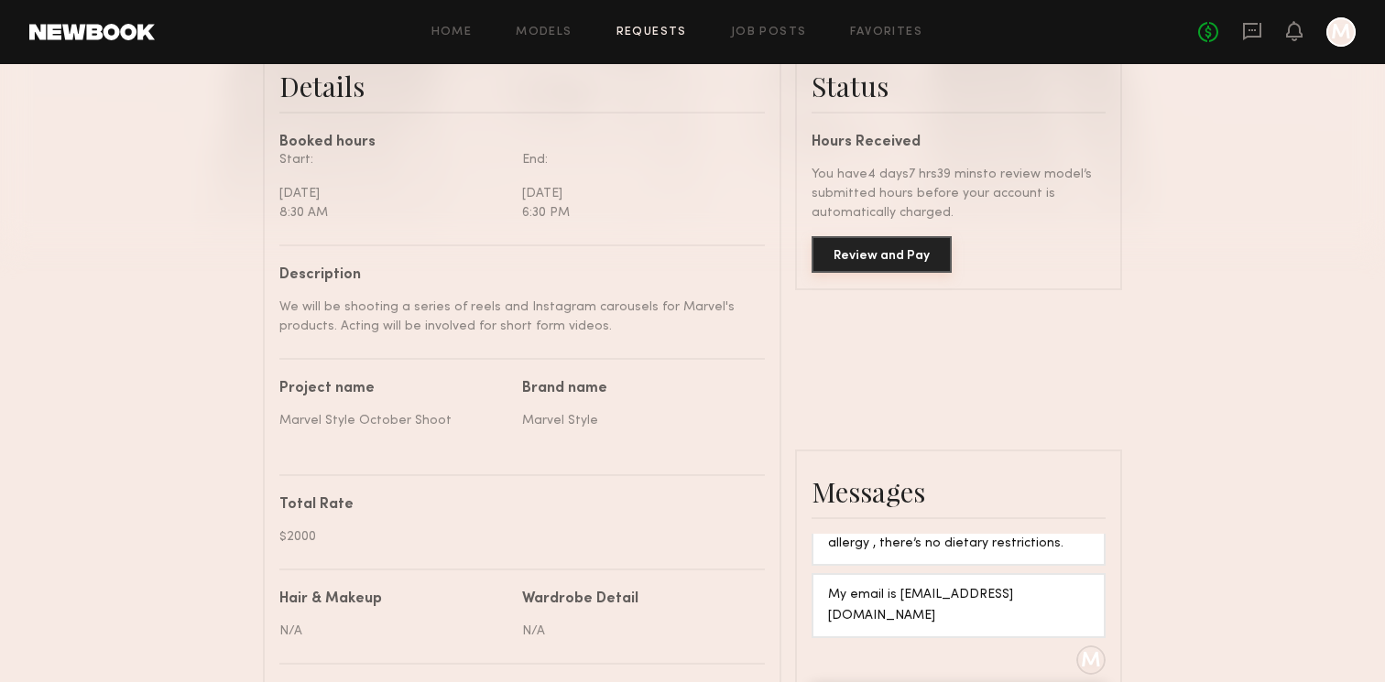
click at [904, 258] on button "Review and Pay" at bounding box center [882, 254] width 140 height 37
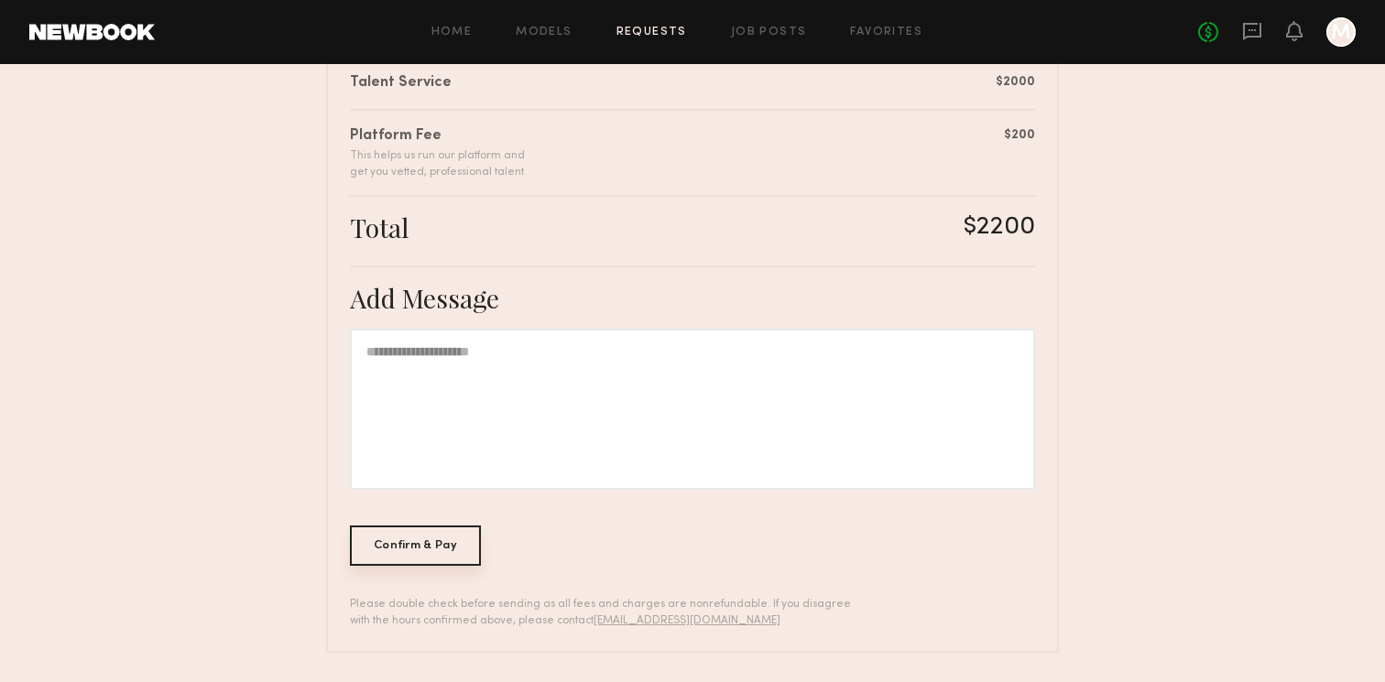
click at [406, 551] on div "Confirm & Pay" at bounding box center [415, 546] width 131 height 40
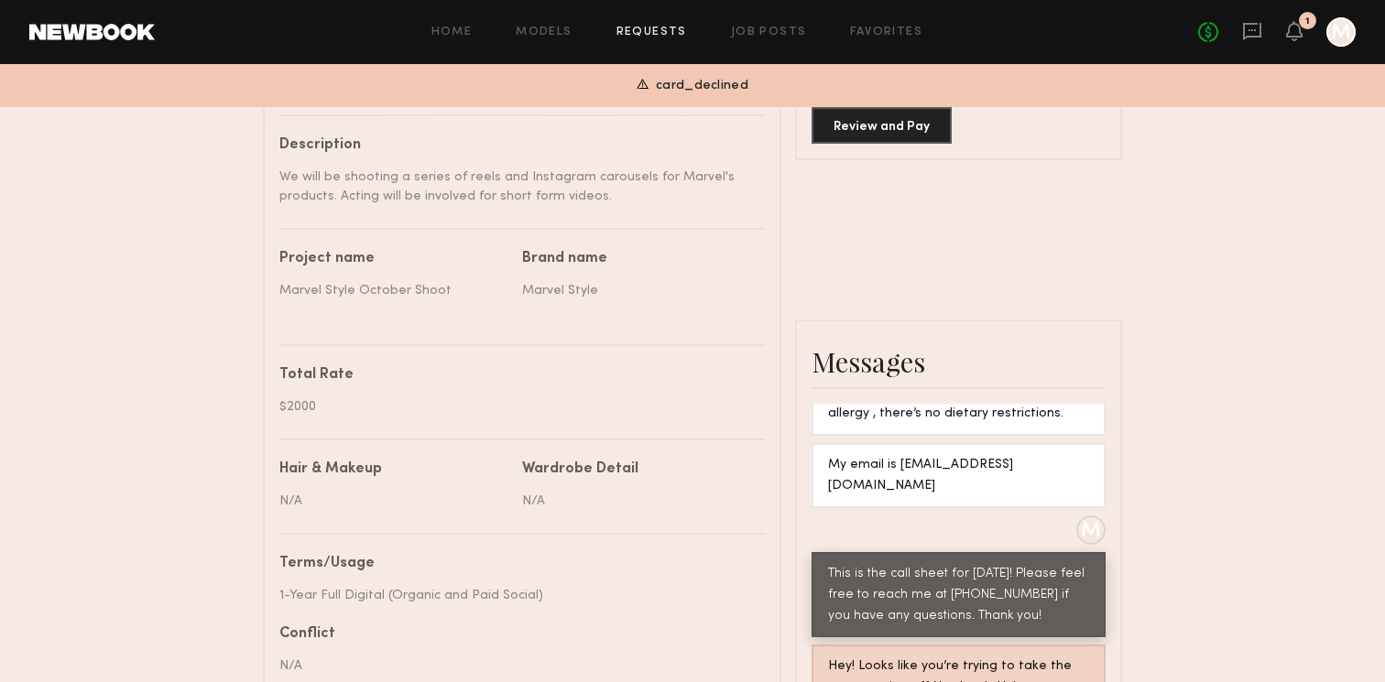
click at [1304, 31] on div "No fees up to $5,000 1 M" at bounding box center [1277, 31] width 158 height 29
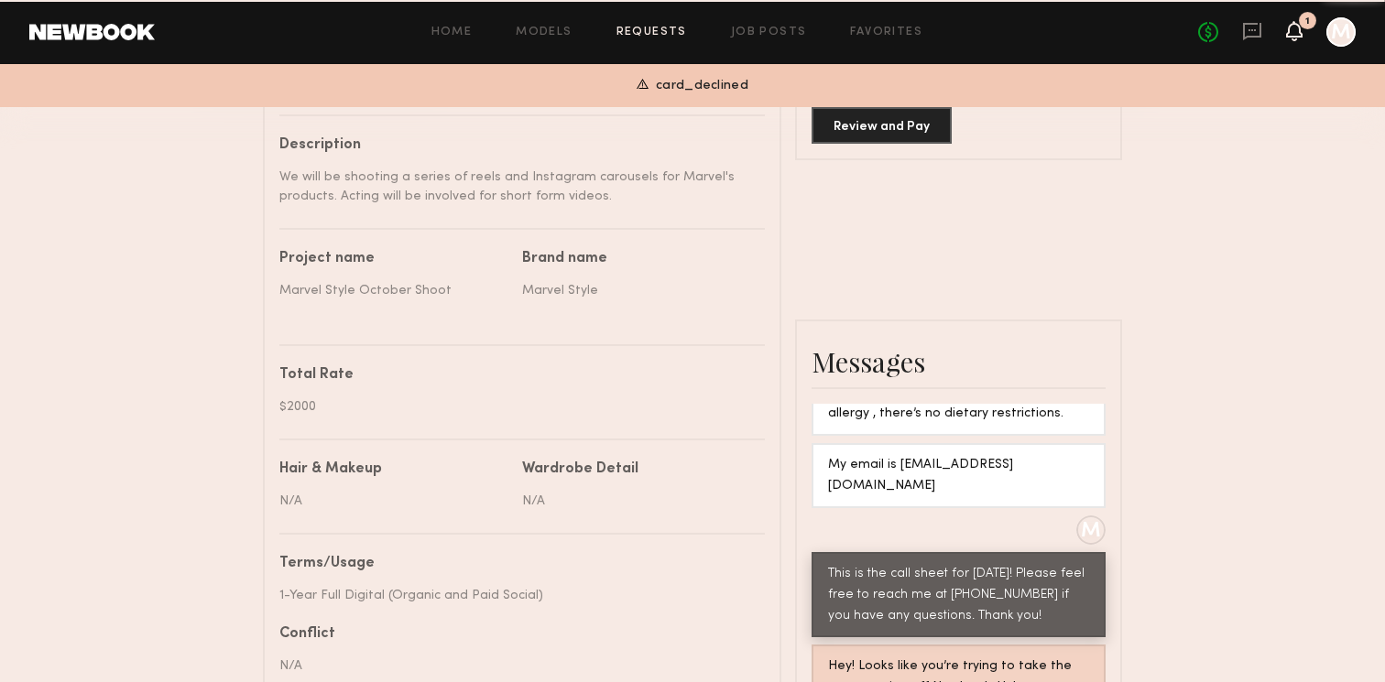
click at [1294, 34] on icon at bounding box center [1294, 30] width 15 height 13
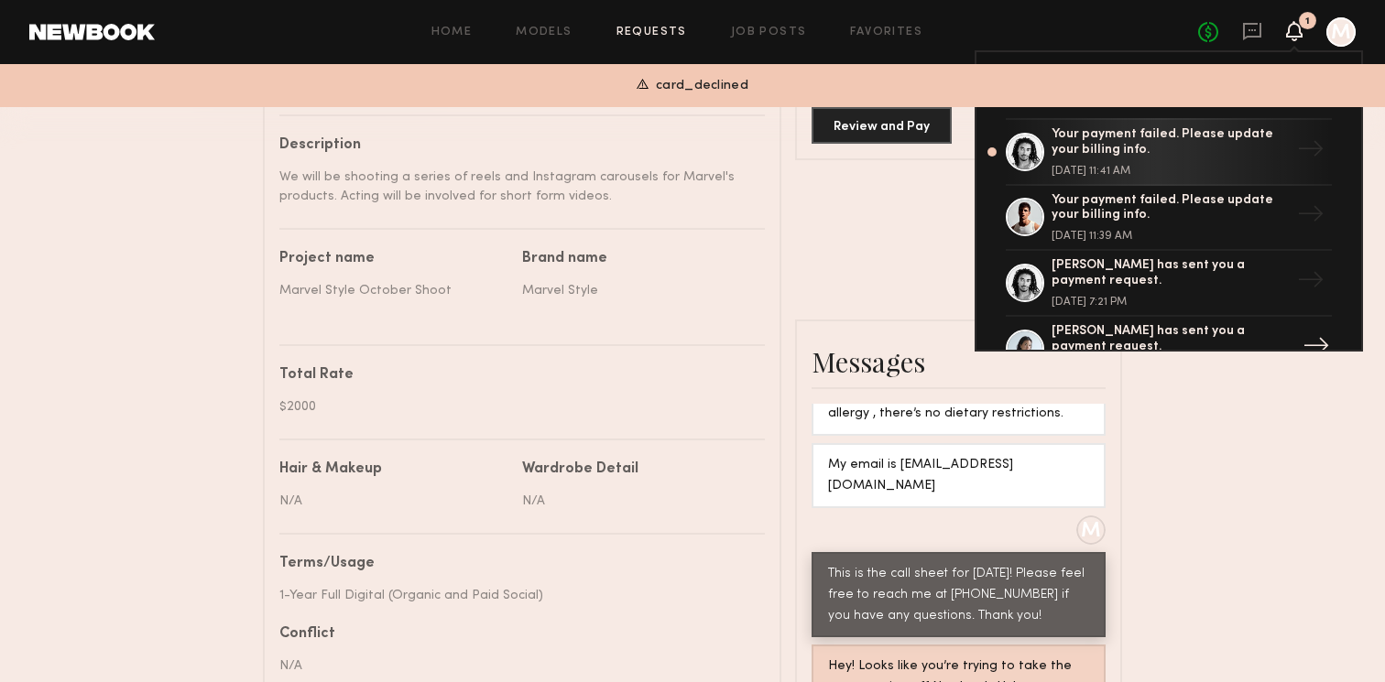
click at [1113, 332] on div "[PERSON_NAME] has sent you a payment request." at bounding box center [1171, 339] width 238 height 31
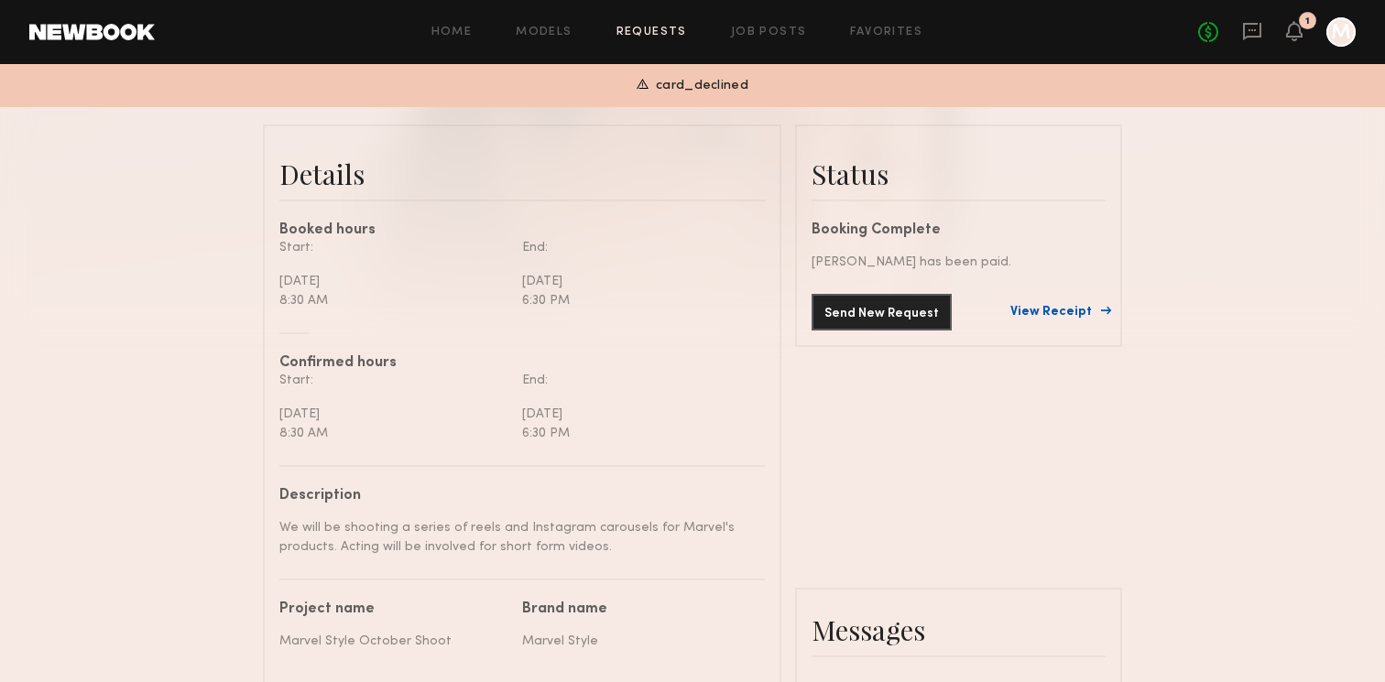
click at [1067, 311] on link "View Receipt" at bounding box center [1057, 312] width 95 height 13
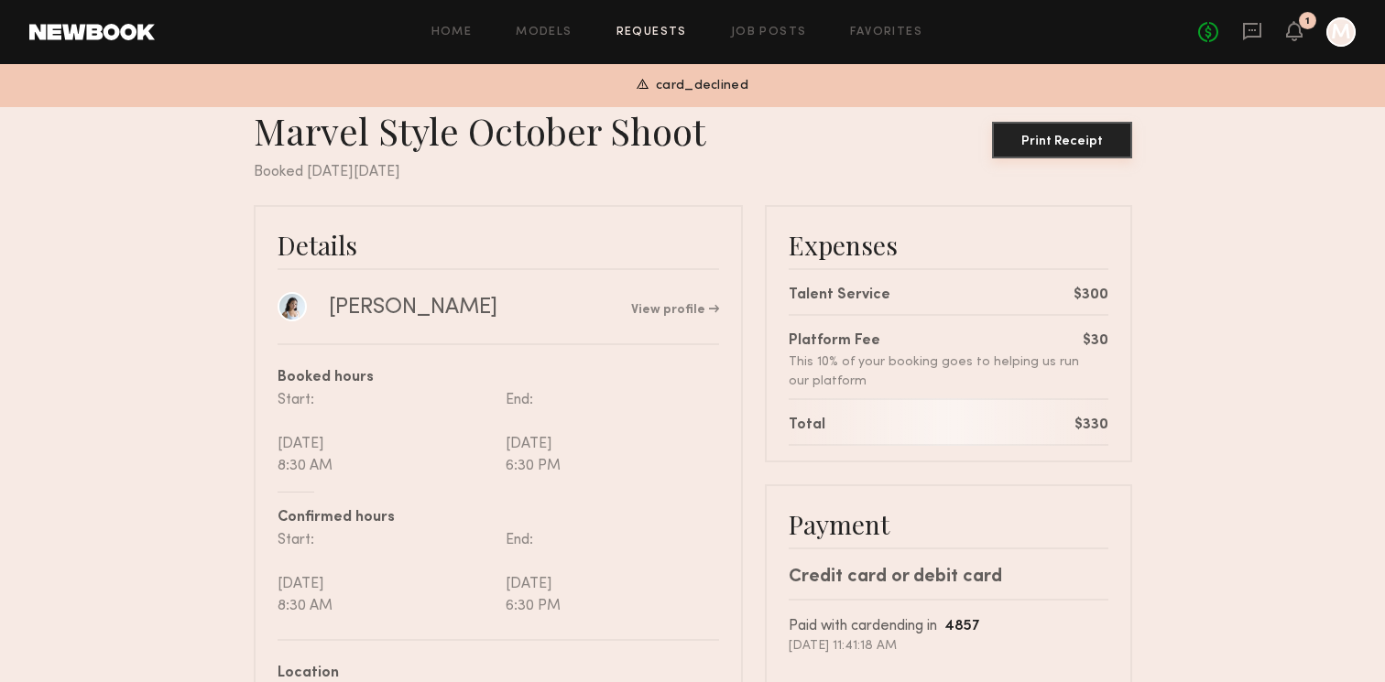
click at [1060, 128] on button "Print Receipt" at bounding box center [1062, 140] width 140 height 37
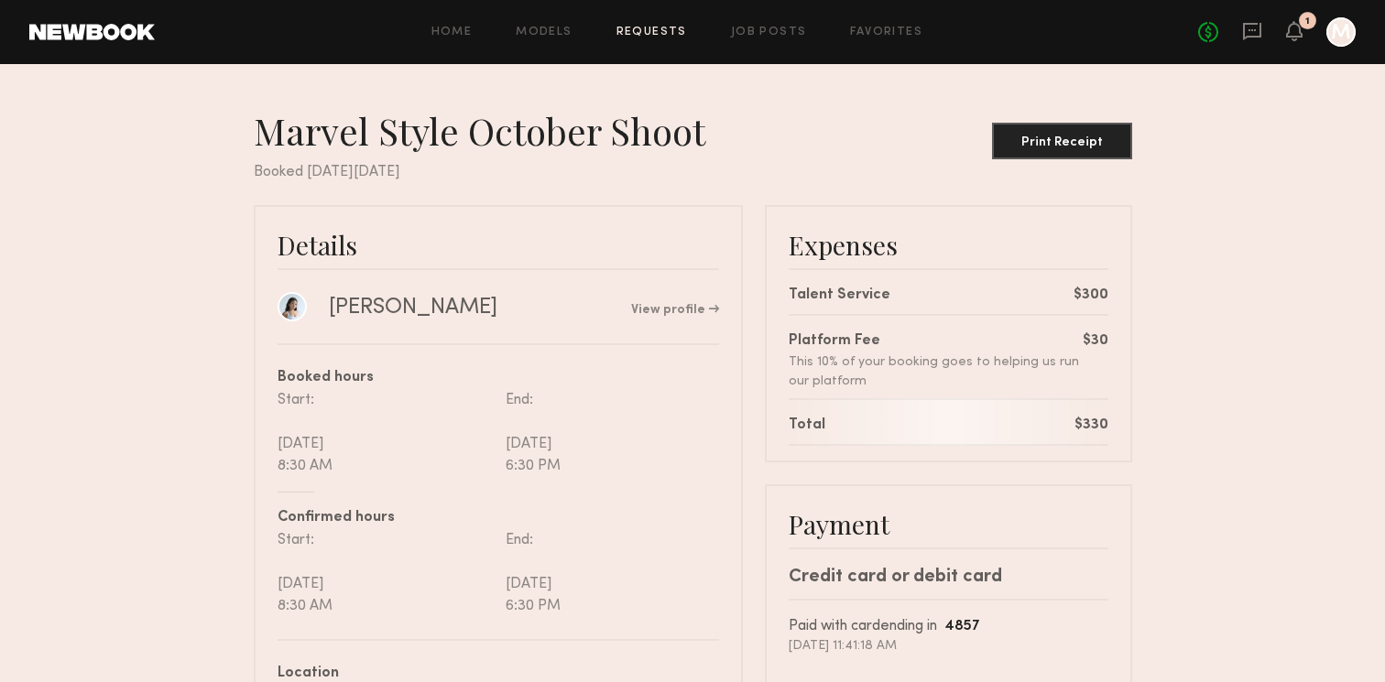
click at [1276, 499] on nb-booking-receipt "Marvel Style October Shoot Print Receipt Booked on Thursday, Sep, 25, 2025 Deta…" at bounding box center [692, 524] width 1385 height 832
click at [1298, 27] on icon at bounding box center [1294, 30] width 15 height 13
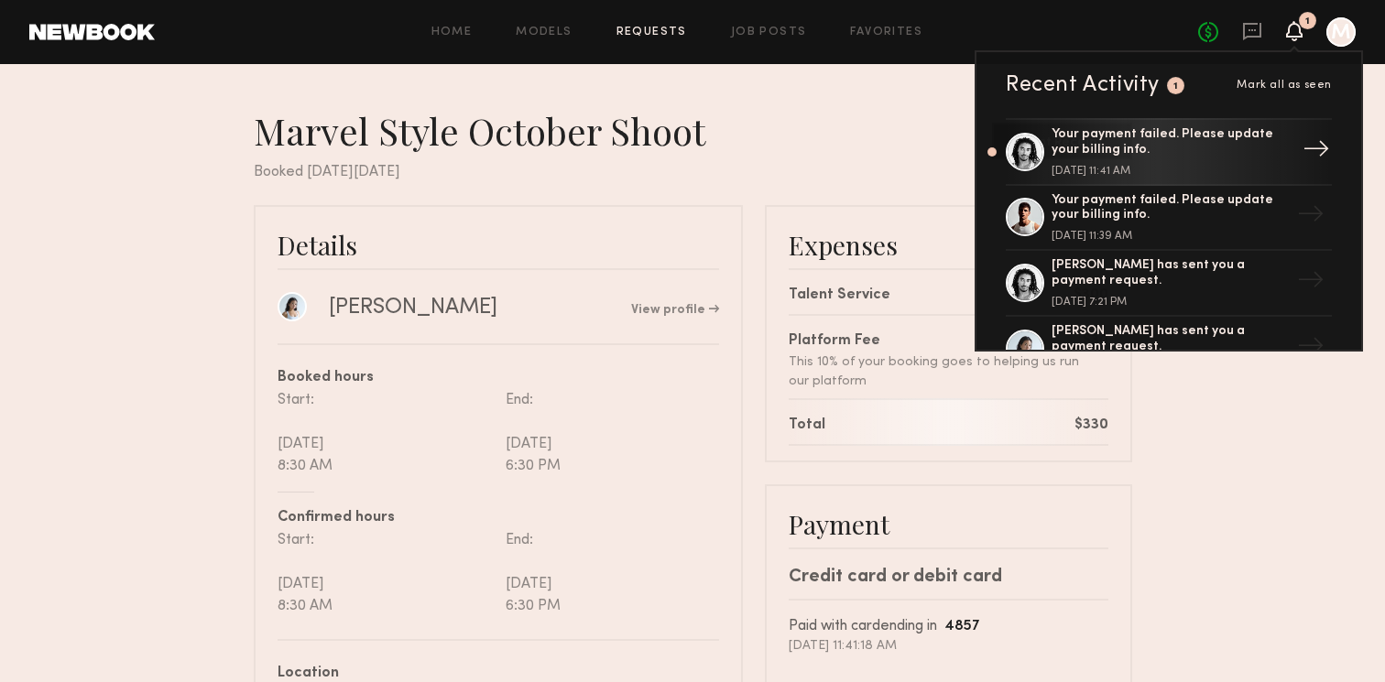
click at [1145, 141] on div "Your payment failed. Please update your billing info." at bounding box center [1171, 142] width 238 height 31
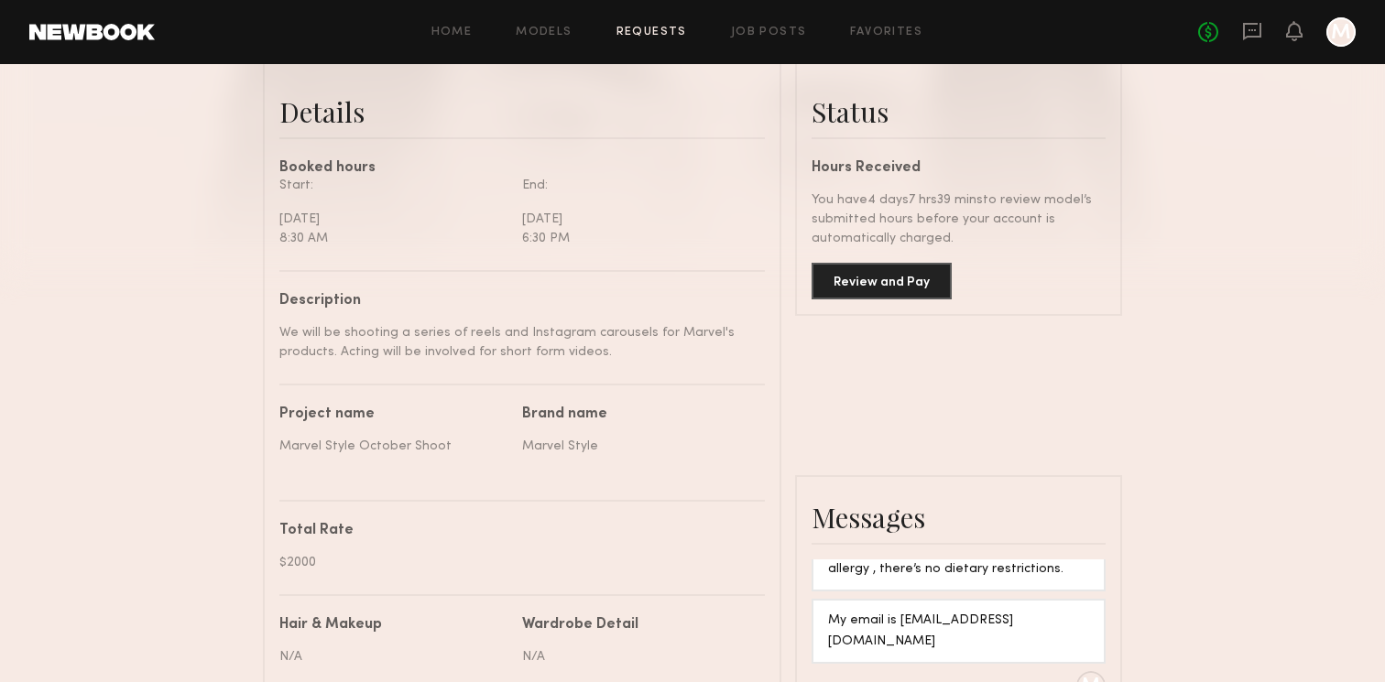
scroll to position [532, 0]
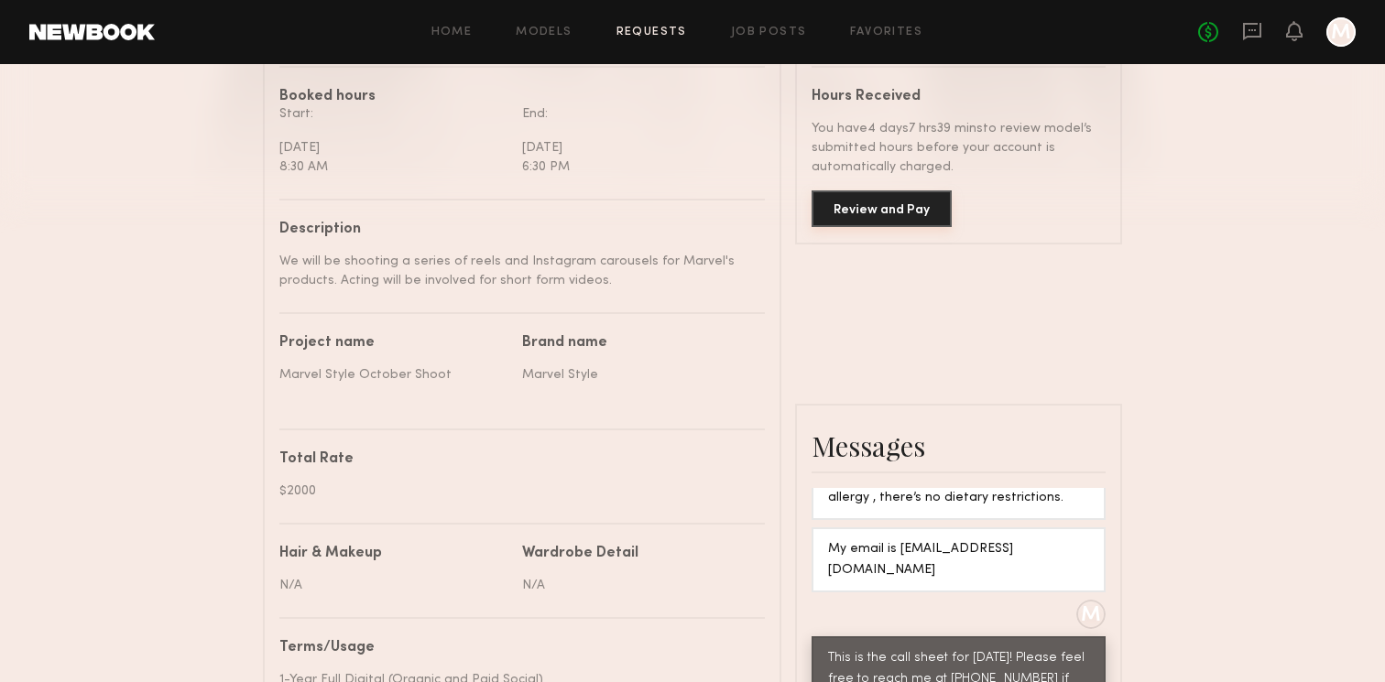
click at [862, 220] on button "Review and Pay" at bounding box center [882, 209] width 140 height 37
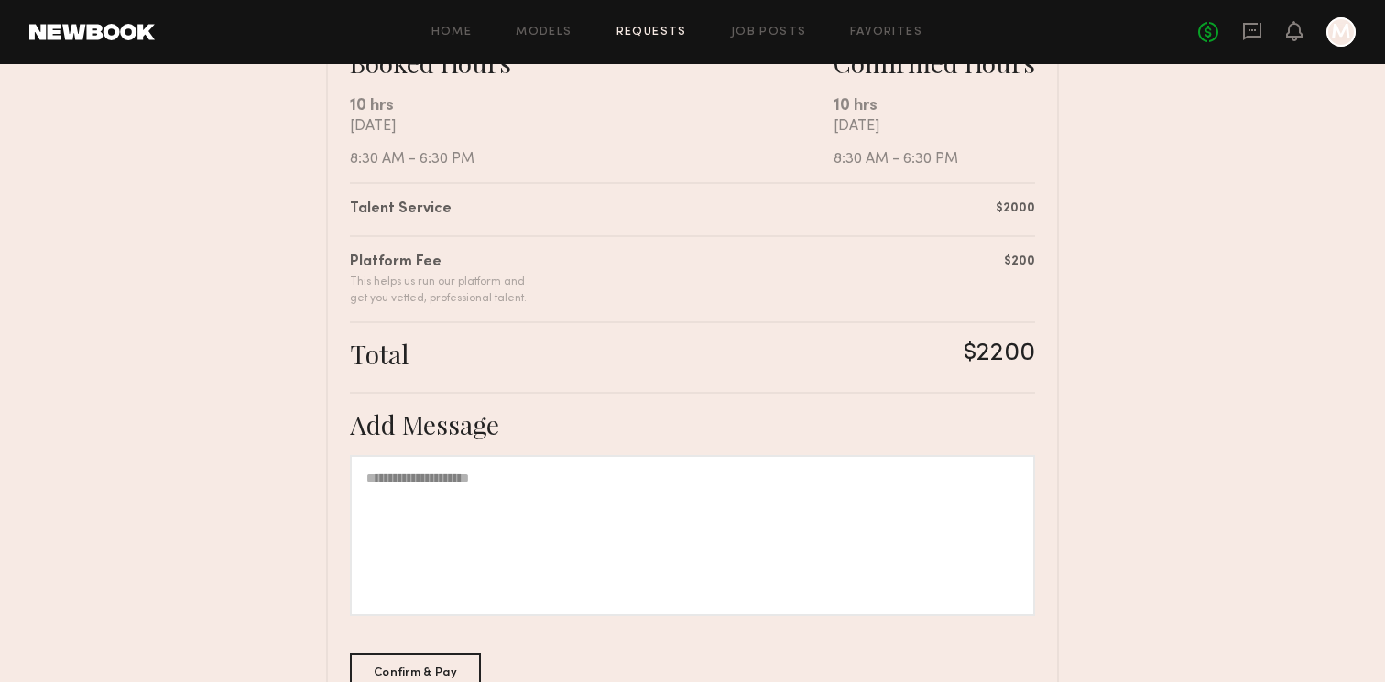
scroll to position [488, 0]
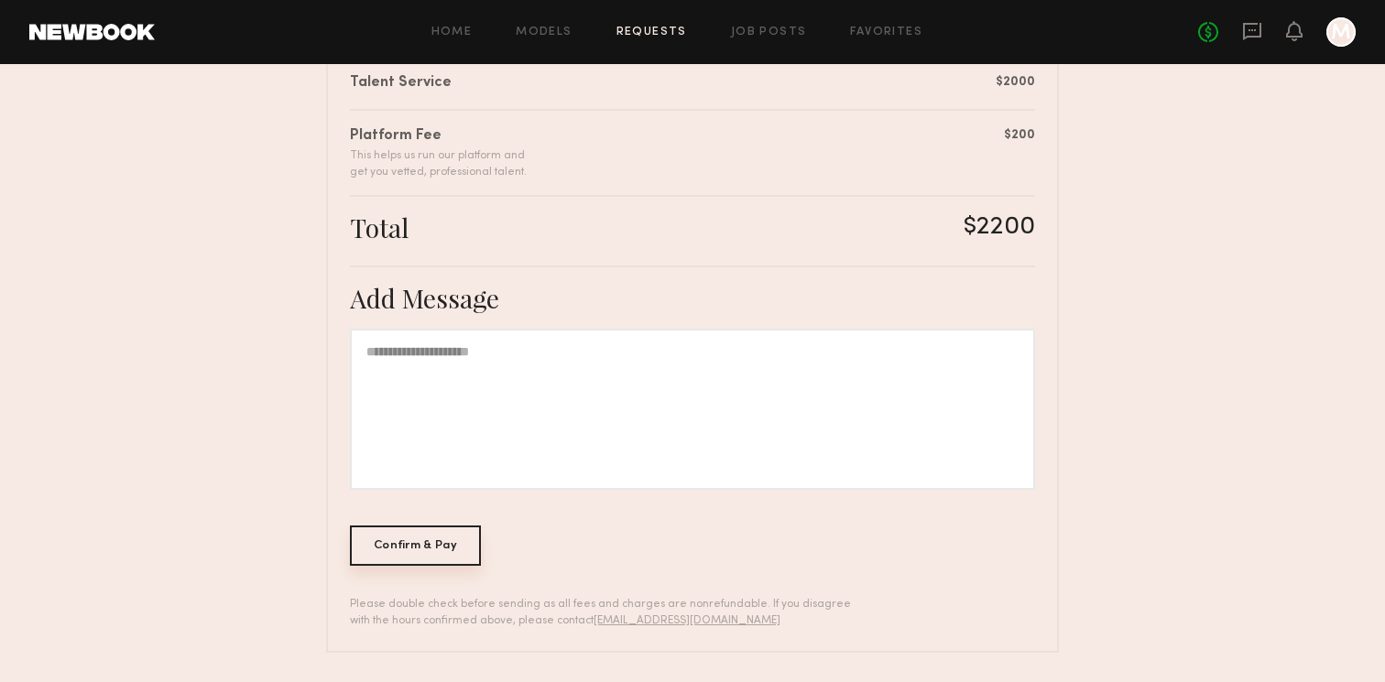
click at [442, 540] on div "Confirm & Pay" at bounding box center [415, 546] width 131 height 40
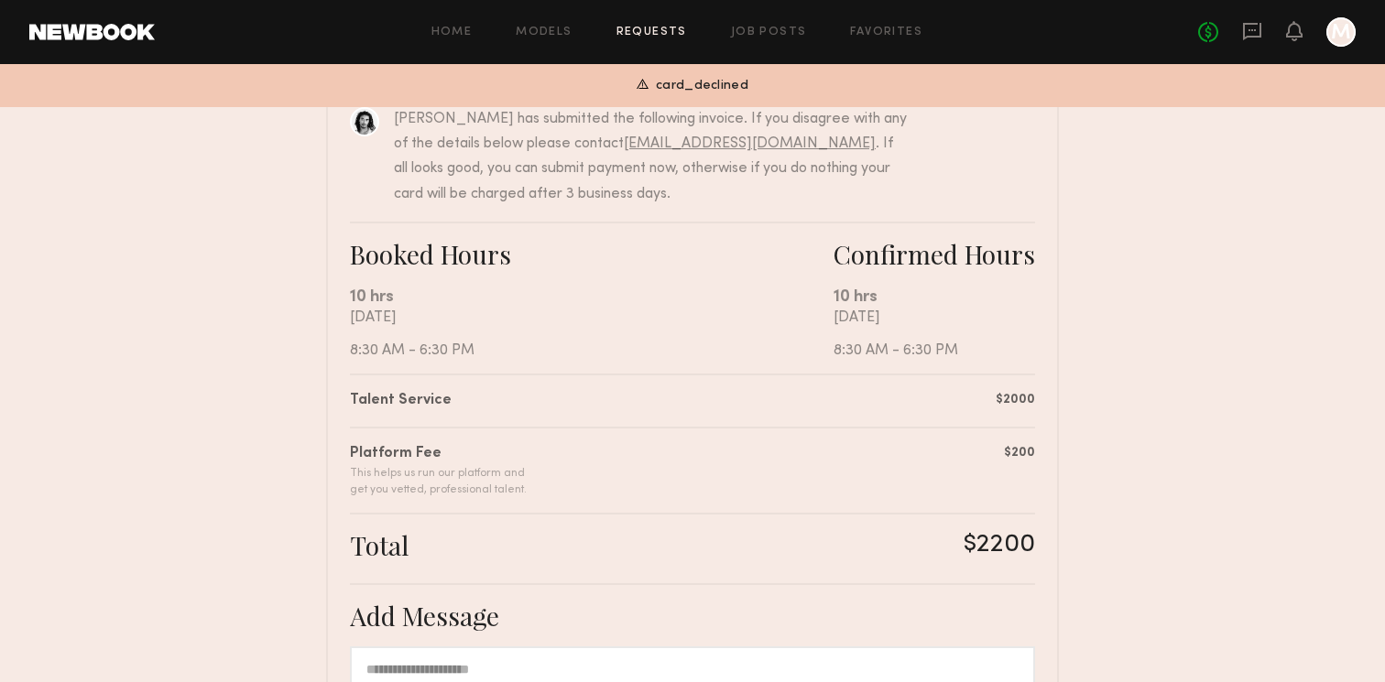
scroll to position [0, 0]
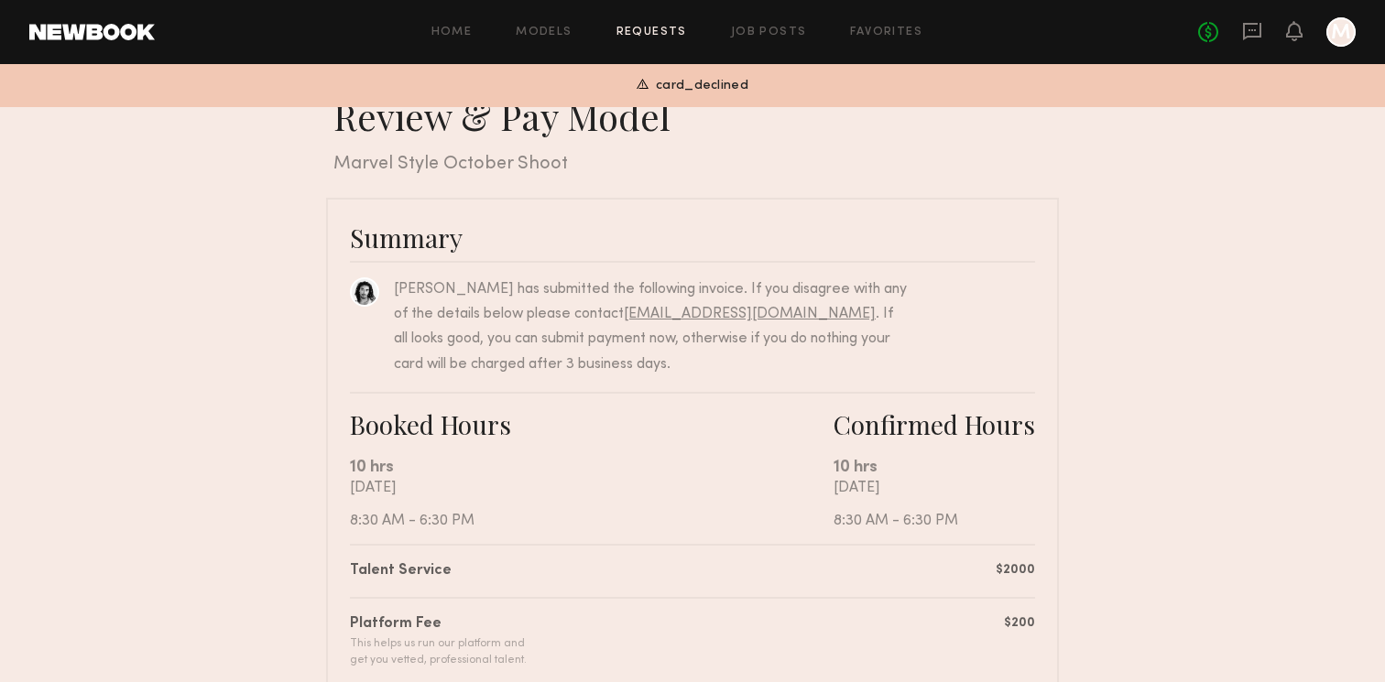
click at [1335, 27] on div at bounding box center [1341, 31] width 29 height 29
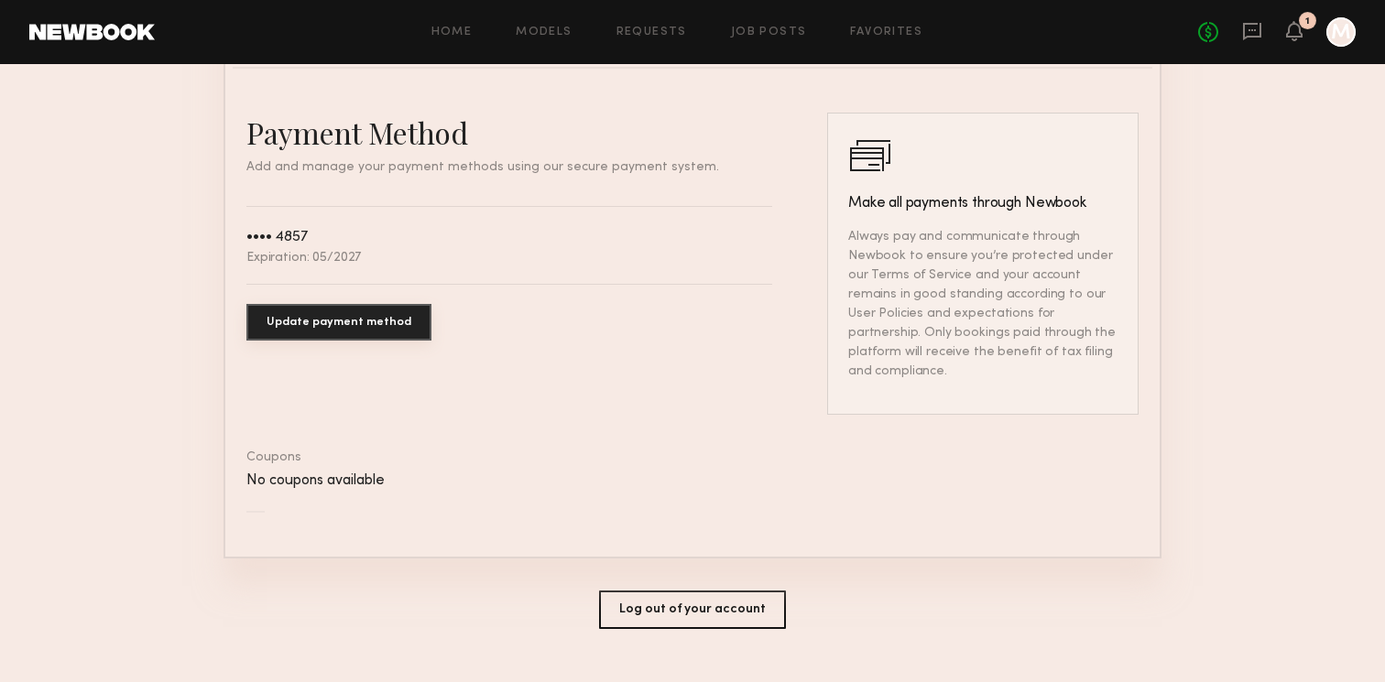
click at [373, 314] on button "Update payment method" at bounding box center [338, 322] width 185 height 37
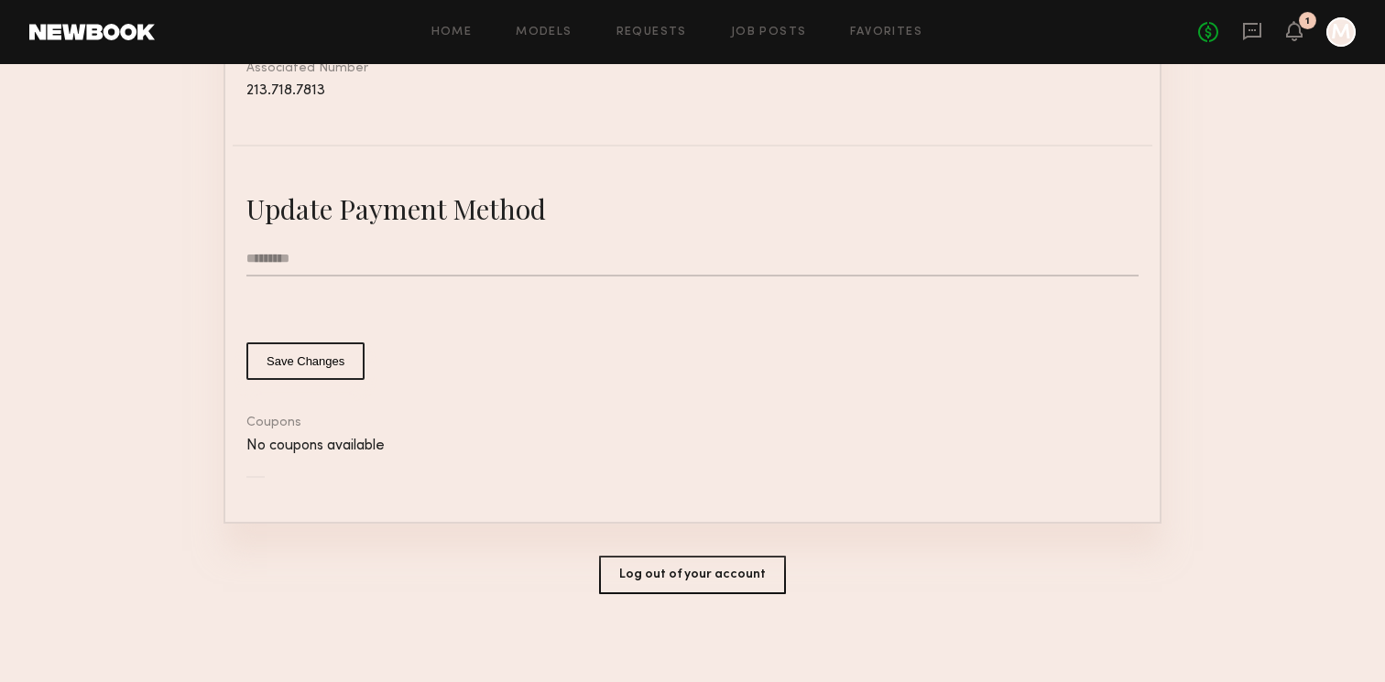
click at [520, 268] on input "text" at bounding box center [692, 259] width 892 height 35
type input "*********"
click at [311, 325] on form "********* Save Changes" at bounding box center [692, 311] width 892 height 138
click at [311, 338] on form "********* Save Changes" at bounding box center [692, 311] width 892 height 138
click at [311, 350] on button "Save Changes" at bounding box center [305, 362] width 118 height 38
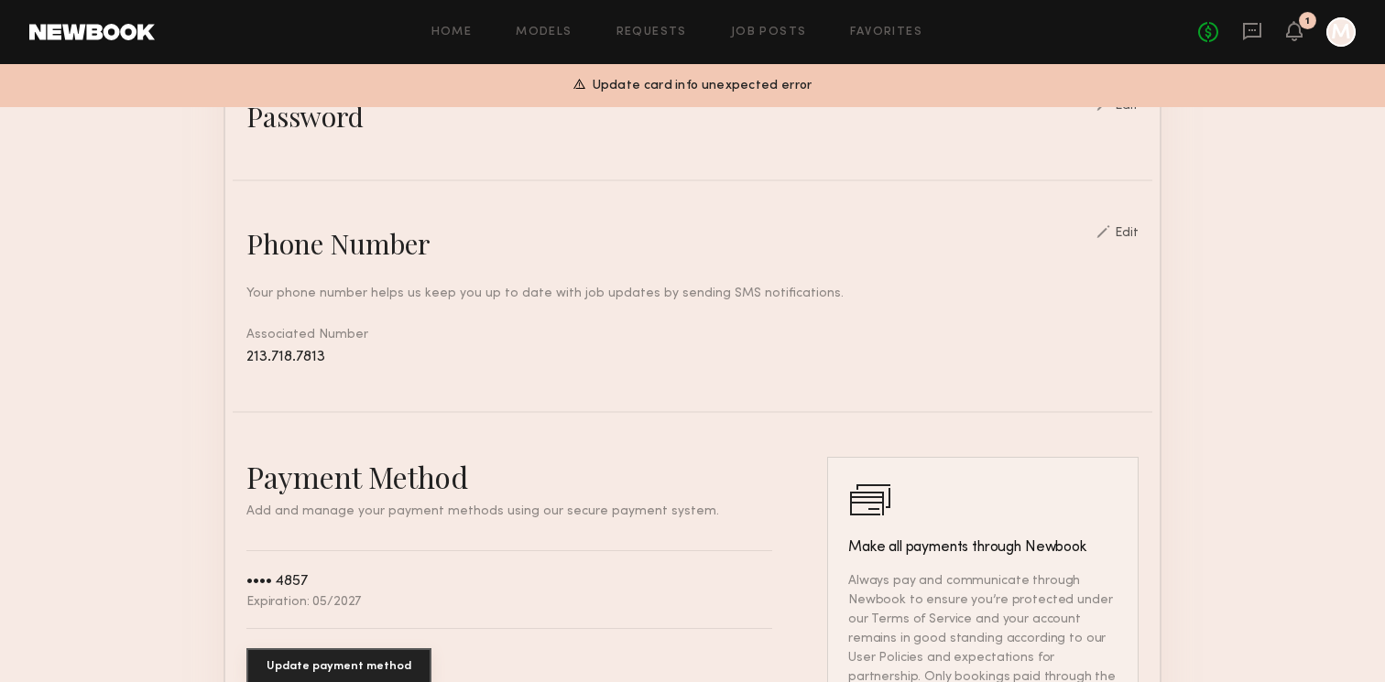
scroll to position [0, 0]
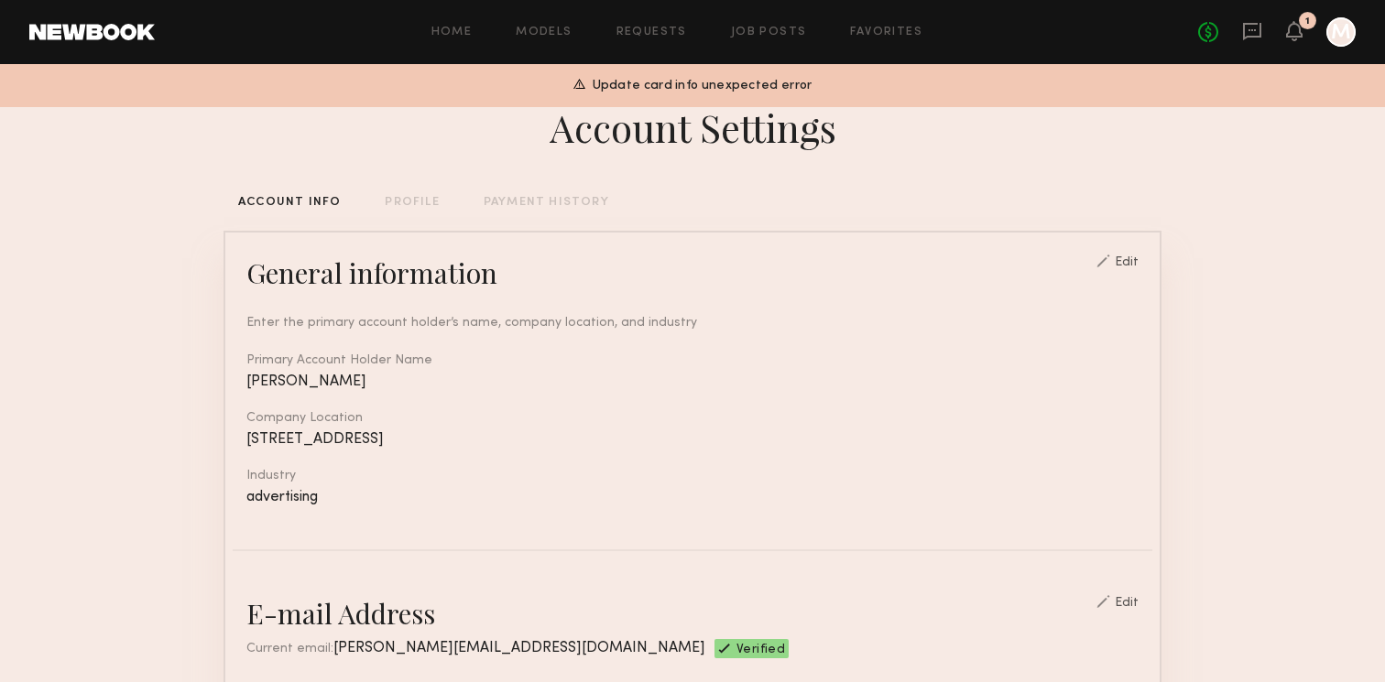
click at [1285, 33] on div "No fees up to $5,000 1 M" at bounding box center [1277, 31] width 158 height 29
click at [1295, 33] on icon at bounding box center [1294, 30] width 15 height 13
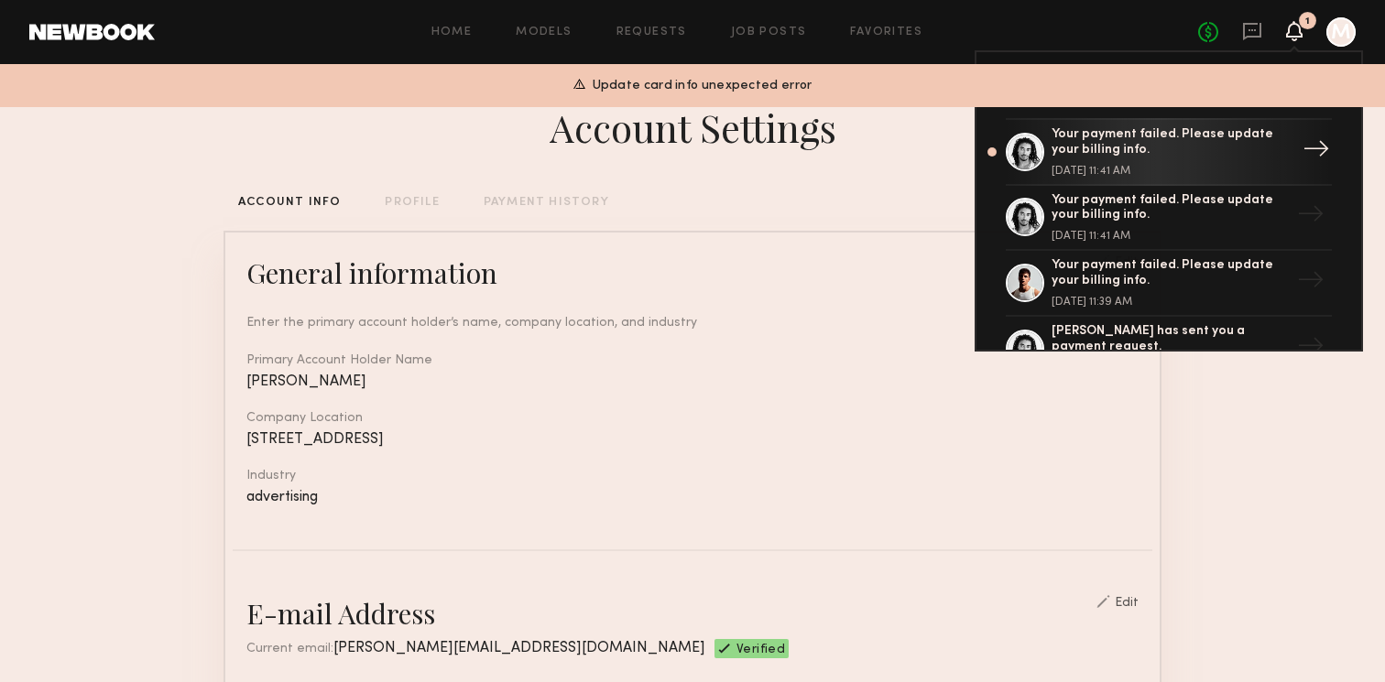
click at [1188, 151] on div "Your payment failed. Please update your billing info." at bounding box center [1171, 142] width 238 height 31
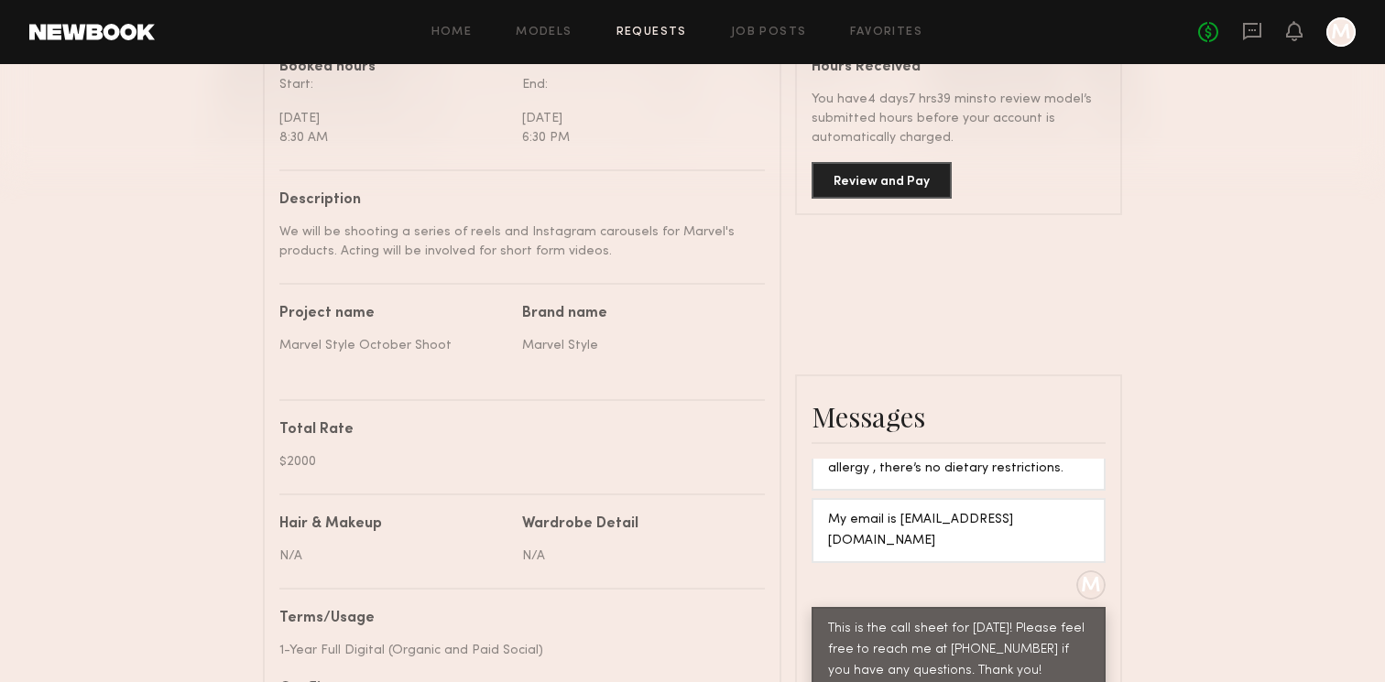
scroll to position [675, 0]
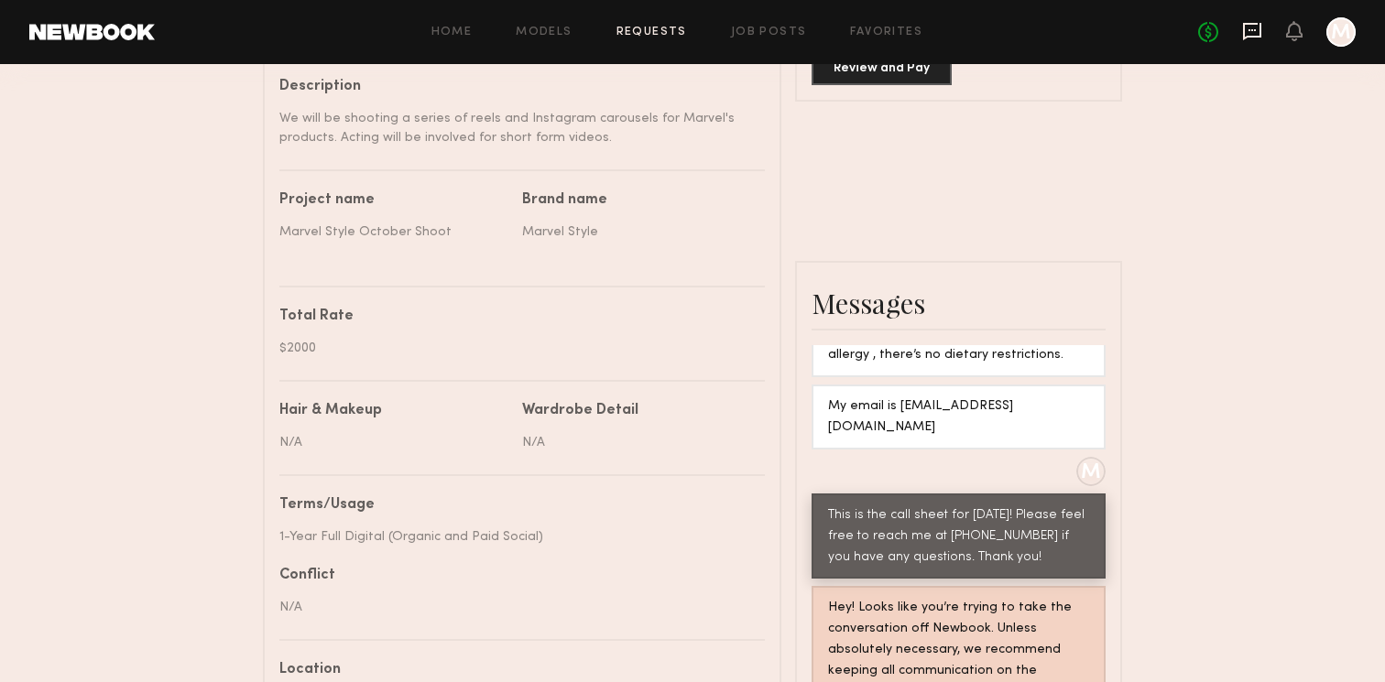
click at [1254, 32] on icon at bounding box center [1252, 31] width 20 height 20
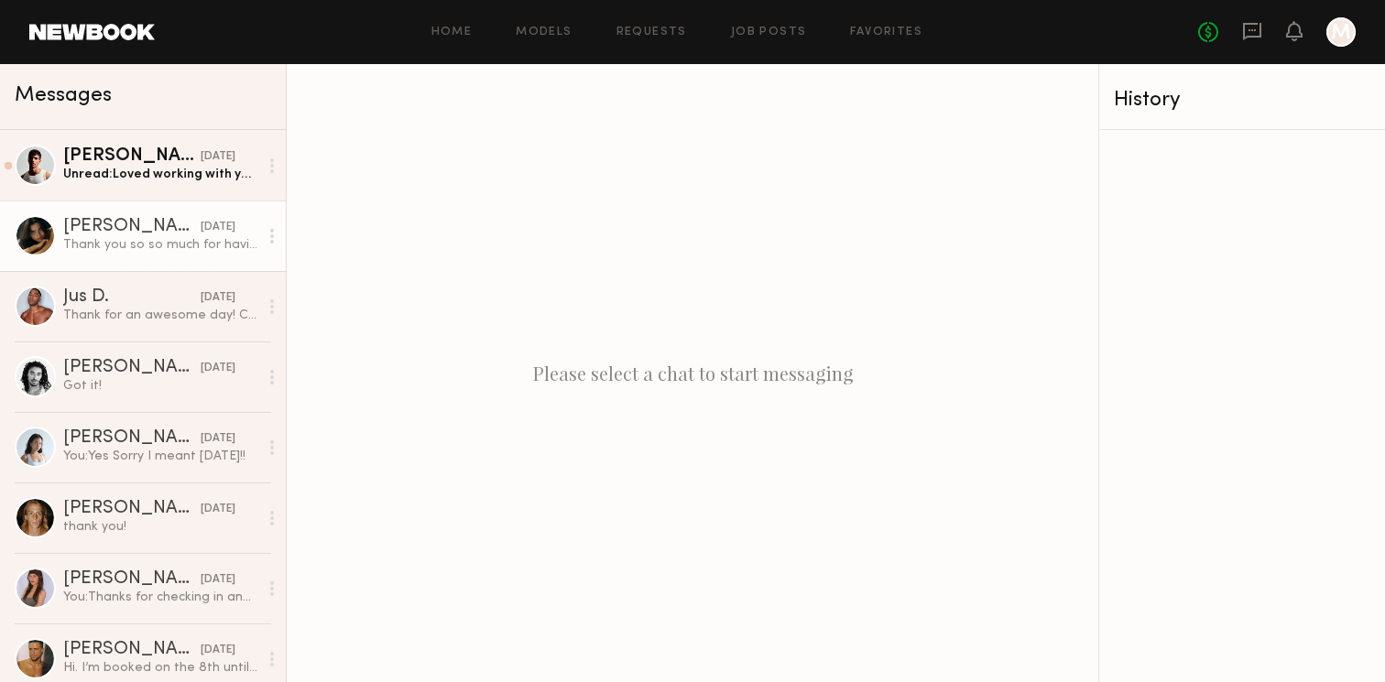
click at [177, 257] on link "Lauren S. yesterday Thank you so so much for having me today!! Would love to wo…" at bounding box center [143, 236] width 286 height 71
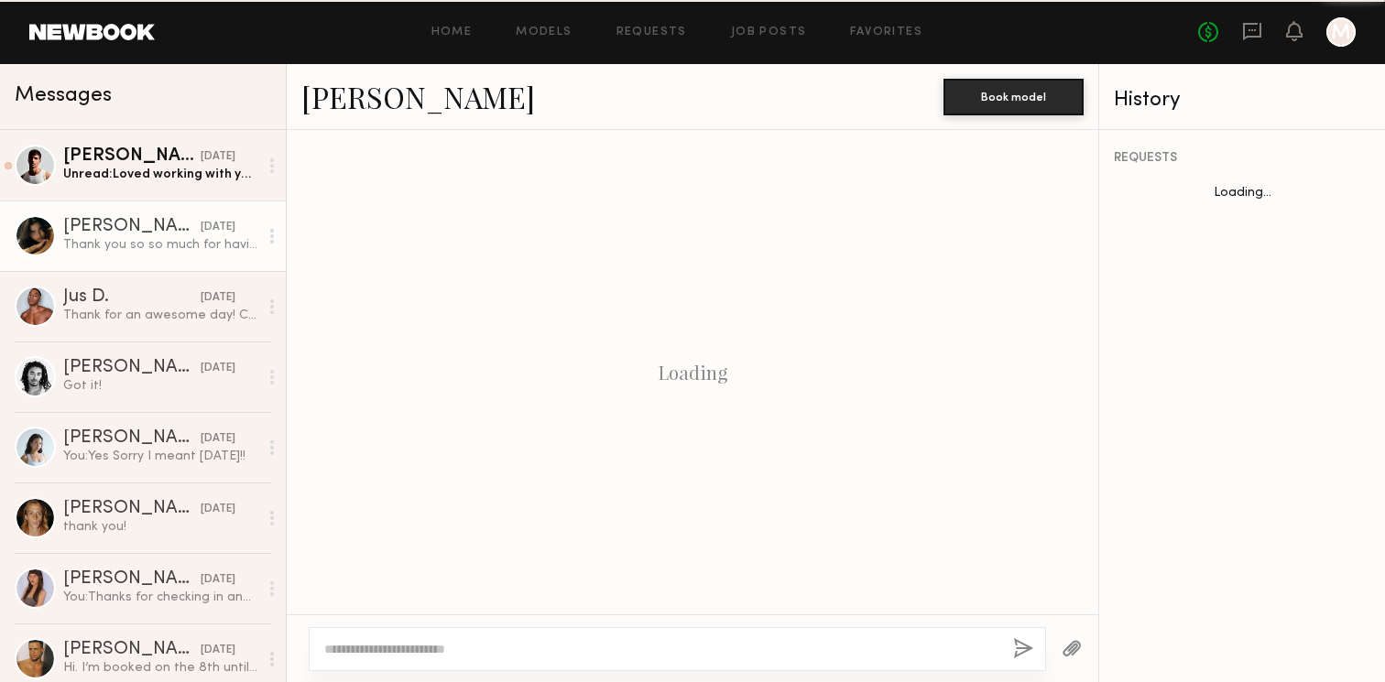
scroll to position [1135, 0]
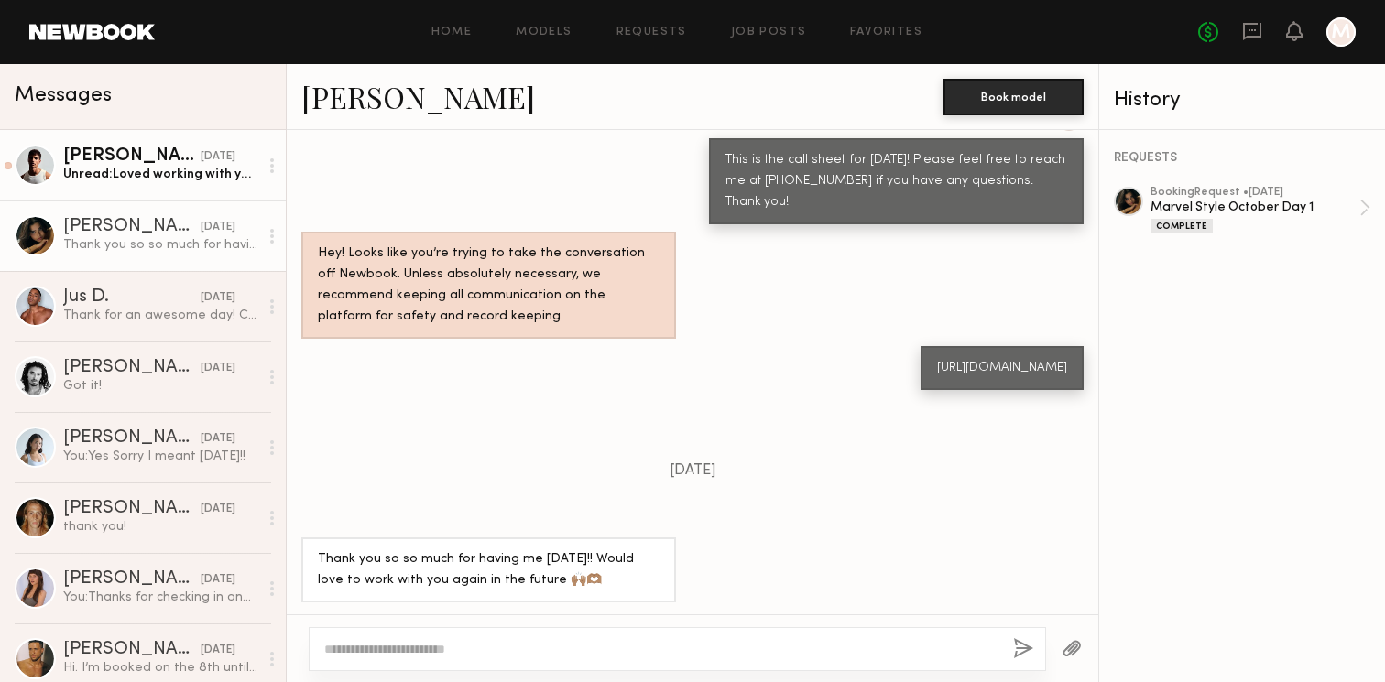
click at [104, 174] on div "Unread: Loved working with you all — thanks again!" at bounding box center [160, 174] width 195 height 17
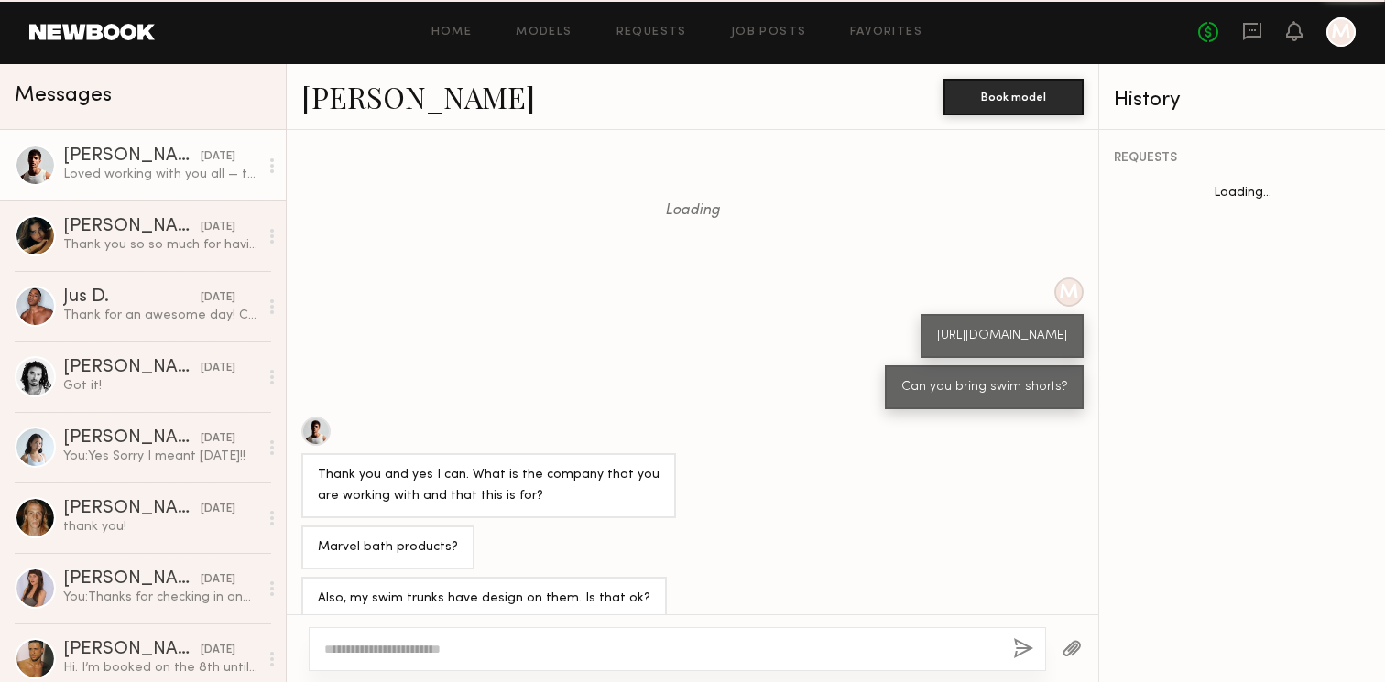
scroll to position [595, 0]
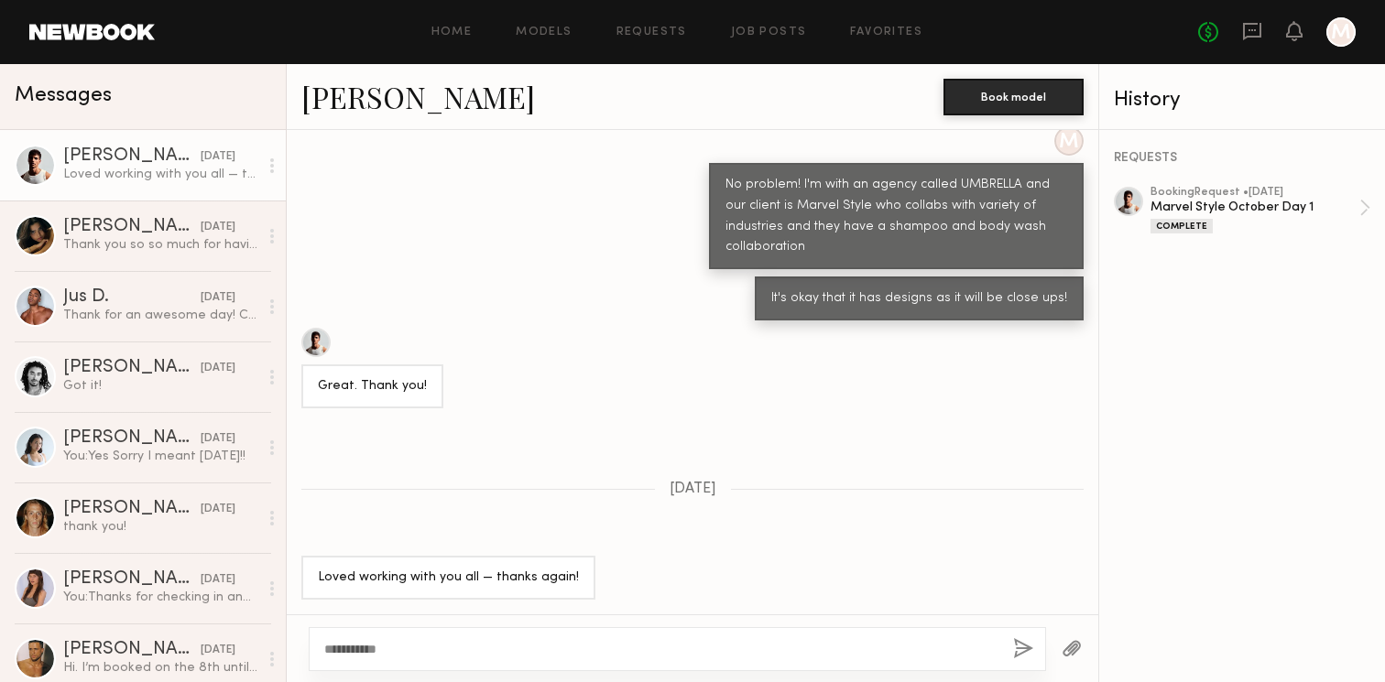
click at [325, 646] on textarea "**********" at bounding box center [661, 649] width 674 height 18
click at [400, 651] on textarea "**********" at bounding box center [661, 649] width 674 height 18
click at [501, 653] on textarea "**********" at bounding box center [661, 649] width 674 height 18
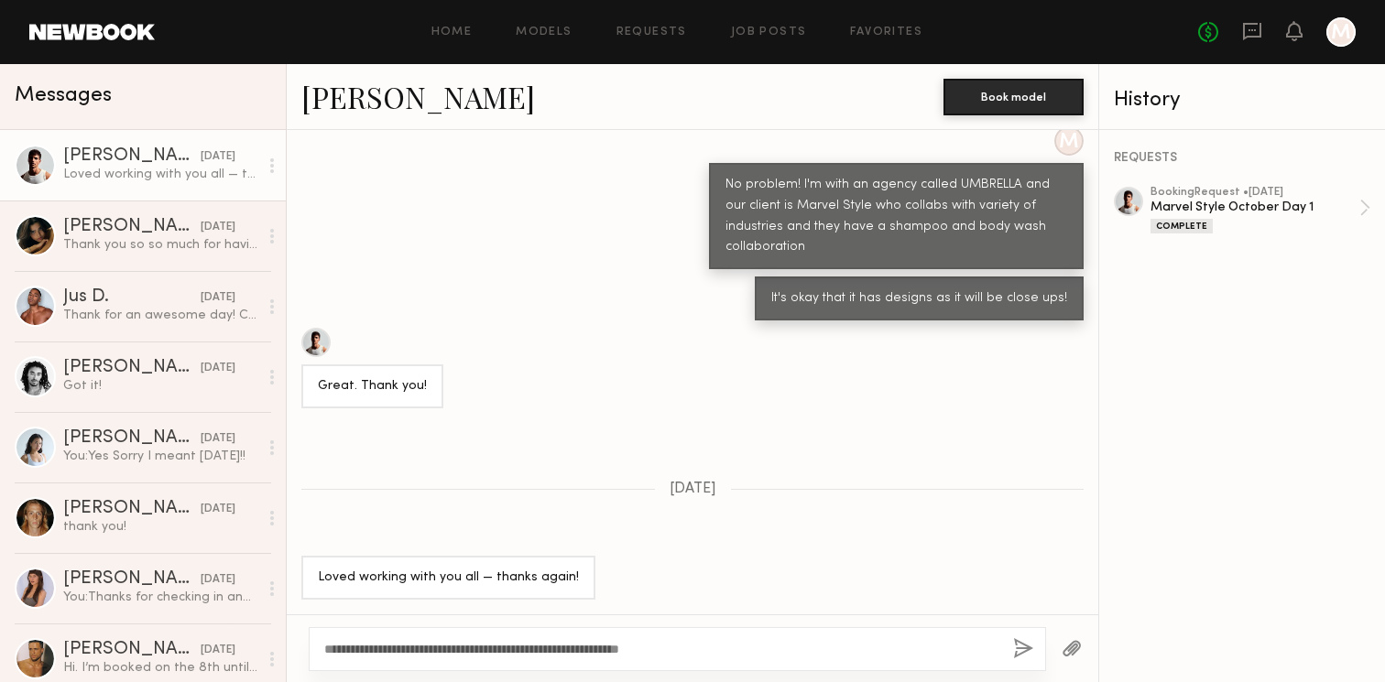
type textarea "**********"
click at [1025, 648] on button "button" at bounding box center [1023, 650] width 20 height 23
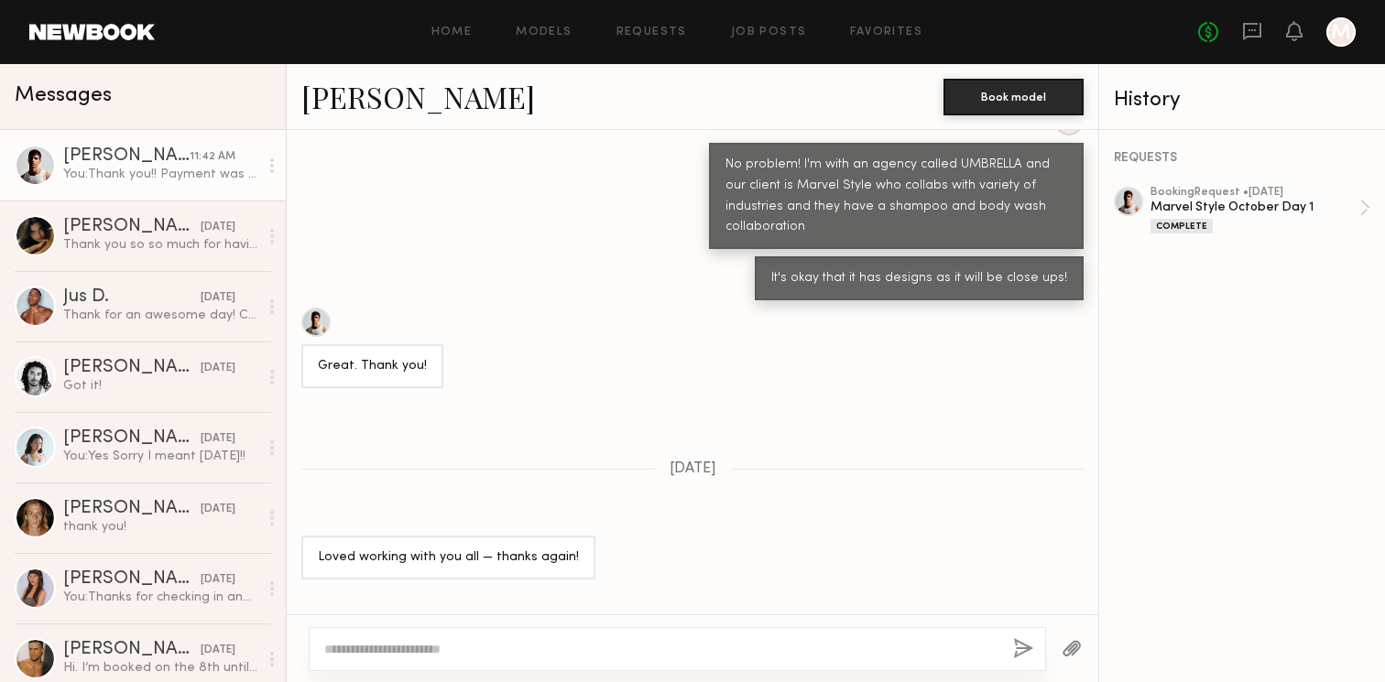
scroll to position [945, 0]
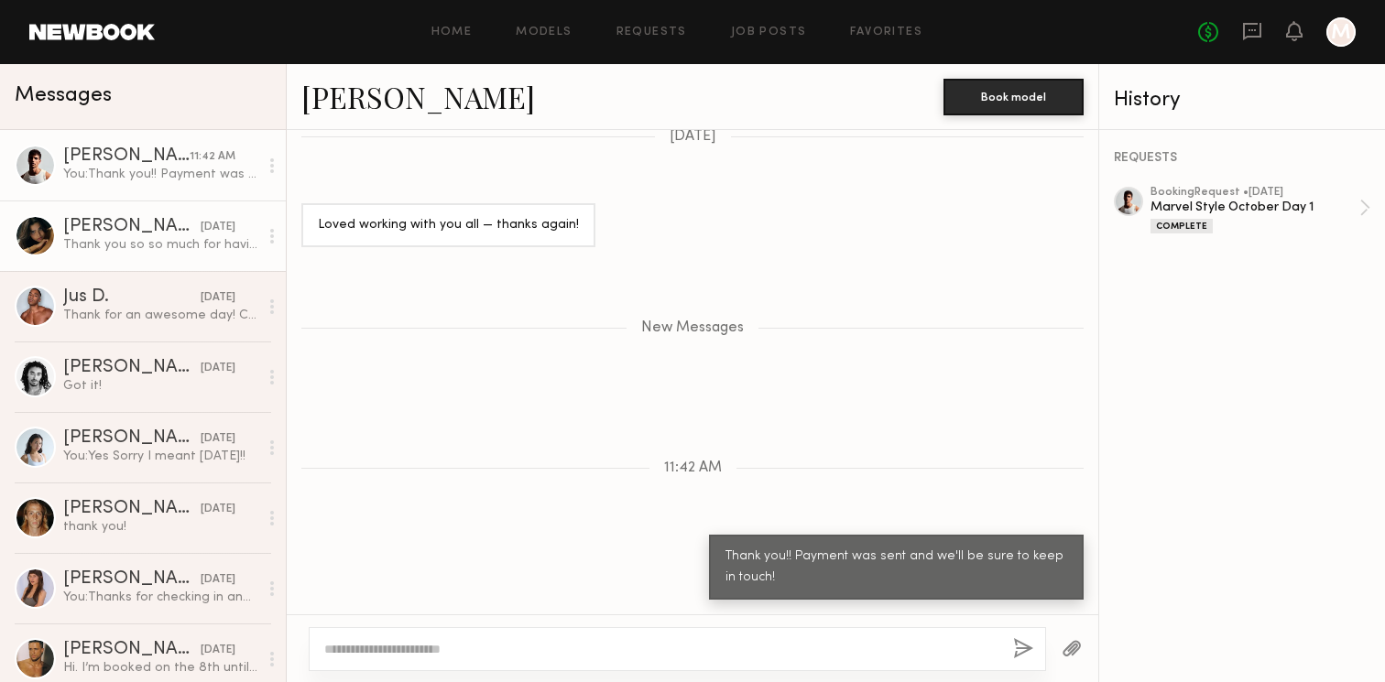
click at [160, 254] on link "Lauren S. yesterday Thank you so so much for having me today!! Would love to wo…" at bounding box center [143, 236] width 286 height 71
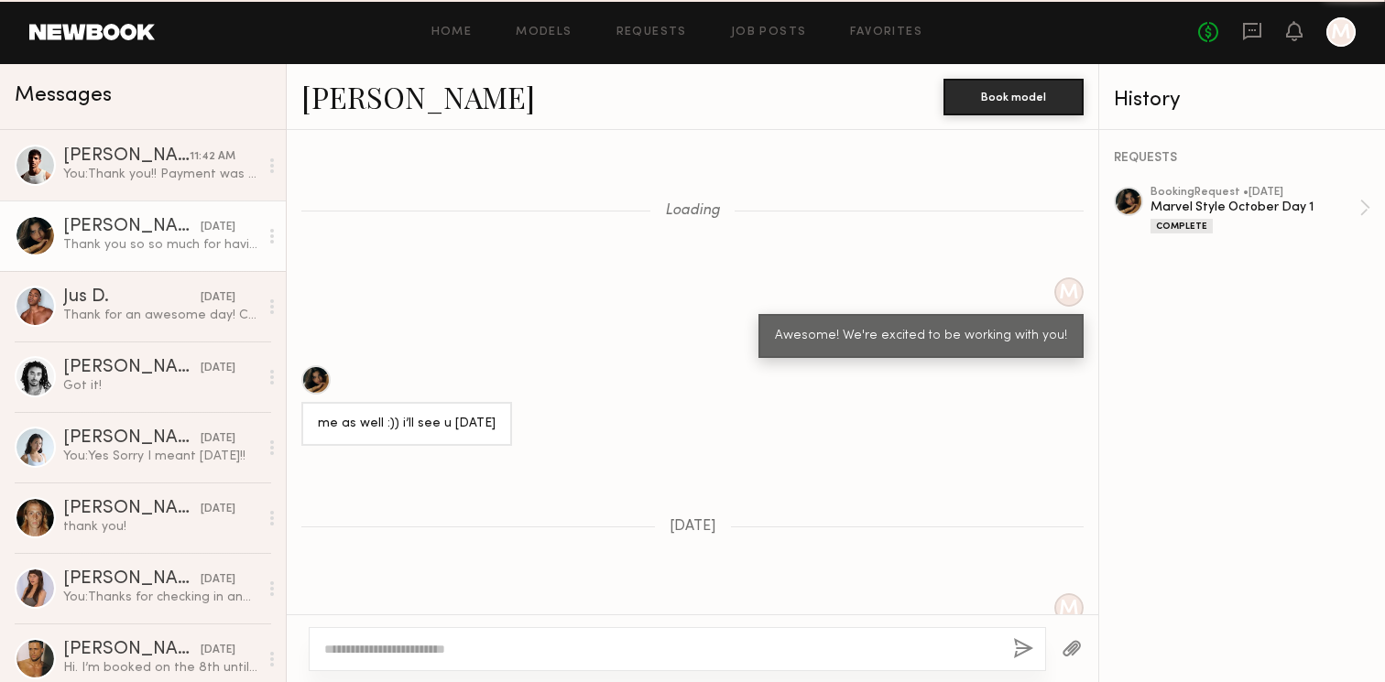
scroll to position [1135, 0]
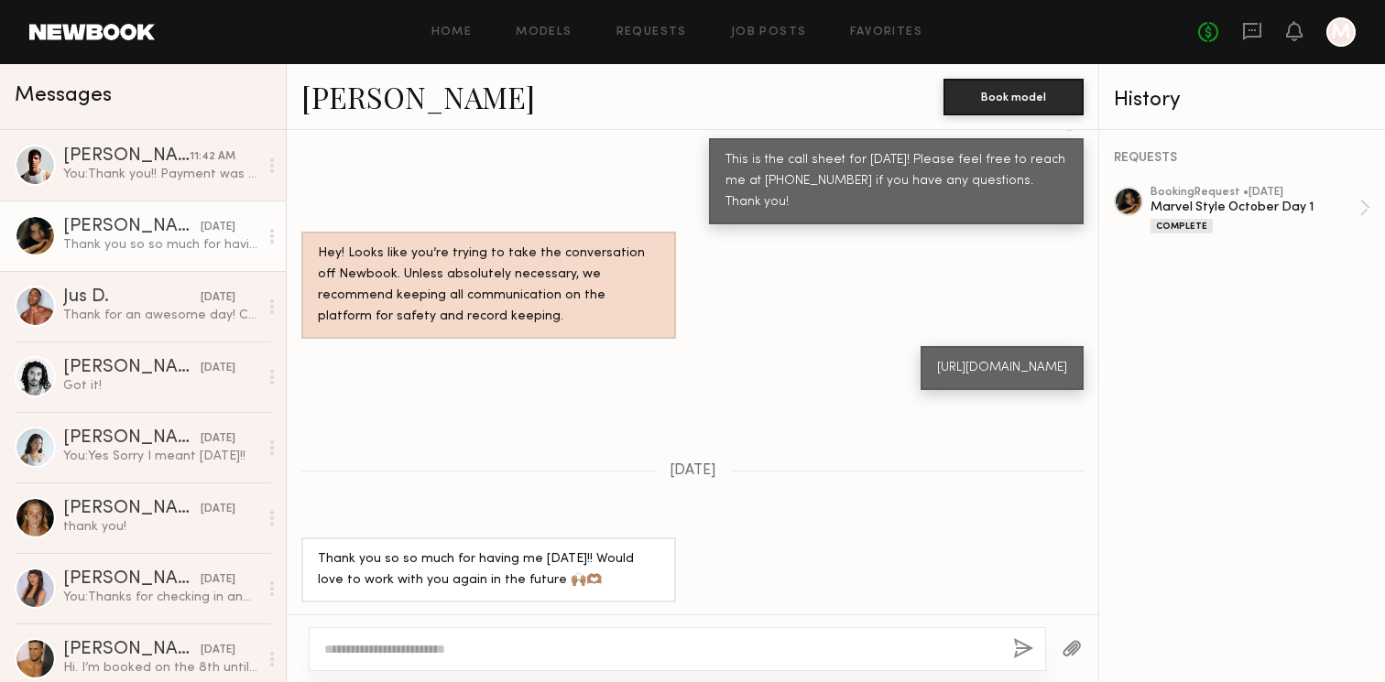
click at [424, 639] on div at bounding box center [677, 650] width 737 height 44
click at [418, 655] on textarea at bounding box center [661, 649] width 674 height 18
paste textarea "**********"
type textarea "**********"
click at [1019, 642] on button "button" at bounding box center [1023, 650] width 20 height 23
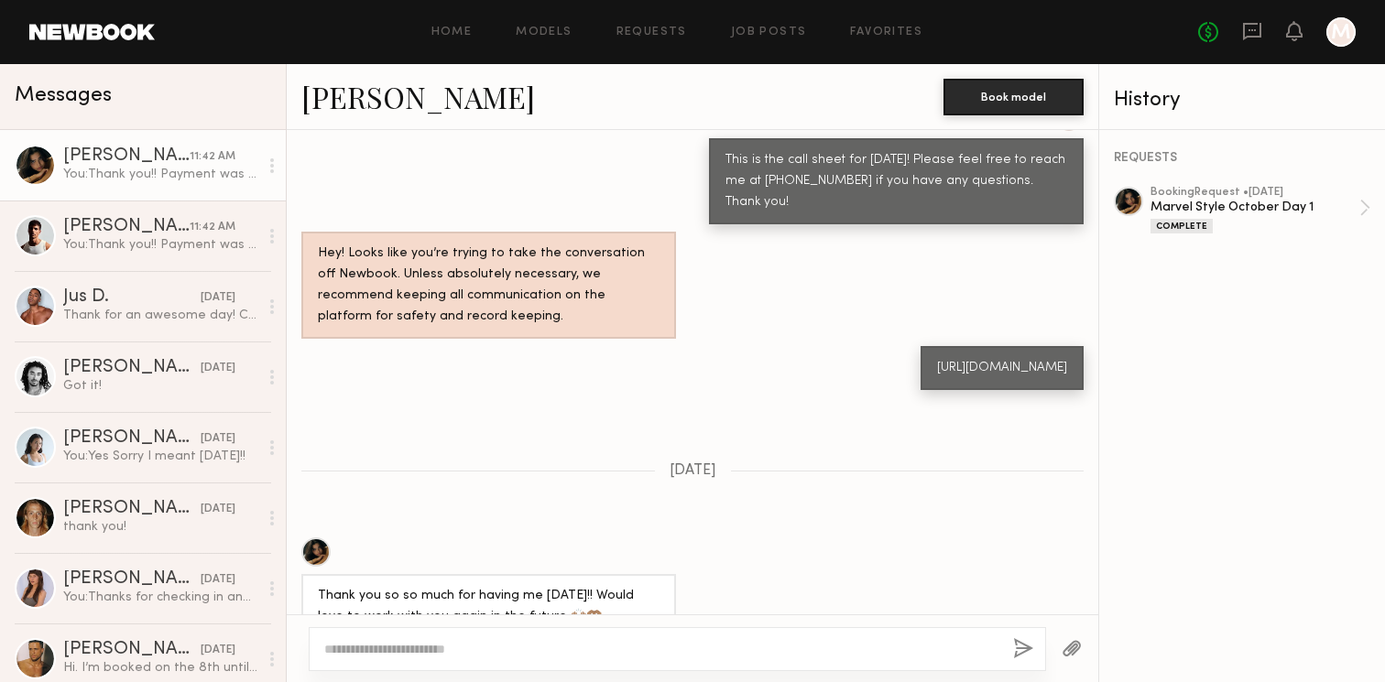
scroll to position [1523, 0]
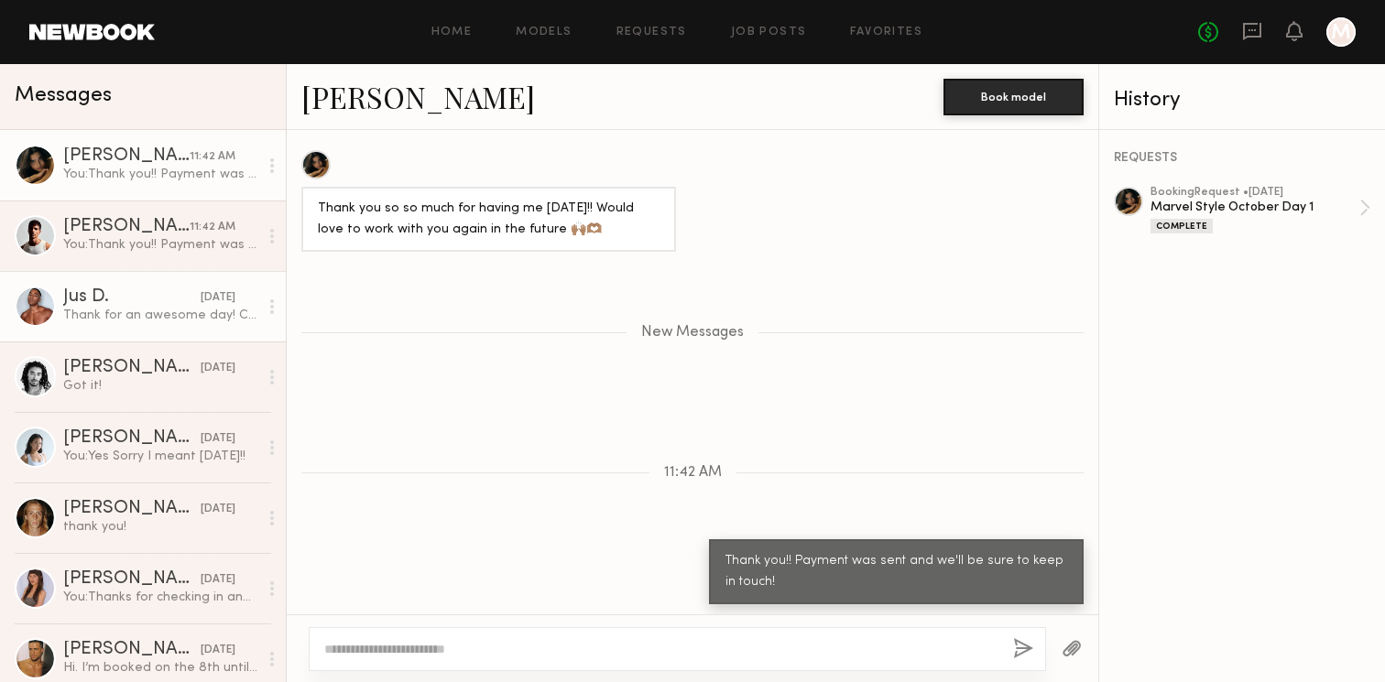
click at [162, 335] on link "Jus D. yesterday Thank for an awesome day! Cant wait to see everything?" at bounding box center [143, 306] width 286 height 71
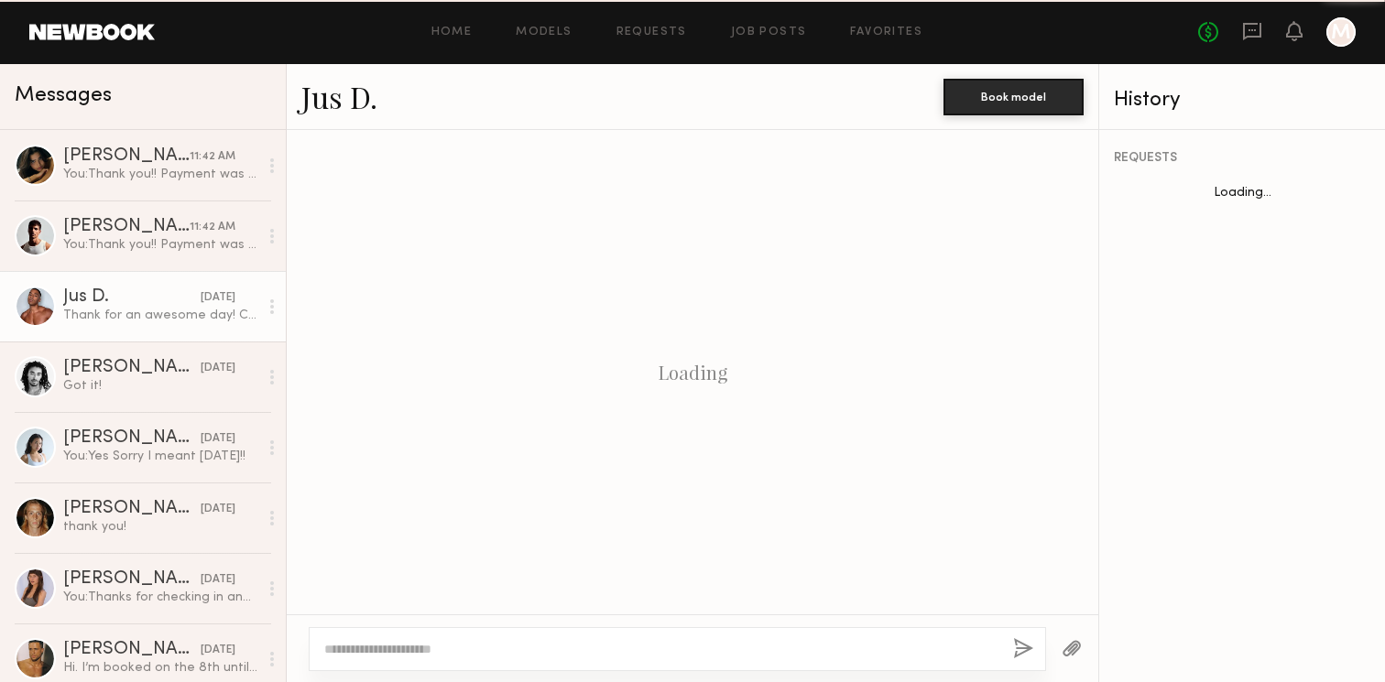
scroll to position [1255, 0]
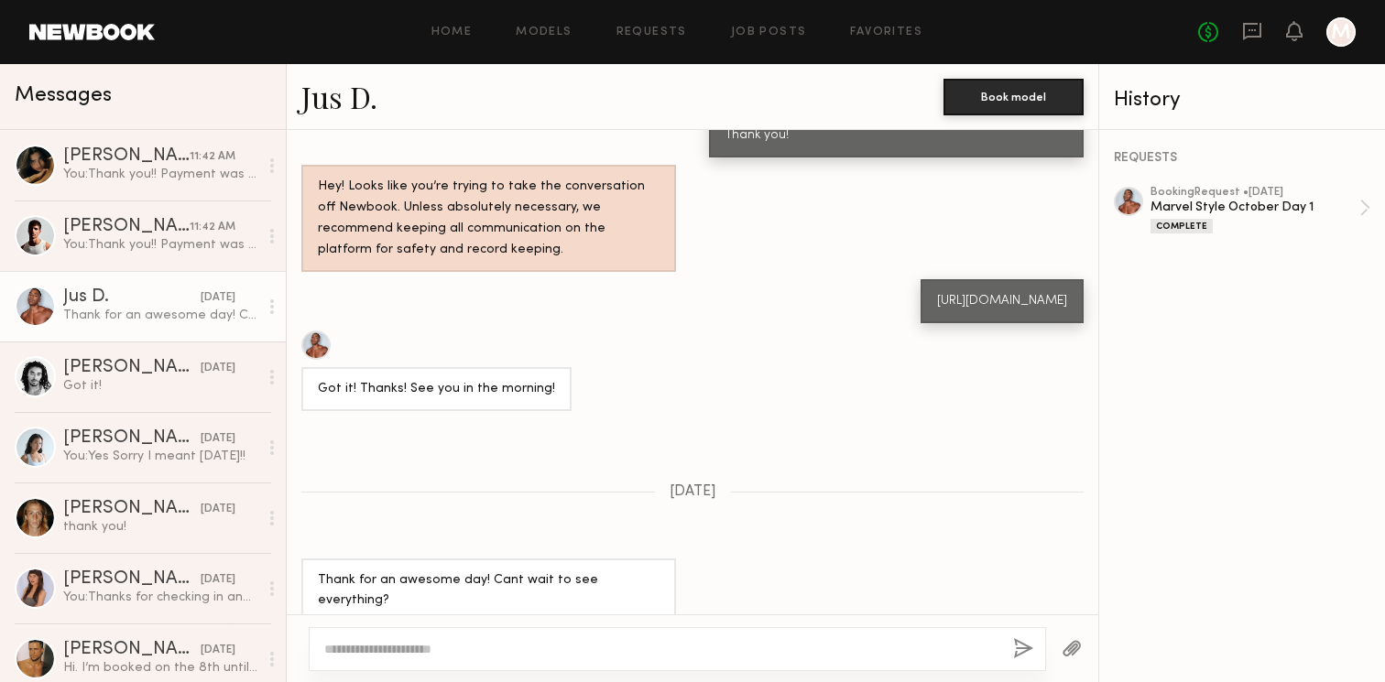
click at [475, 651] on textarea at bounding box center [661, 649] width 674 height 18
click at [394, 650] on textarea "**********" at bounding box center [661, 649] width 674 height 18
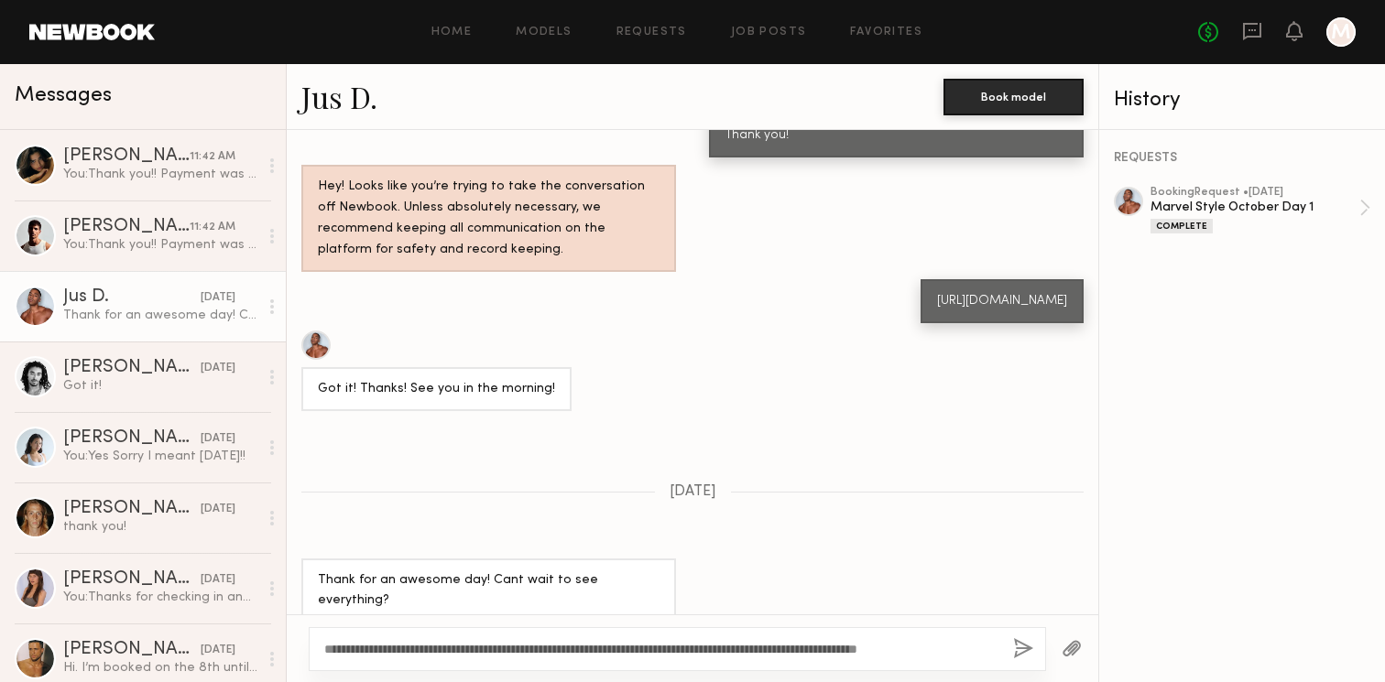
type textarea "**********"
click at [1023, 647] on button "button" at bounding box center [1023, 650] width 20 height 23
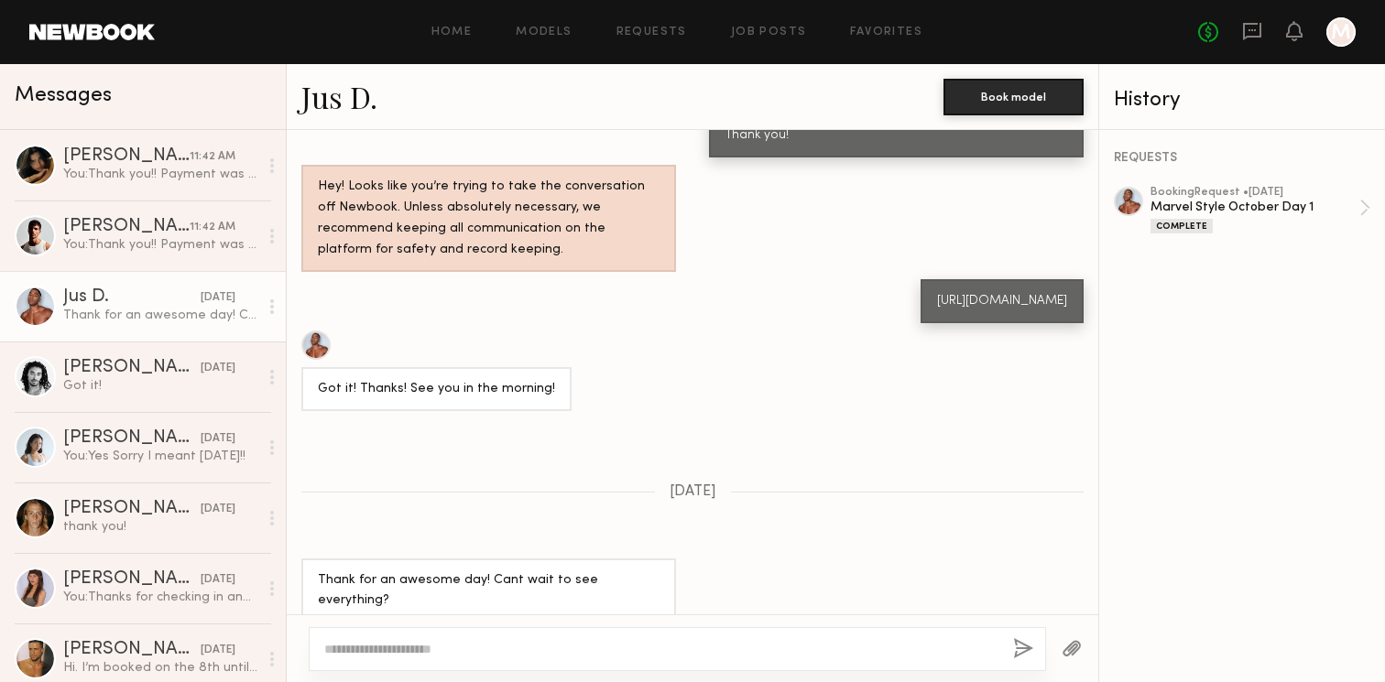
scroll to position [1627, 0]
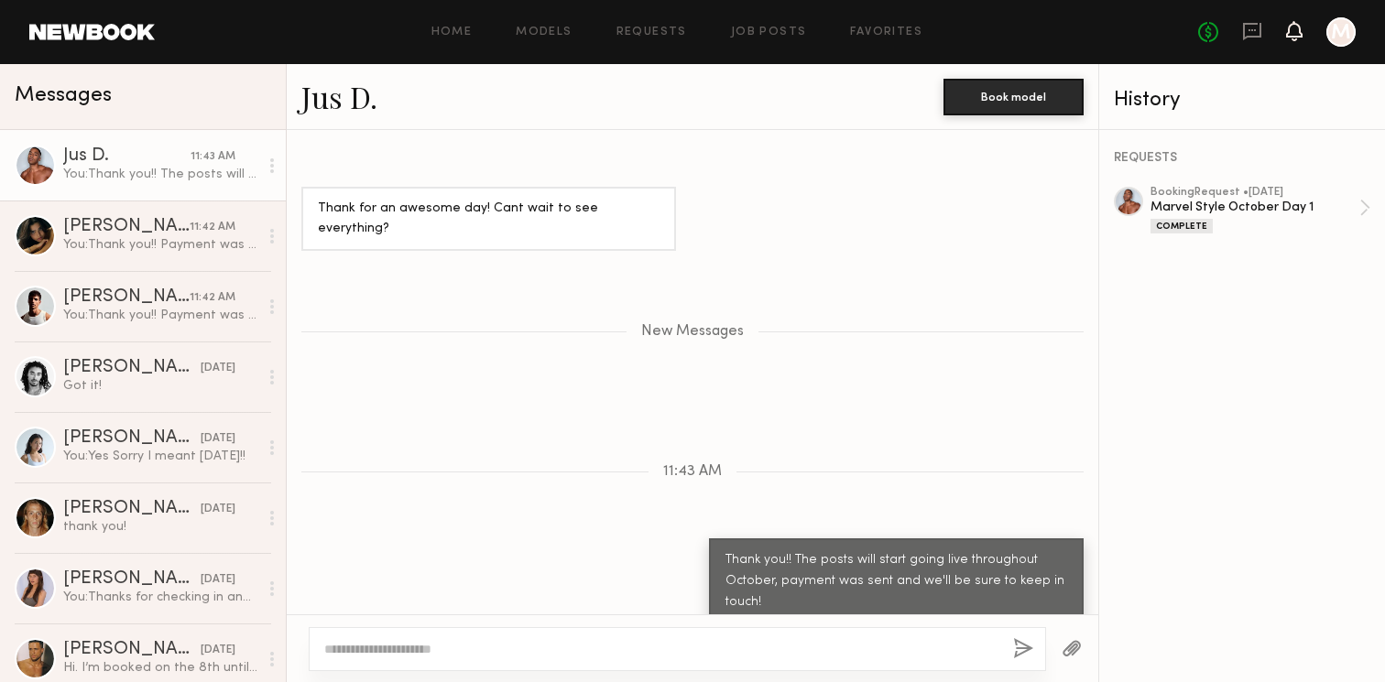
click at [1289, 26] on icon at bounding box center [1294, 30] width 15 height 13
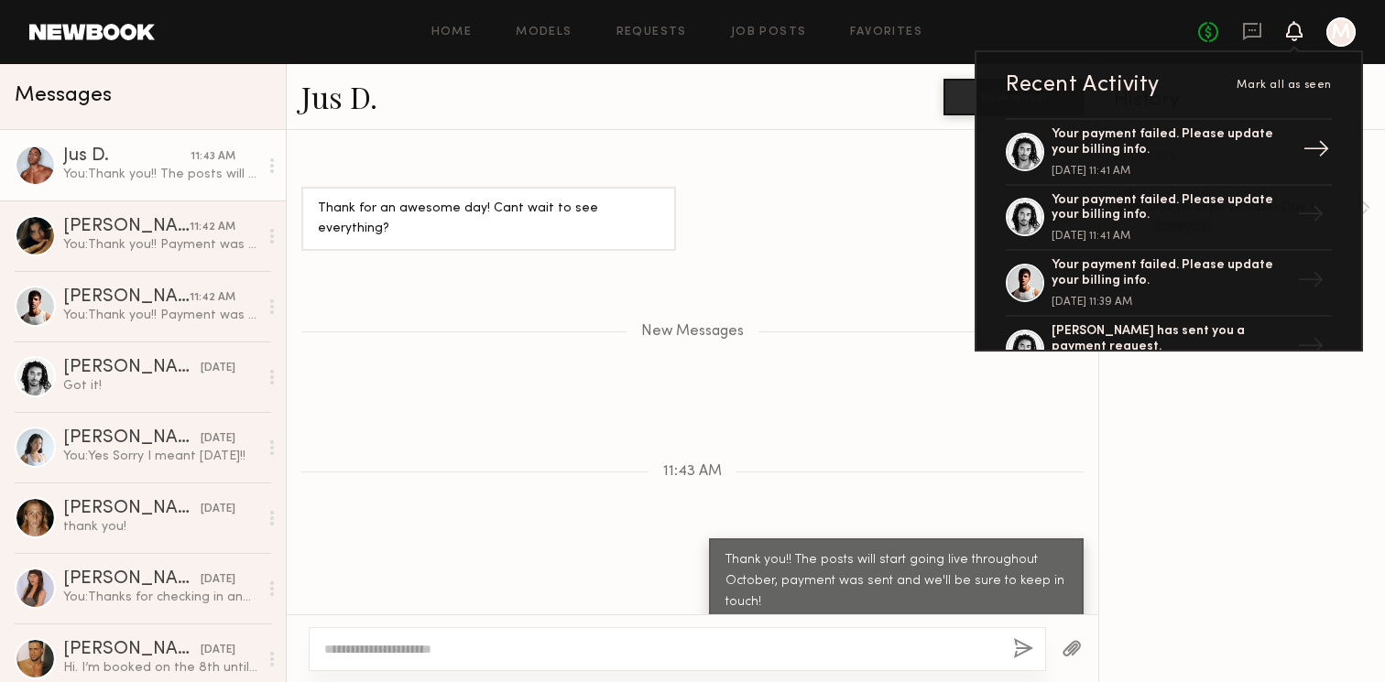
click at [1152, 154] on div "Your payment failed. Please update your billing info." at bounding box center [1171, 142] width 238 height 31
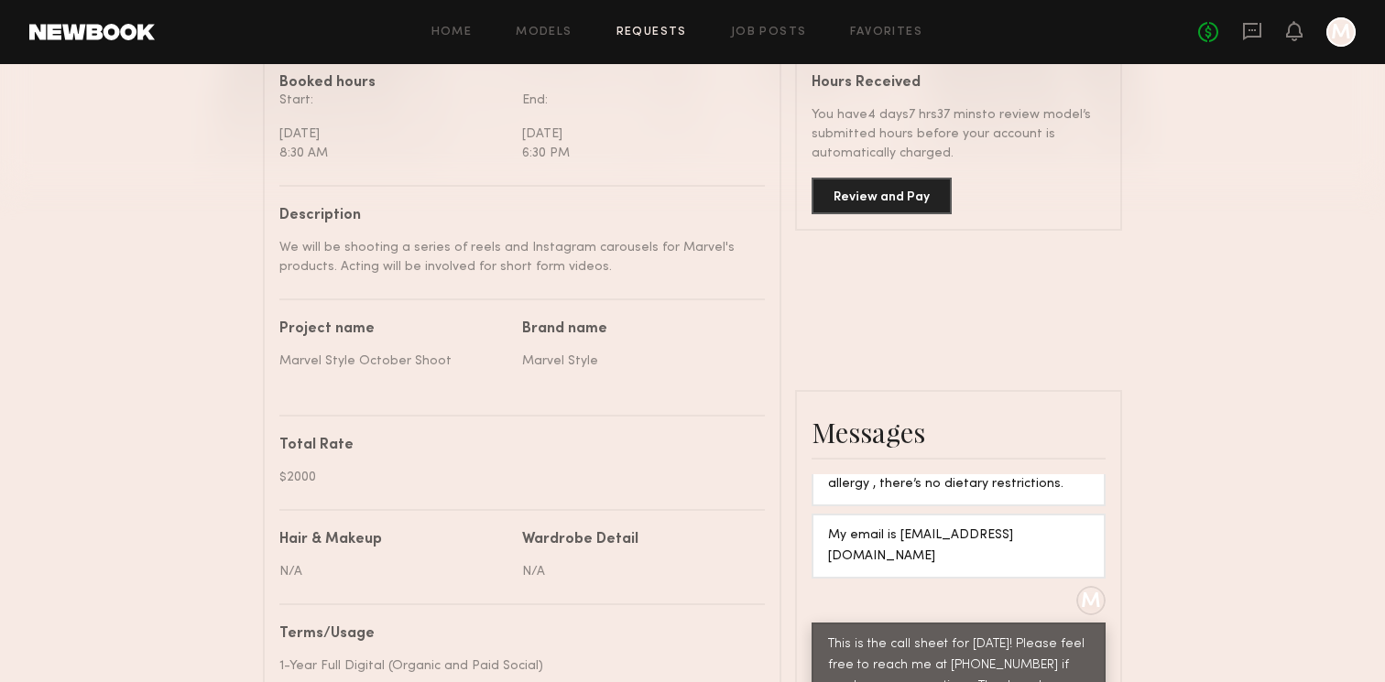
scroll to position [490, 0]
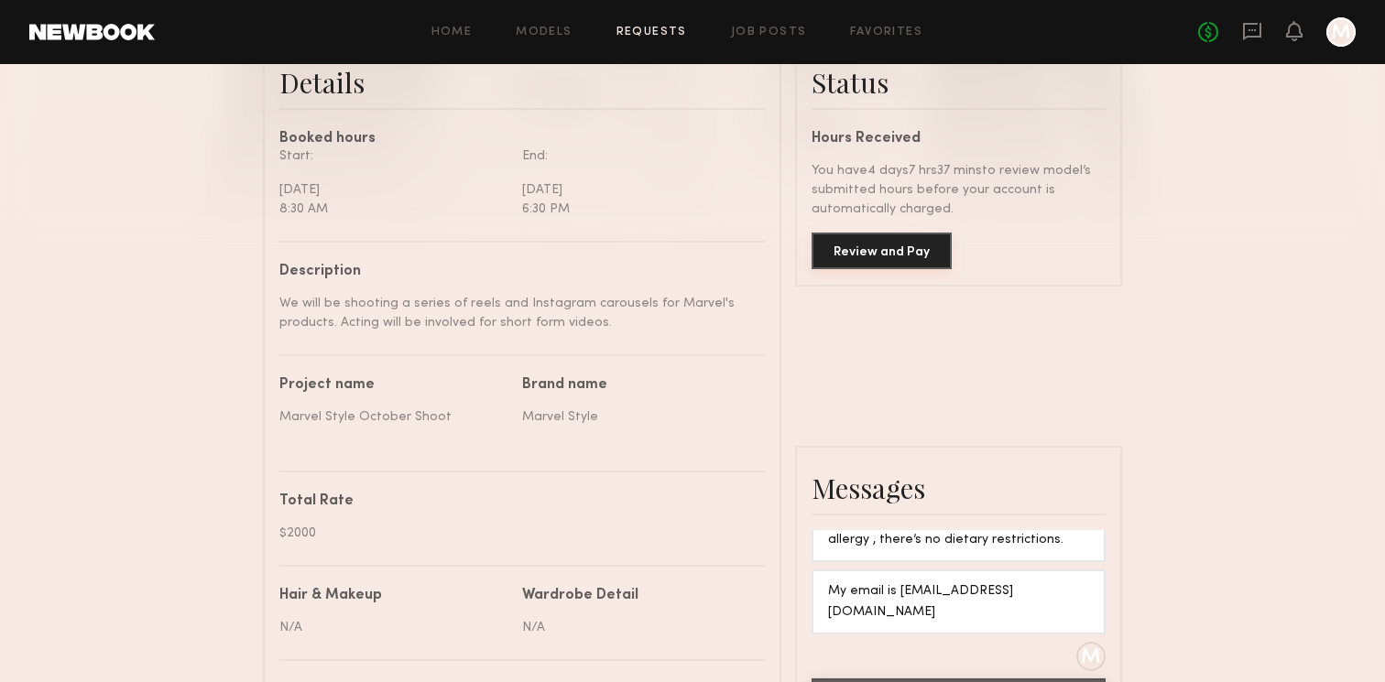
click at [905, 257] on button "Review and Pay" at bounding box center [882, 251] width 140 height 37
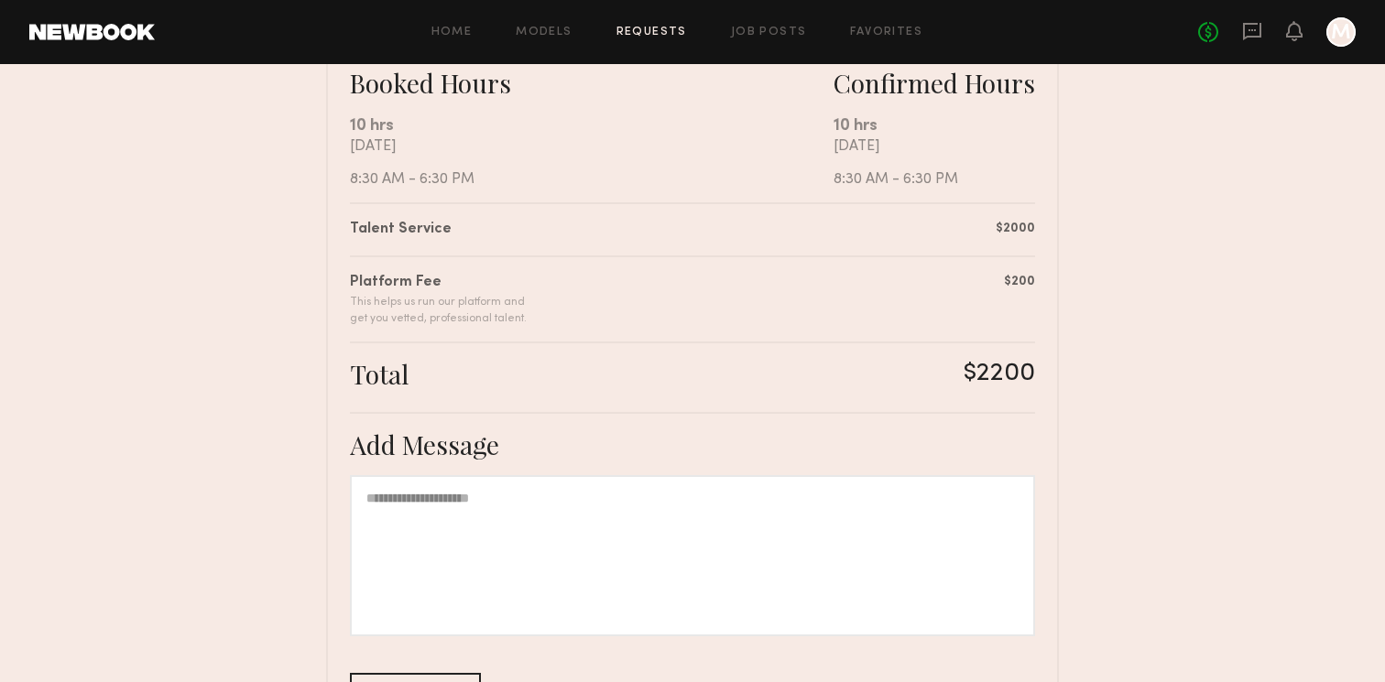
scroll to position [488, 0]
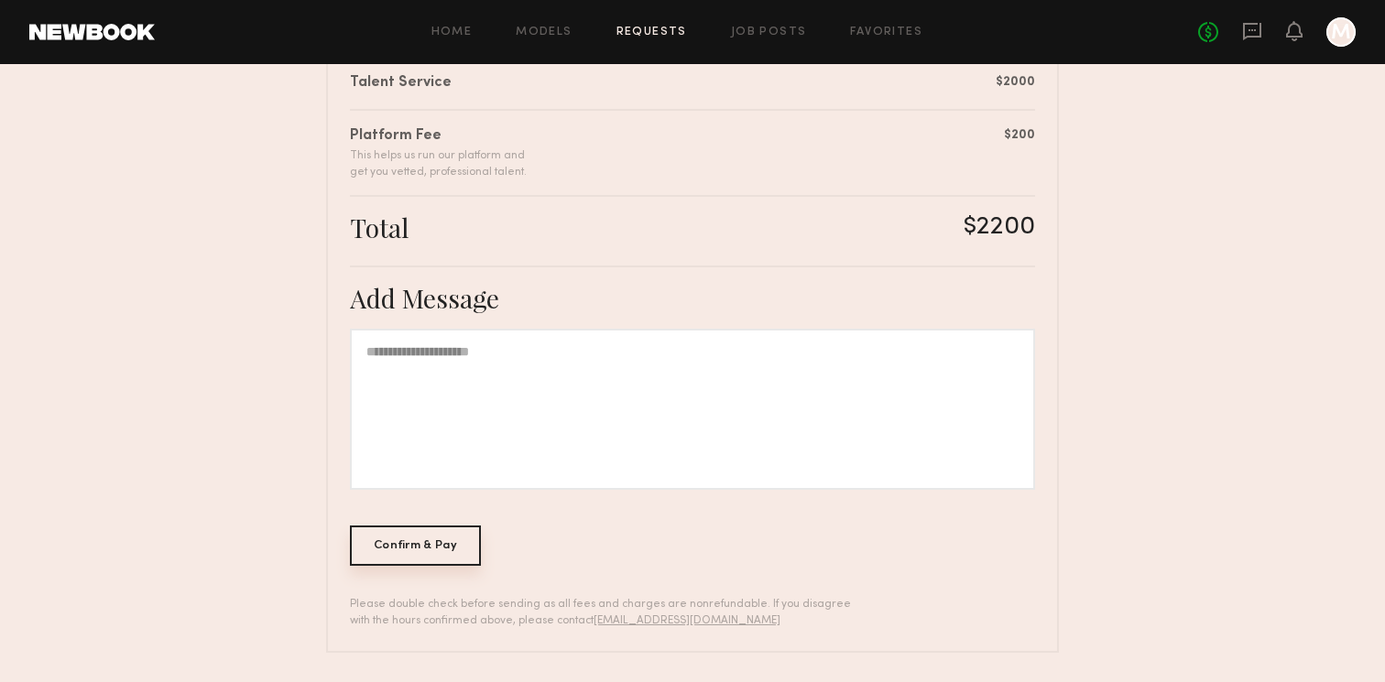
click at [423, 544] on div "Confirm & Pay" at bounding box center [415, 546] width 131 height 40
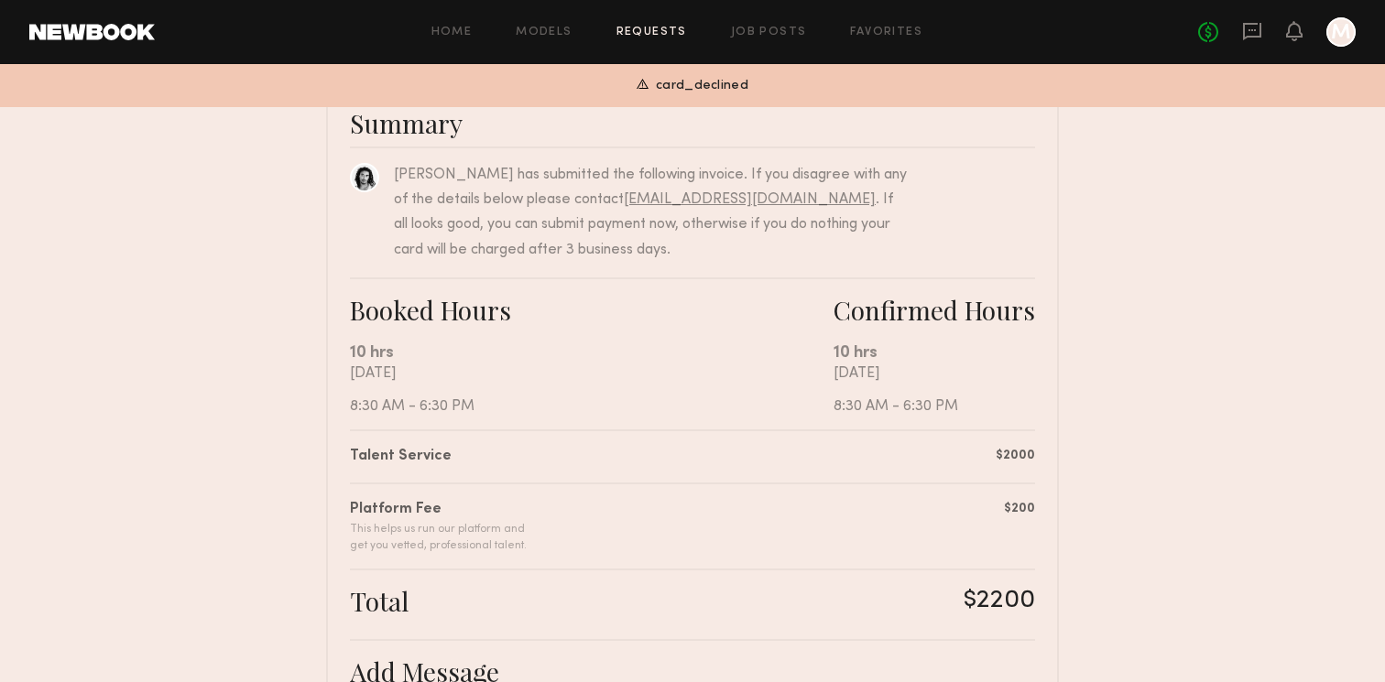
scroll to position [0, 0]
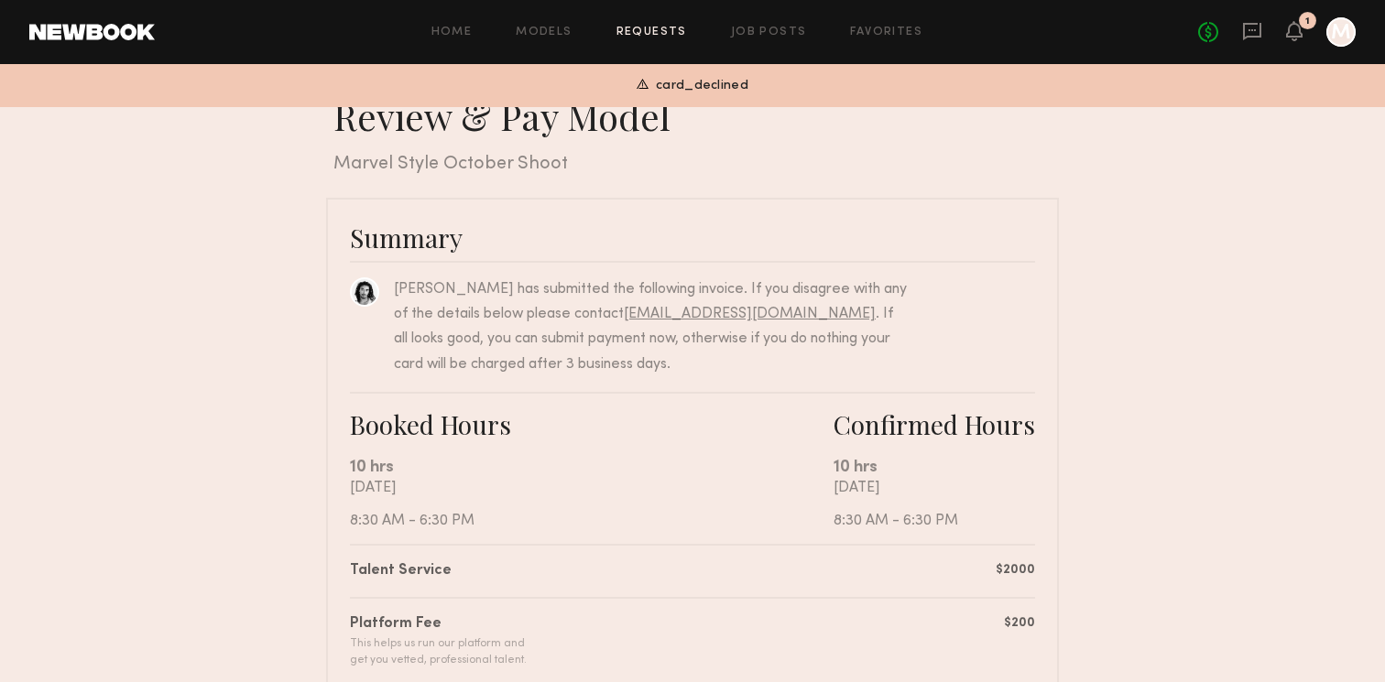
click at [1337, 9] on header "Home Models Requests Job Posts Favorites Sign Out No fees up to $5,000 1 M" at bounding box center [692, 32] width 1385 height 64
click at [1284, 24] on div "No fees up to $5,000 1 M" at bounding box center [1277, 31] width 158 height 29
click at [1291, 36] on icon at bounding box center [1294, 30] width 15 height 13
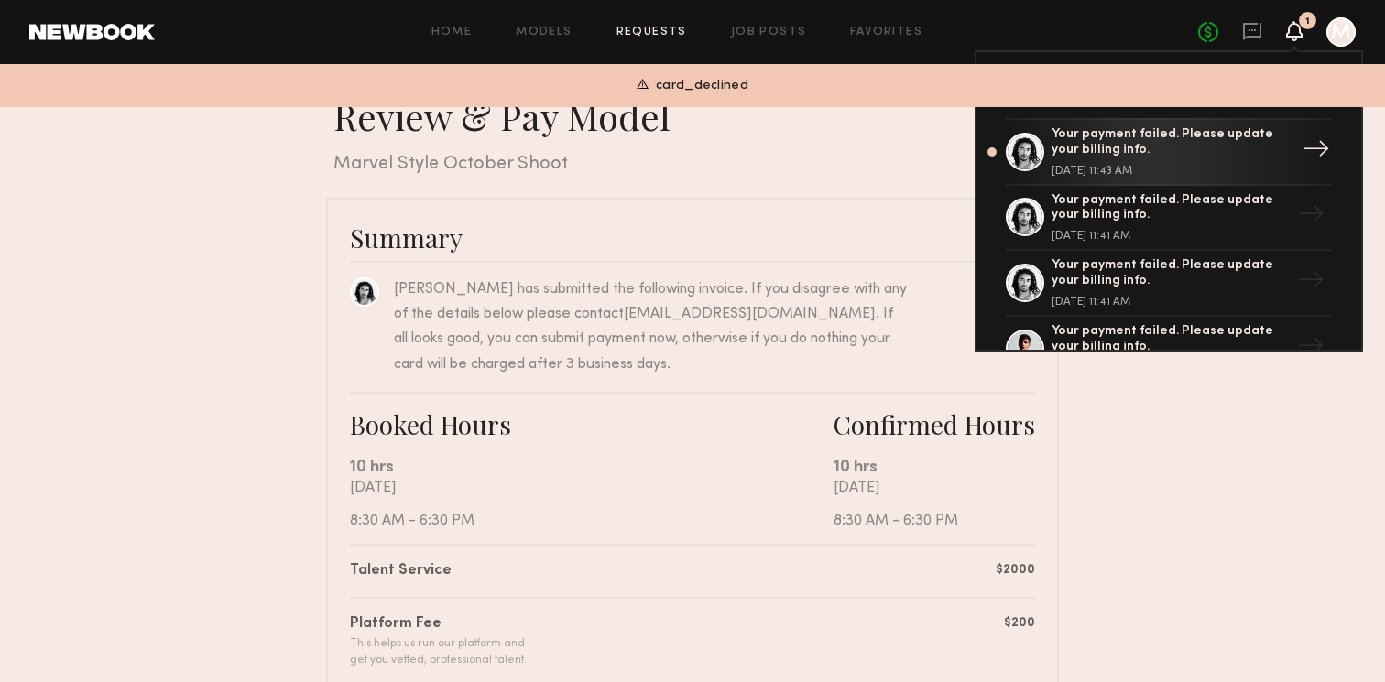
click at [1254, 163] on div "Your payment failed. Please update your billing info. October 02, 2025 @ 11:43 …" at bounding box center [1171, 151] width 238 height 49
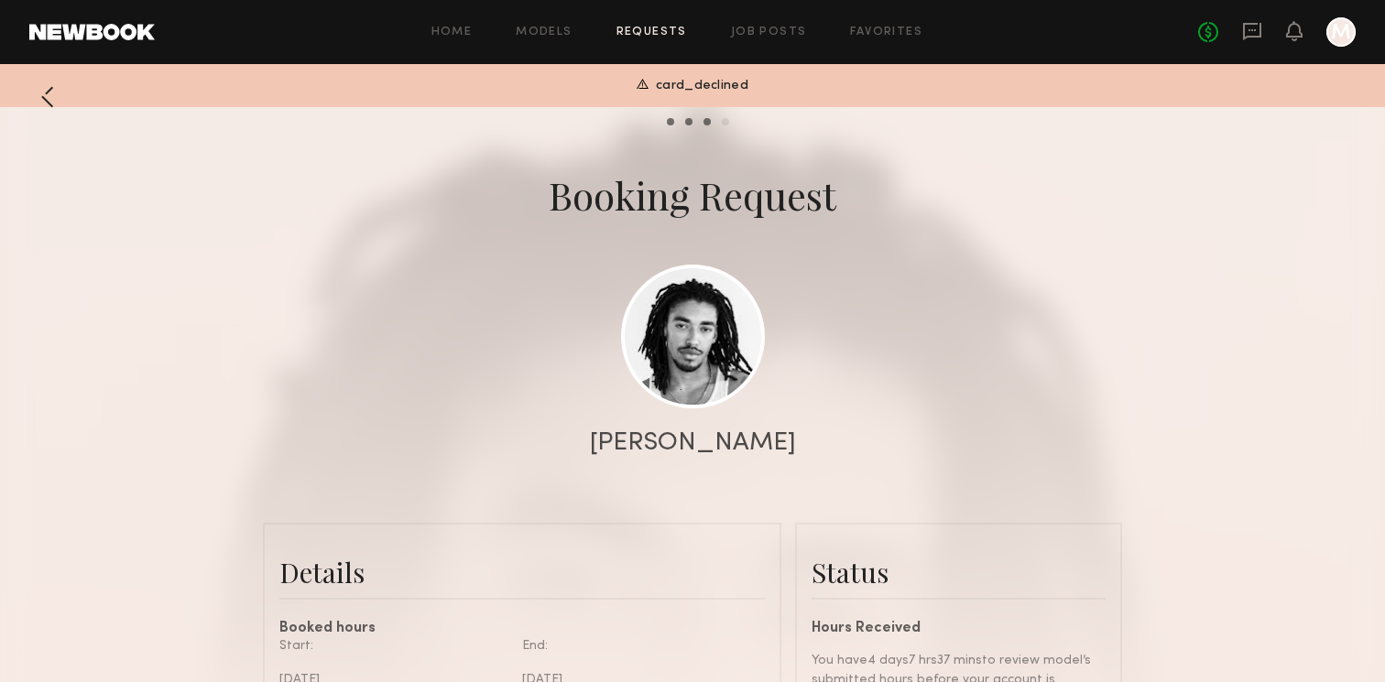
scroll to position [156, 0]
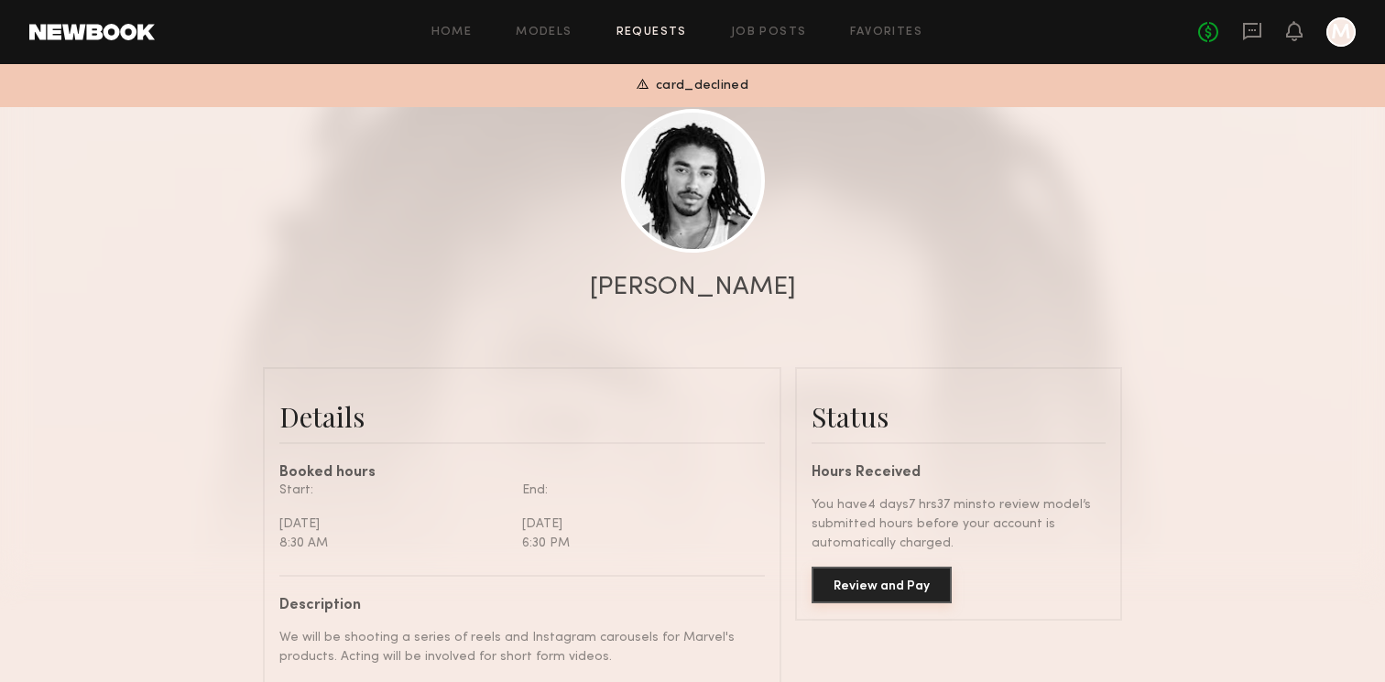
click at [868, 600] on button "Review and Pay" at bounding box center [882, 585] width 140 height 37
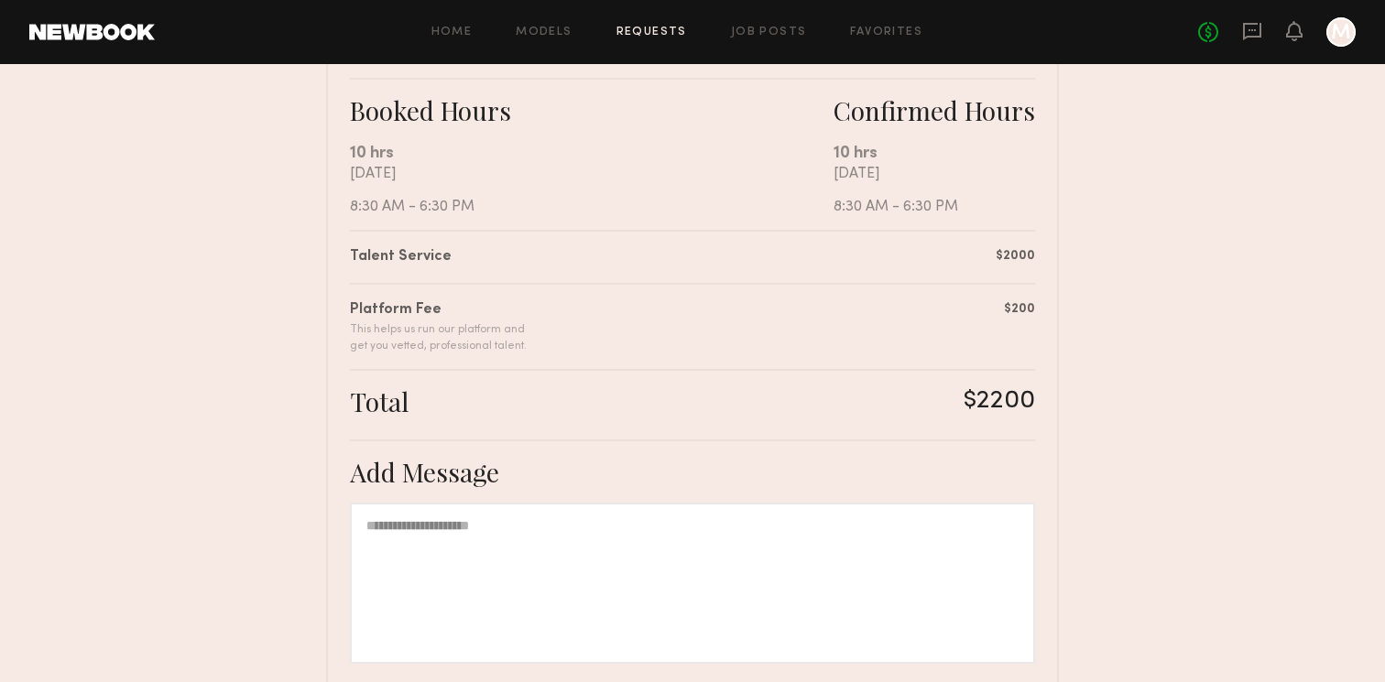
scroll to position [303, 0]
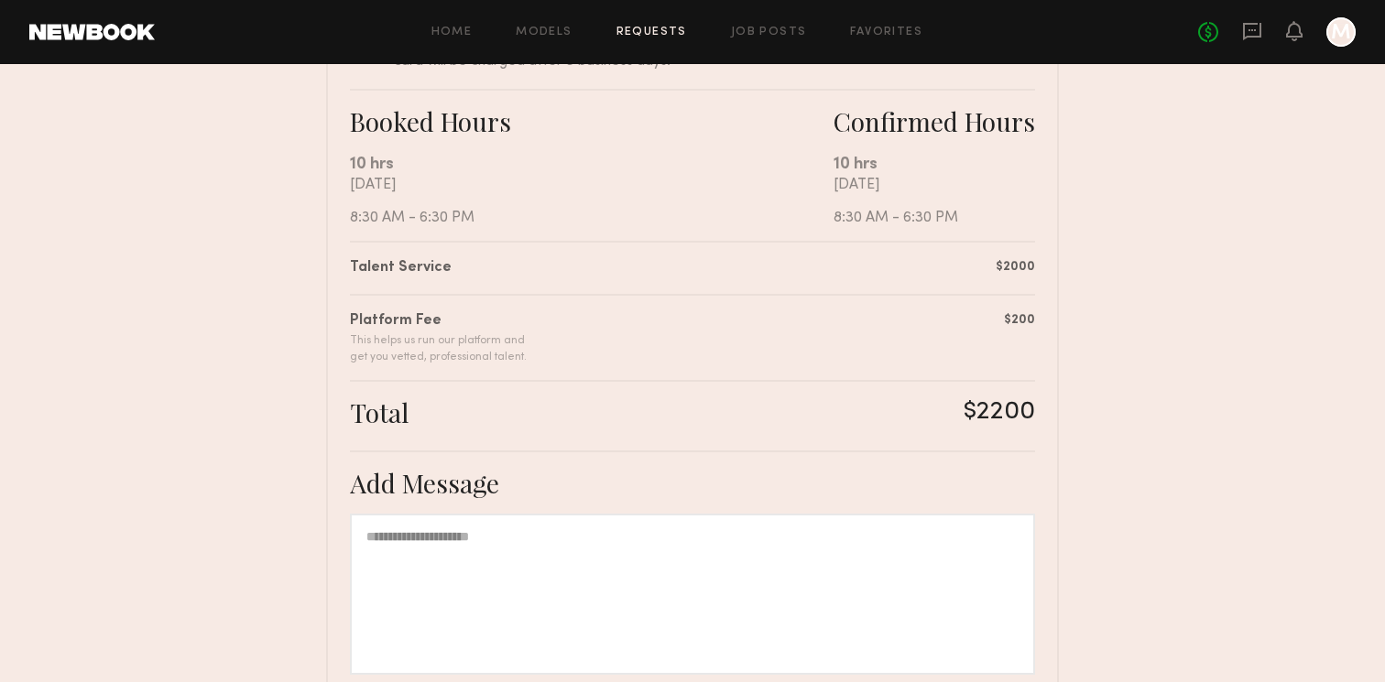
click at [1338, 38] on div at bounding box center [1341, 31] width 29 height 29
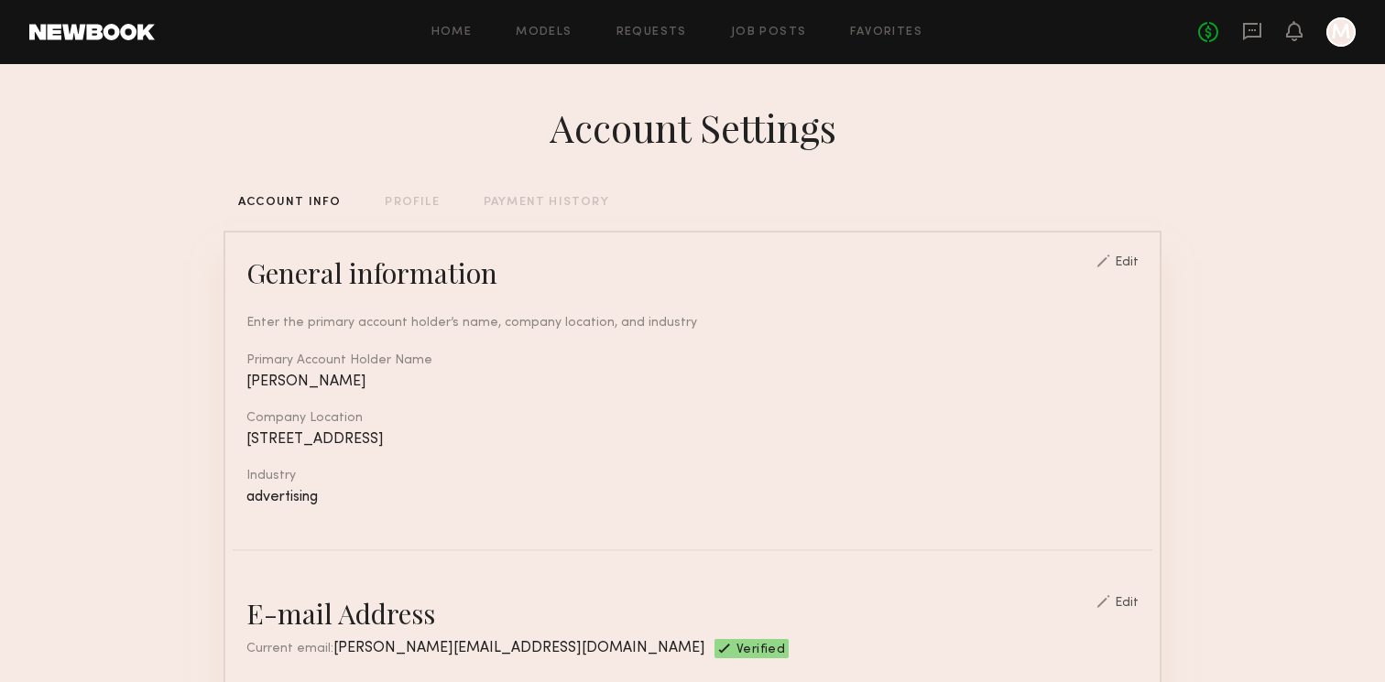
scroll to position [779, 0]
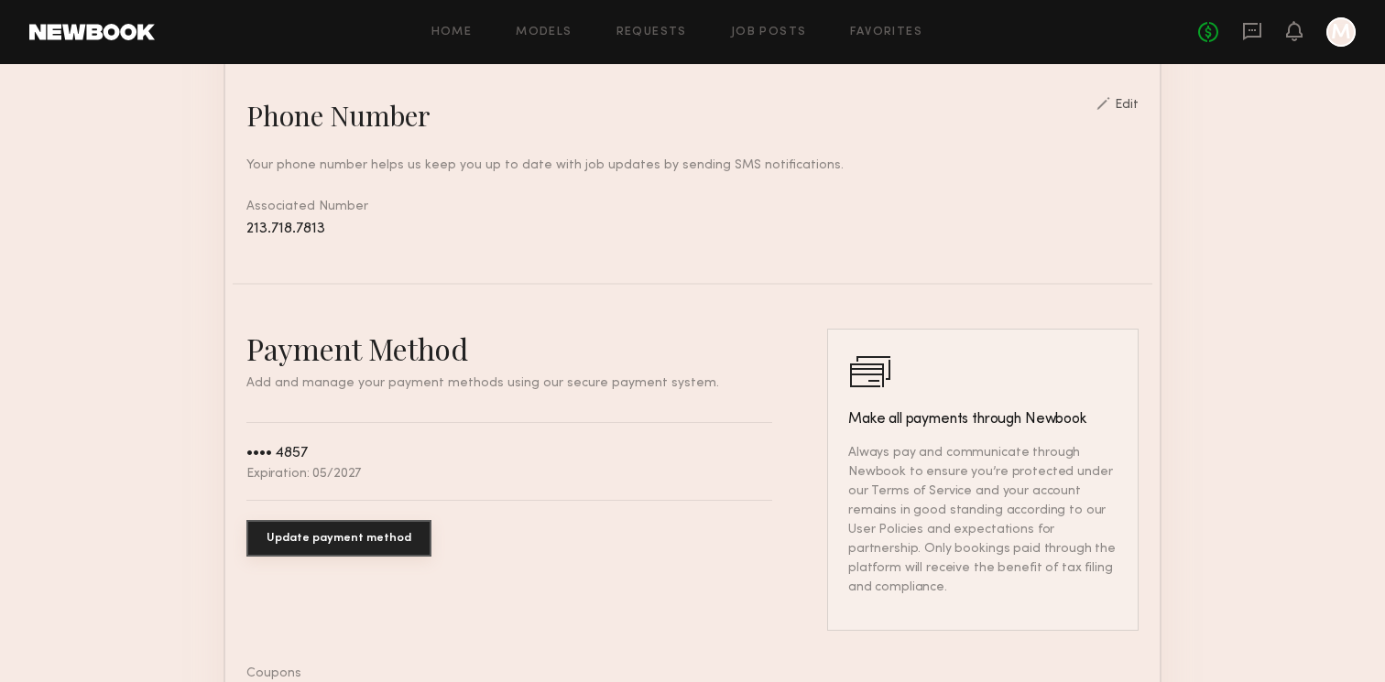
click at [358, 529] on button "Update payment method" at bounding box center [338, 538] width 185 height 37
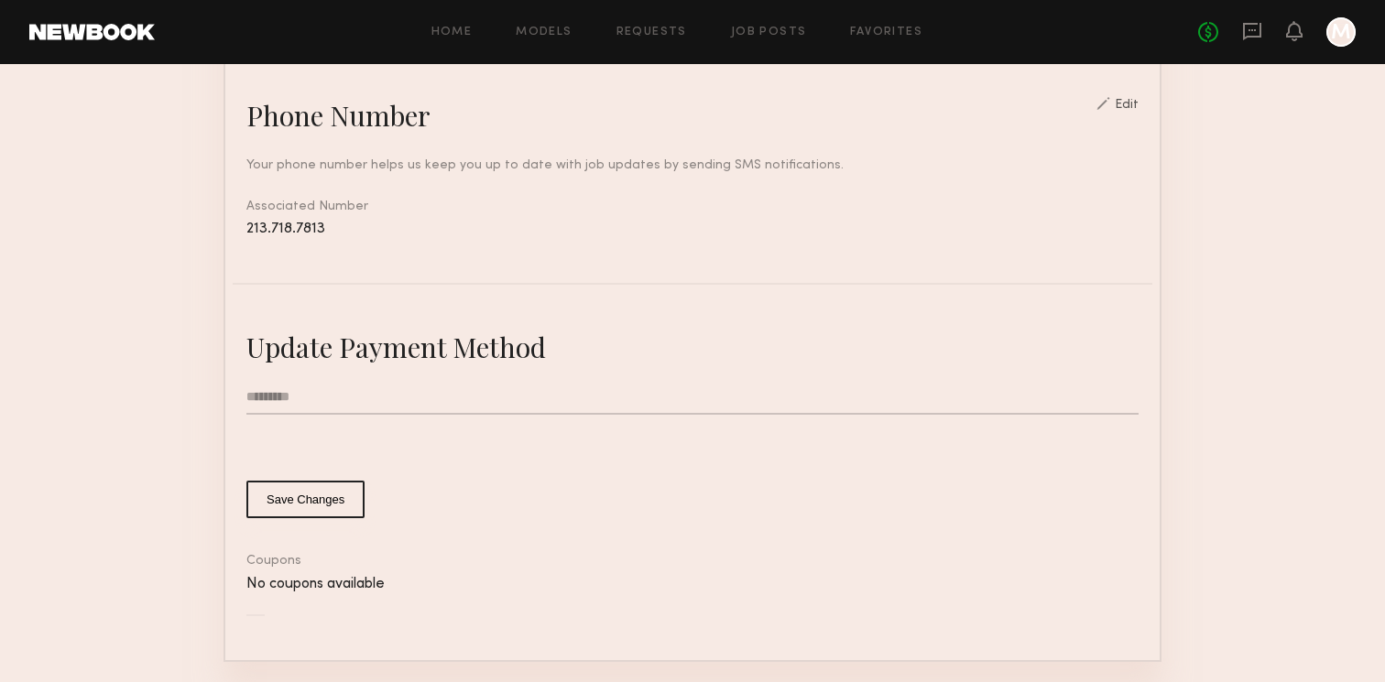
click at [346, 407] on input "text" at bounding box center [692, 397] width 892 height 35
click at [343, 398] on input "text" at bounding box center [692, 397] width 892 height 35
paste input "**********"
type input "**********"
click at [495, 416] on form "Save Changes" at bounding box center [692, 449] width 892 height 138
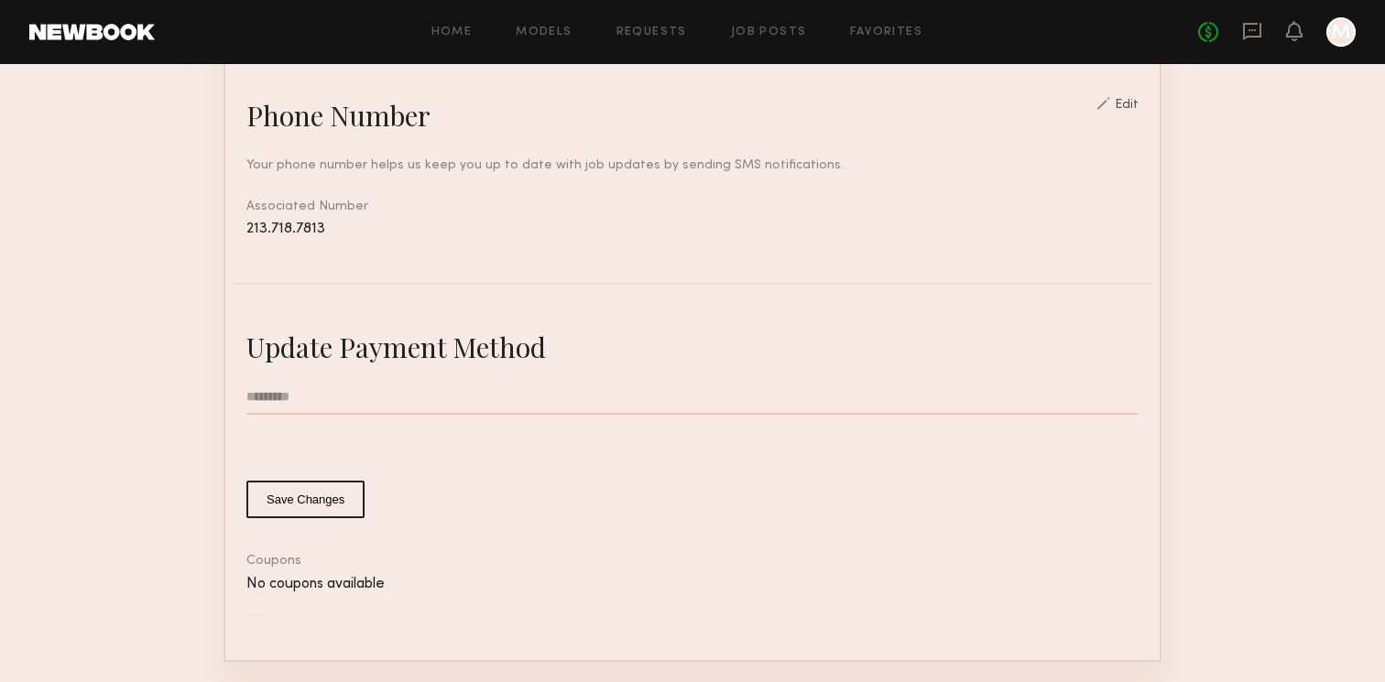
click at [512, 399] on input "text" at bounding box center [692, 397] width 892 height 35
click at [549, 509] on common-button-deprecated "Save Changes" at bounding box center [692, 500] width 892 height 38
click at [519, 368] on div "Update Payment Method Save Changes" at bounding box center [692, 424] width 892 height 190
click at [509, 380] on input "text" at bounding box center [692, 397] width 892 height 35
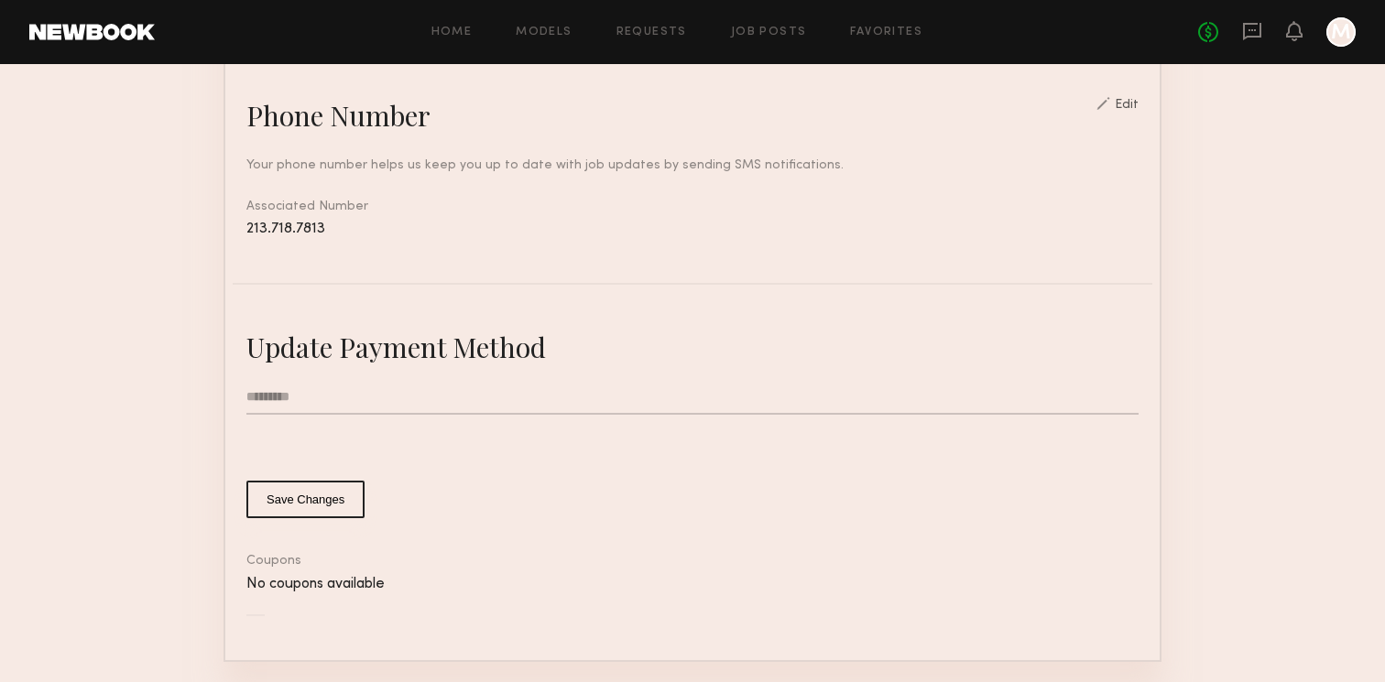
type input "*********"
click at [302, 491] on button "Save Changes" at bounding box center [305, 500] width 118 height 38
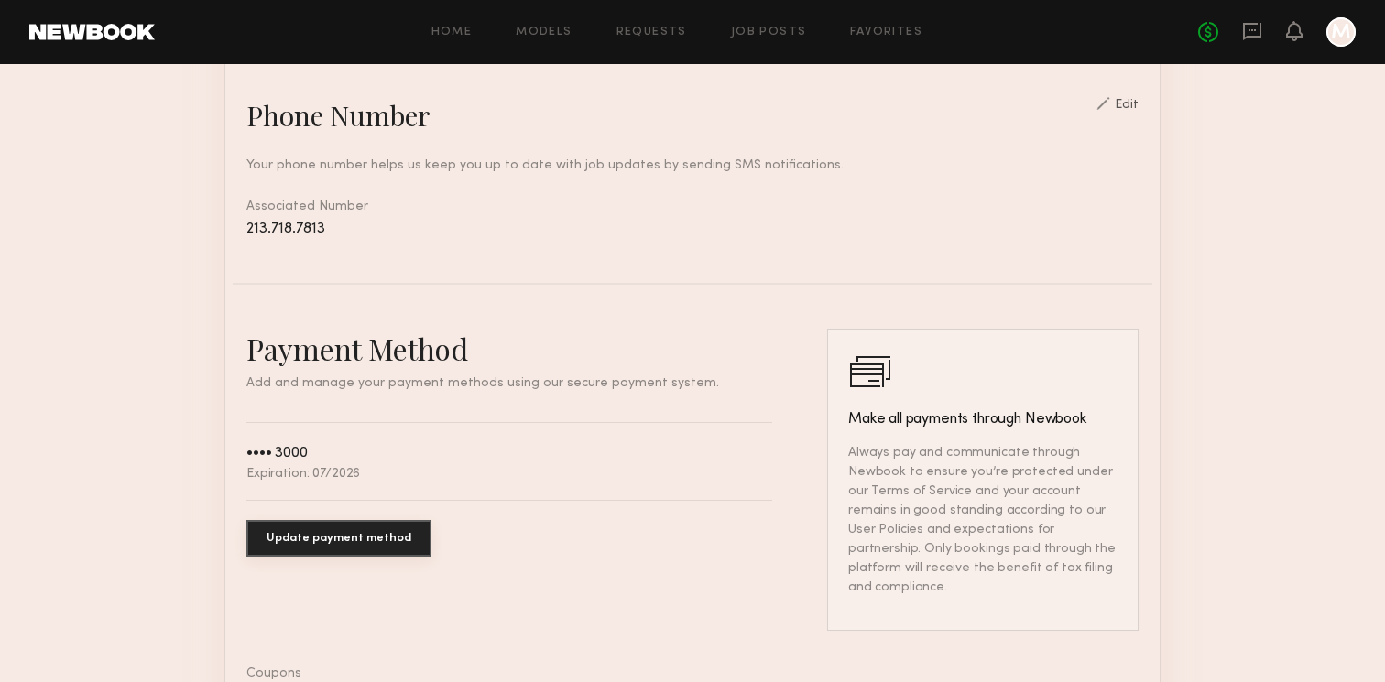
click at [1341, 32] on div at bounding box center [1341, 31] width 29 height 29
click at [1336, 38] on div at bounding box center [1341, 31] width 29 height 29
click at [1291, 25] on icon at bounding box center [1294, 30] width 15 height 13
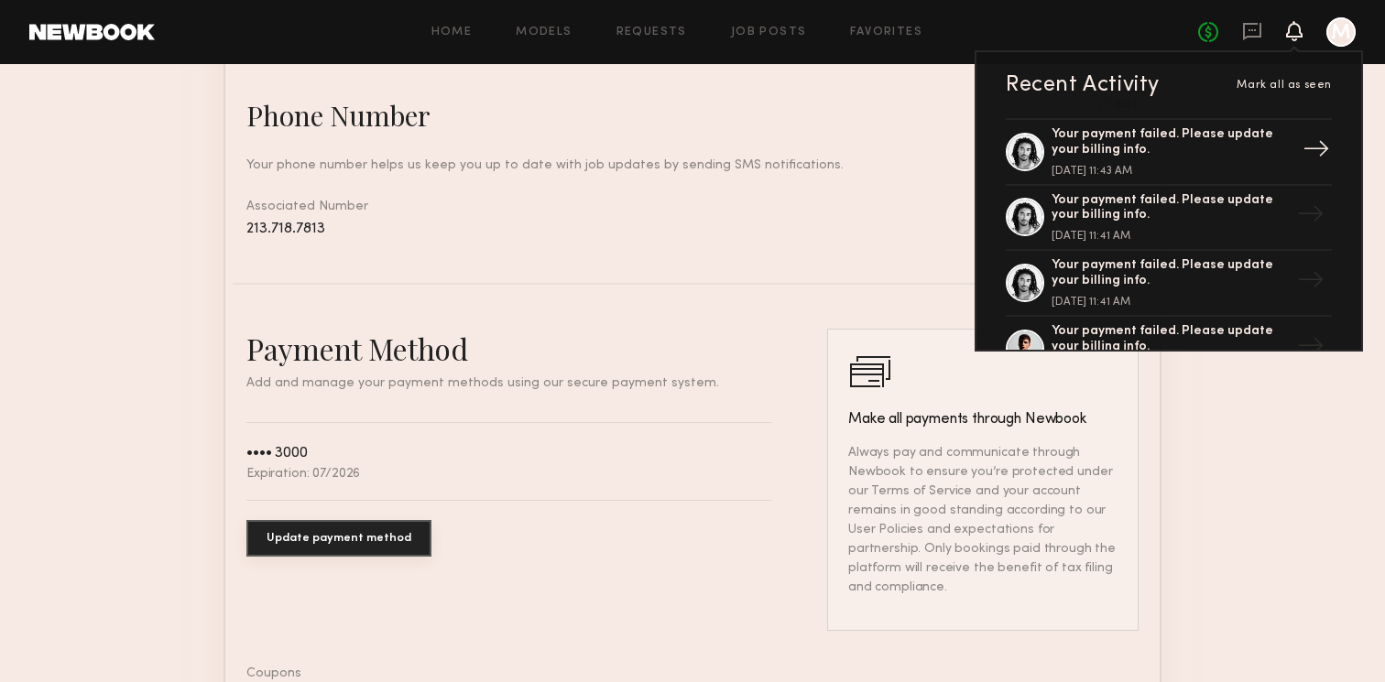
click at [1113, 138] on div "Your payment failed. Please update your billing info." at bounding box center [1171, 142] width 238 height 31
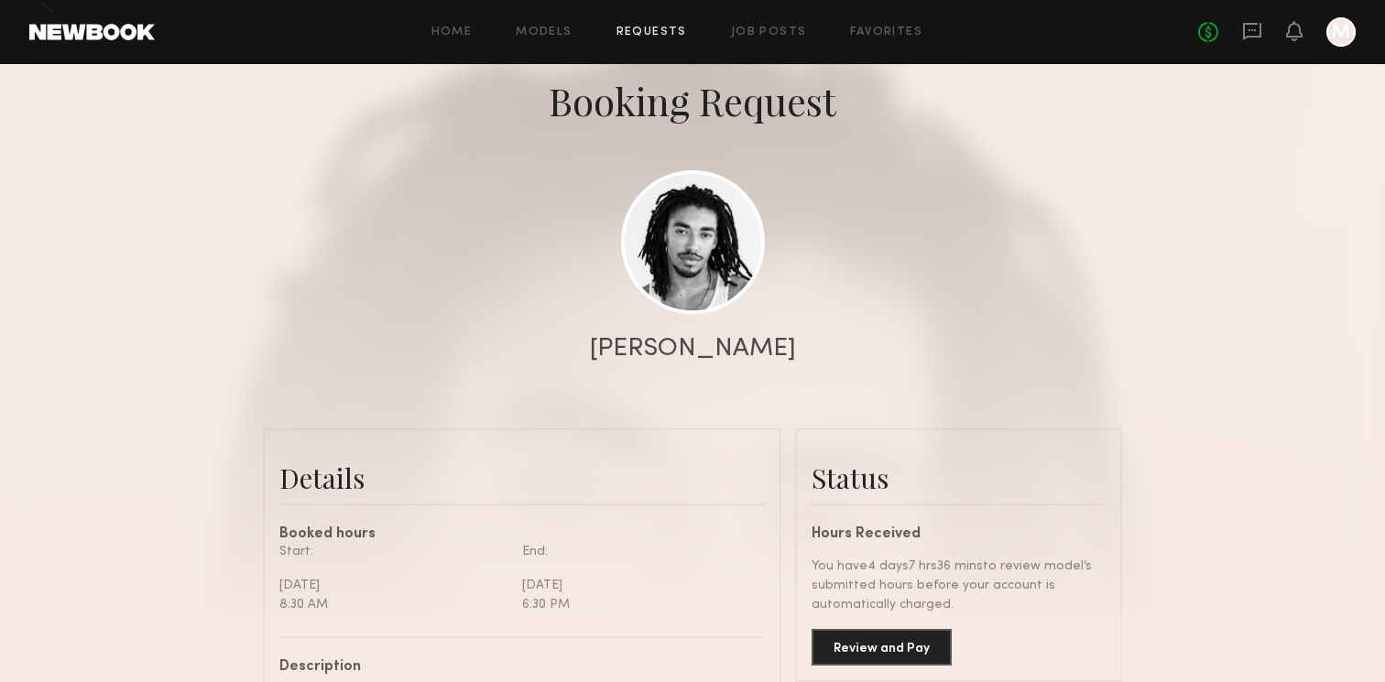
scroll to position [139, 0]
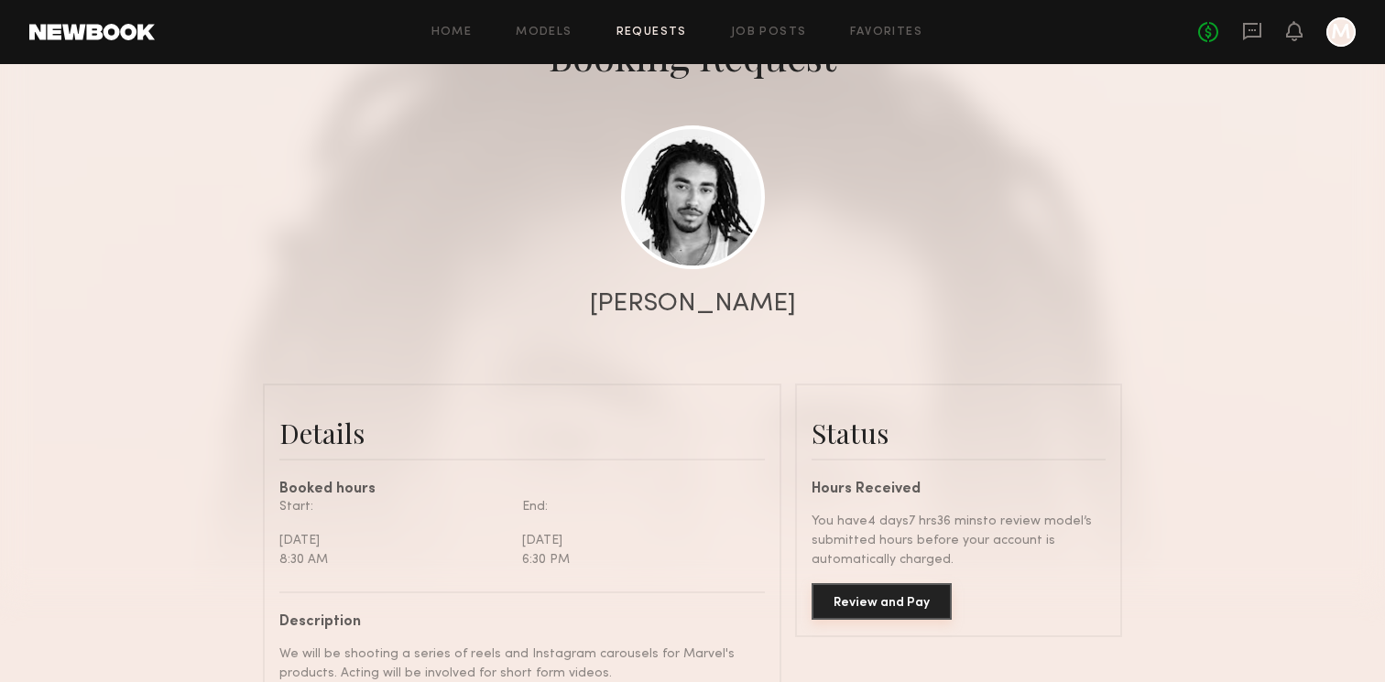
click at [870, 603] on button "Review and Pay" at bounding box center [882, 602] width 140 height 37
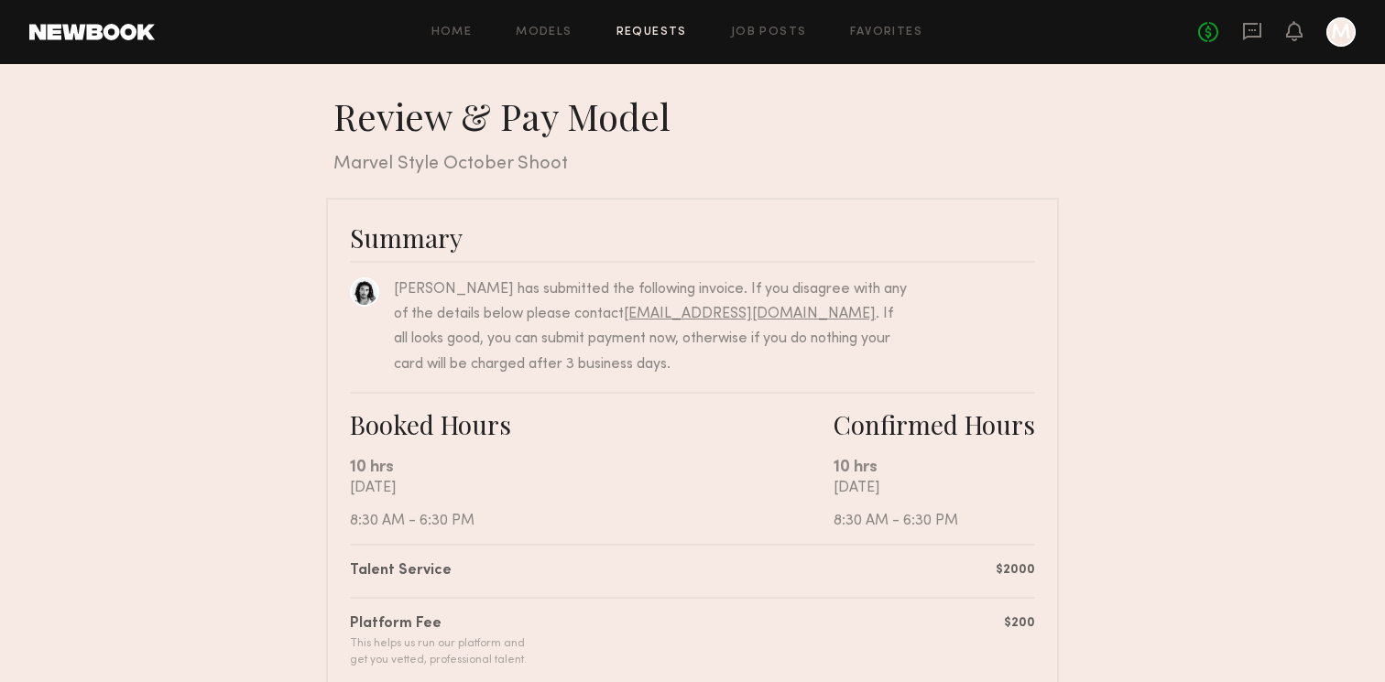
scroll to position [488, 0]
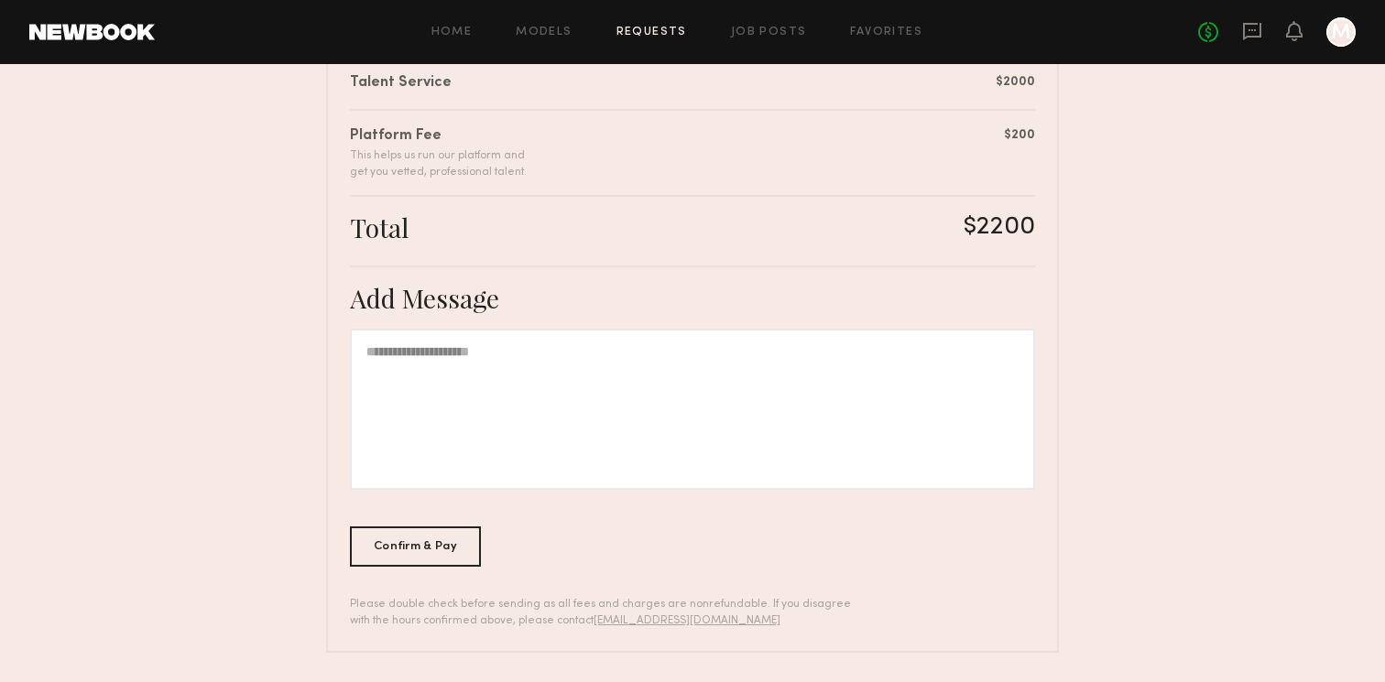
click at [391, 573] on div "Summary Kawan P. has submitted the following invoice. If you disagree with any …" at bounding box center [692, 182] width 733 height 944
click at [411, 547] on div "Confirm & Pay" at bounding box center [415, 546] width 131 height 40
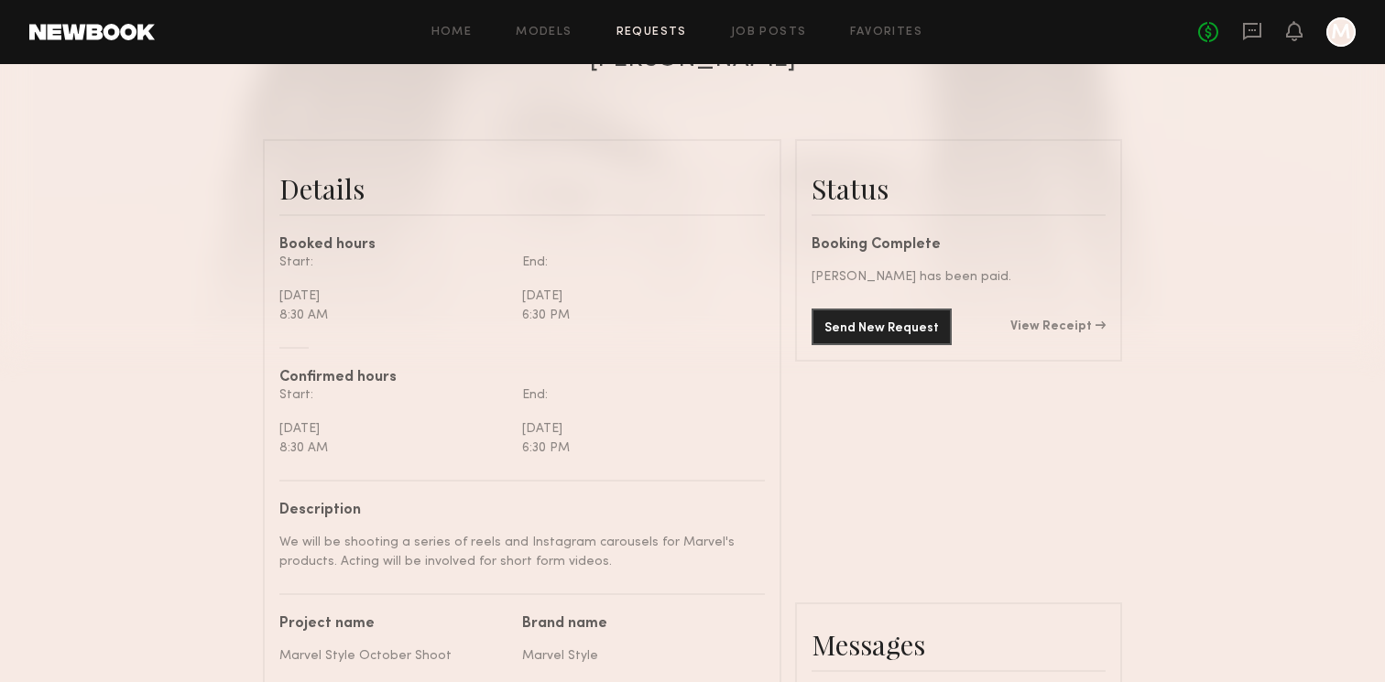
scroll to position [388, 0]
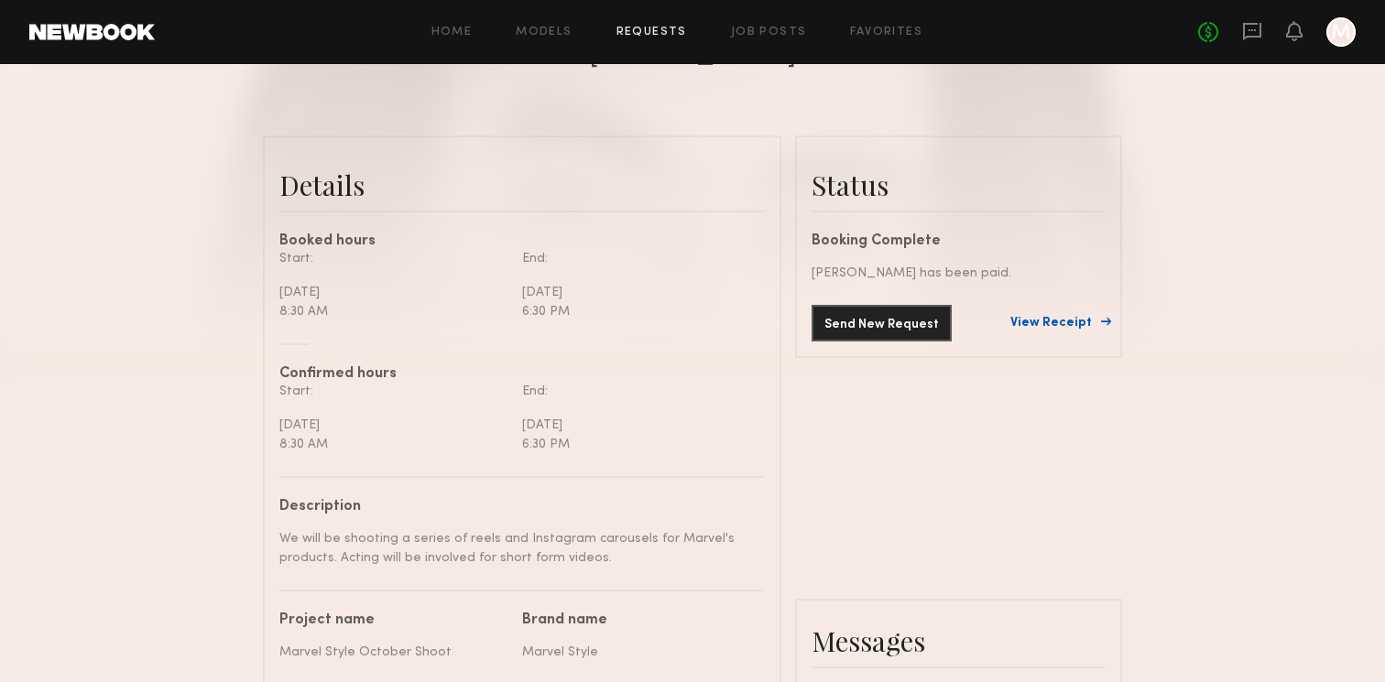
click at [1081, 322] on link "View Receipt" at bounding box center [1057, 323] width 95 height 13
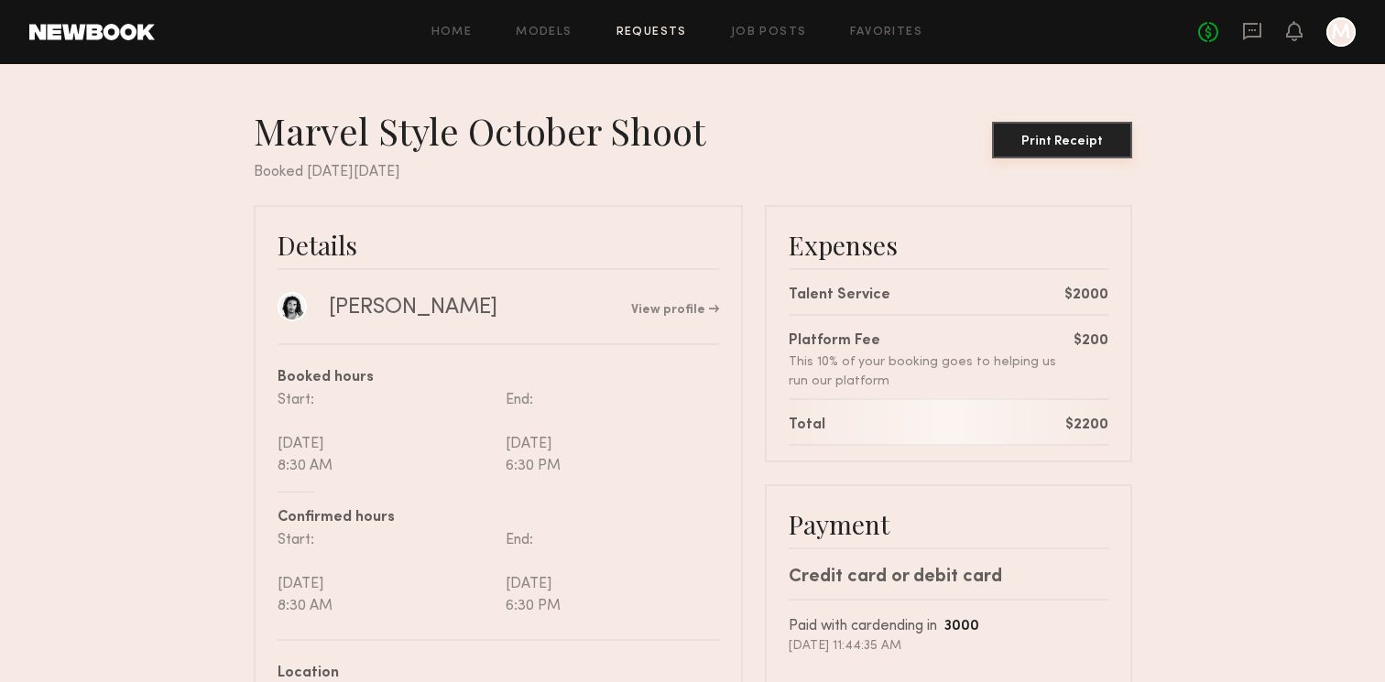
click at [1032, 142] on div "Print Receipt" at bounding box center [1062, 142] width 126 height 13
